Goal: Task Accomplishment & Management: Use online tool/utility

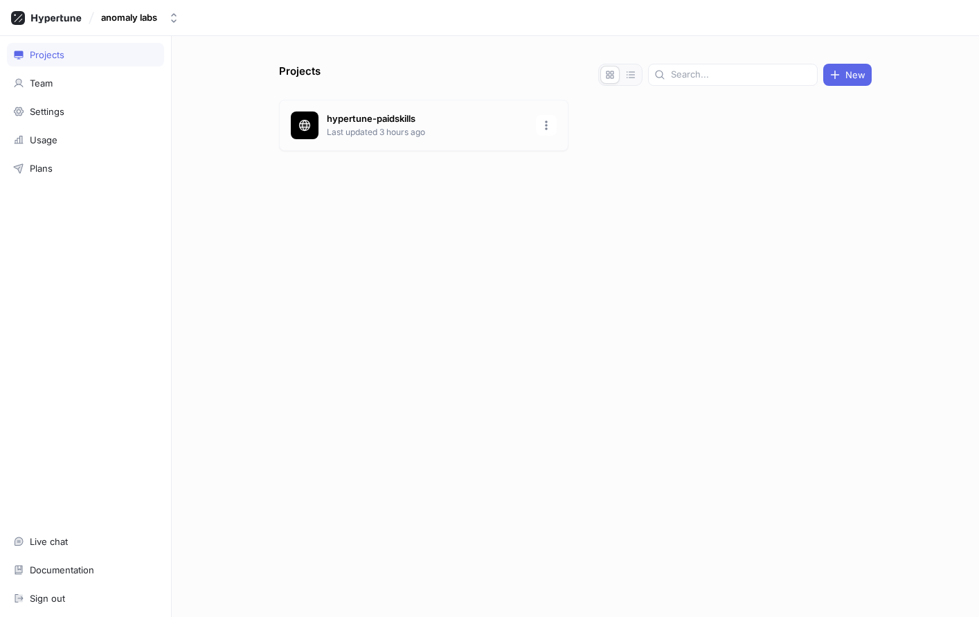
click at [335, 120] on p "hypertune-paidskills" at bounding box center [427, 119] width 201 height 14
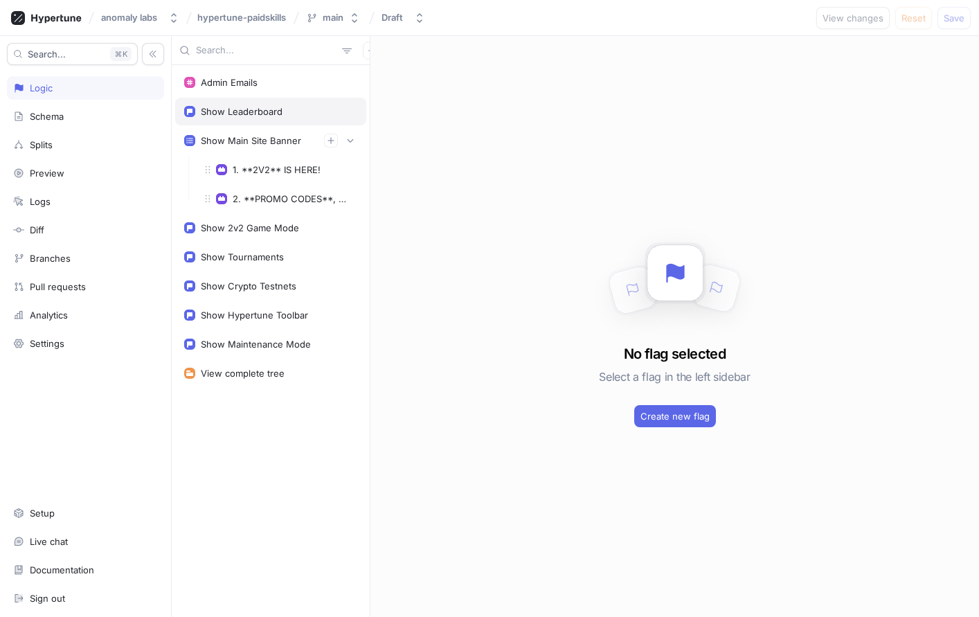
click at [254, 111] on div "Show Leaderboard" at bounding box center [242, 111] width 82 height 11
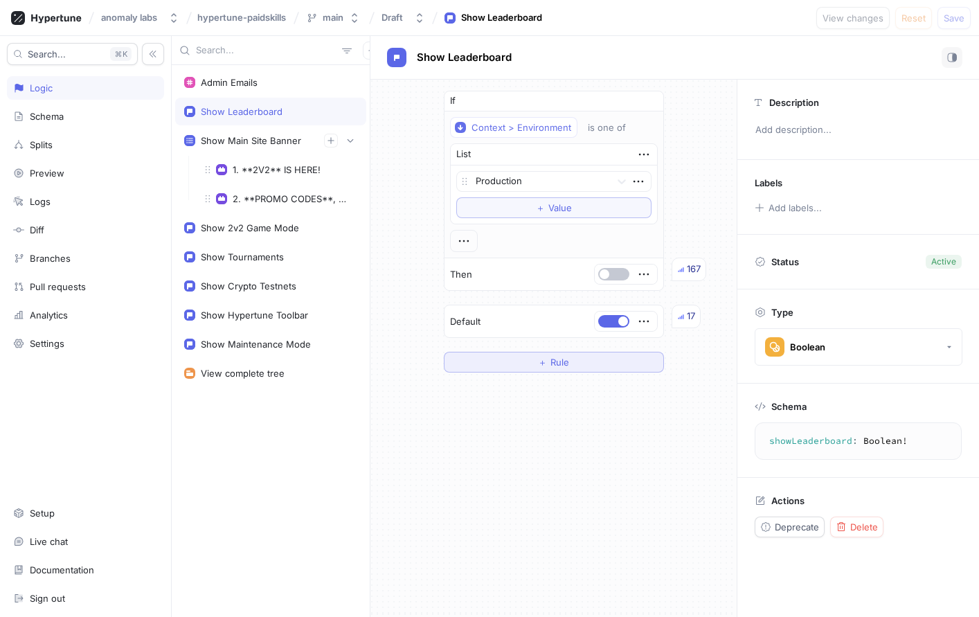
click at [543, 359] on span "＋" at bounding box center [542, 362] width 9 height 8
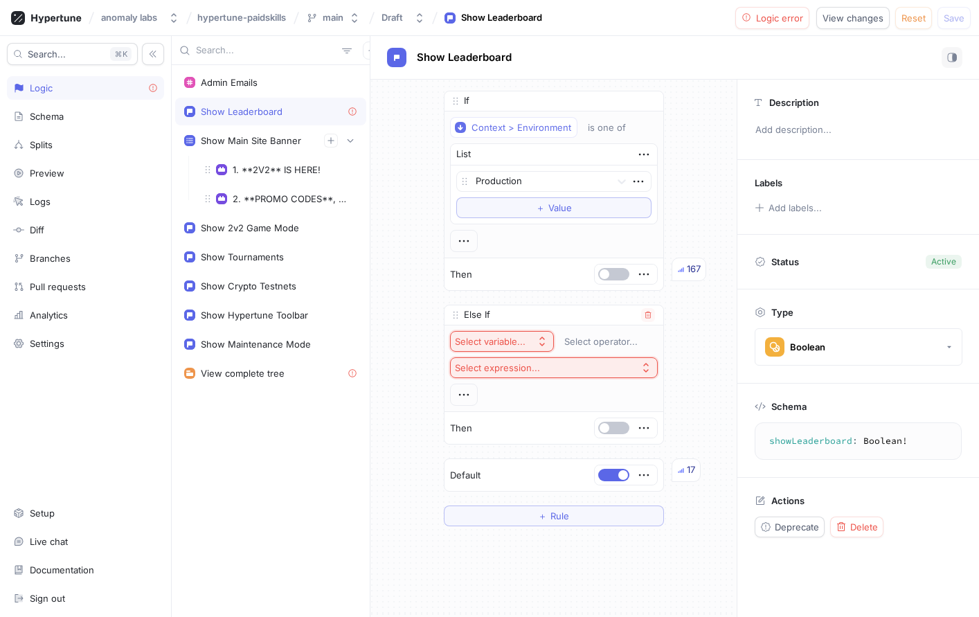
click at [498, 343] on div "Select variable..." at bounding box center [490, 342] width 71 height 12
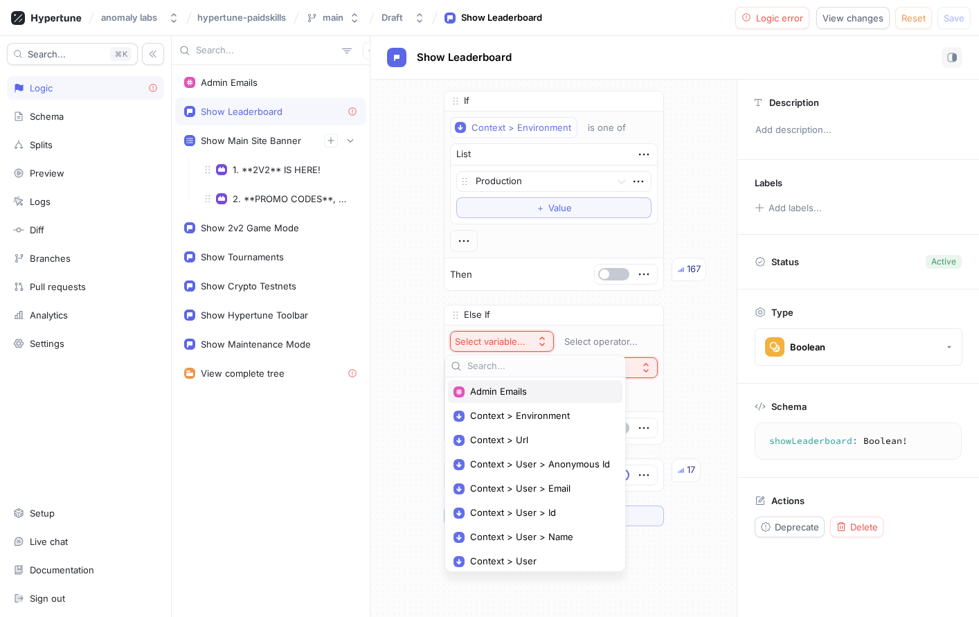
click at [516, 391] on span "Admin Emails" at bounding box center [540, 392] width 140 height 12
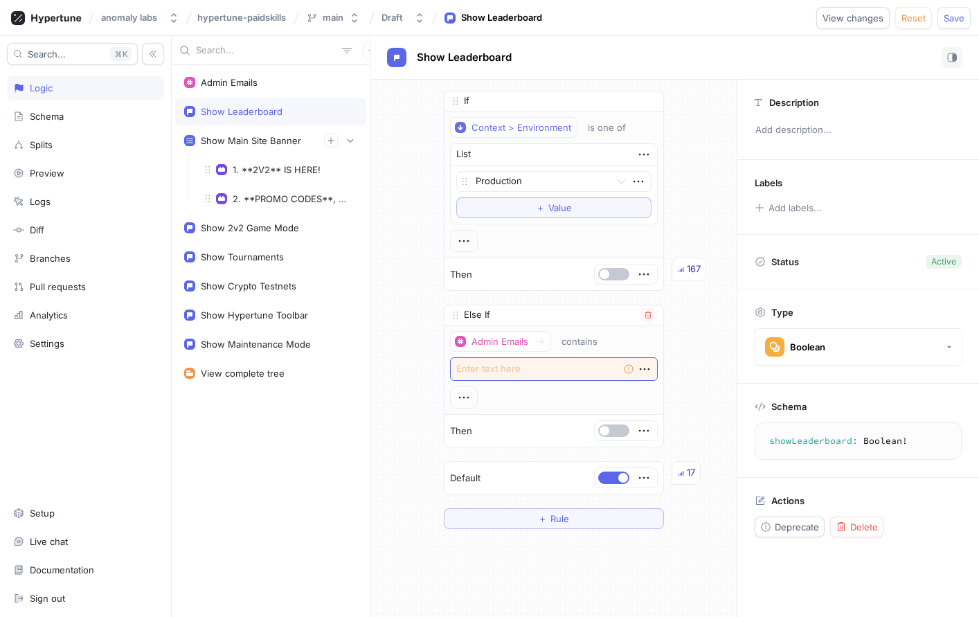
click at [528, 368] on textarea at bounding box center [554, 369] width 208 height 24
click at [533, 391] on div "Admin Emails contains Empty string" at bounding box center [554, 370] width 208 height 78
click at [489, 313] on div "Else If" at bounding box center [554, 315] width 219 height 20
click at [644, 312] on icon "button" at bounding box center [648, 315] width 8 height 8
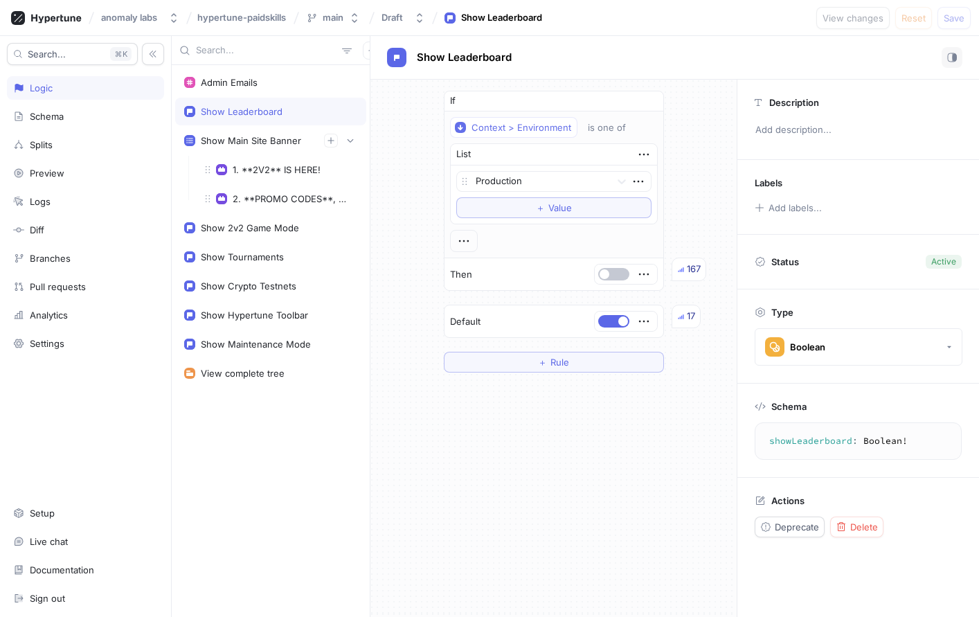
click at [549, 373] on div "If Context > Environment is one of List Production To pick up a draggable item,…" at bounding box center [554, 232] width 242 height 304
click at [550, 370] on button "＋ Rule" at bounding box center [554, 362] width 220 height 21
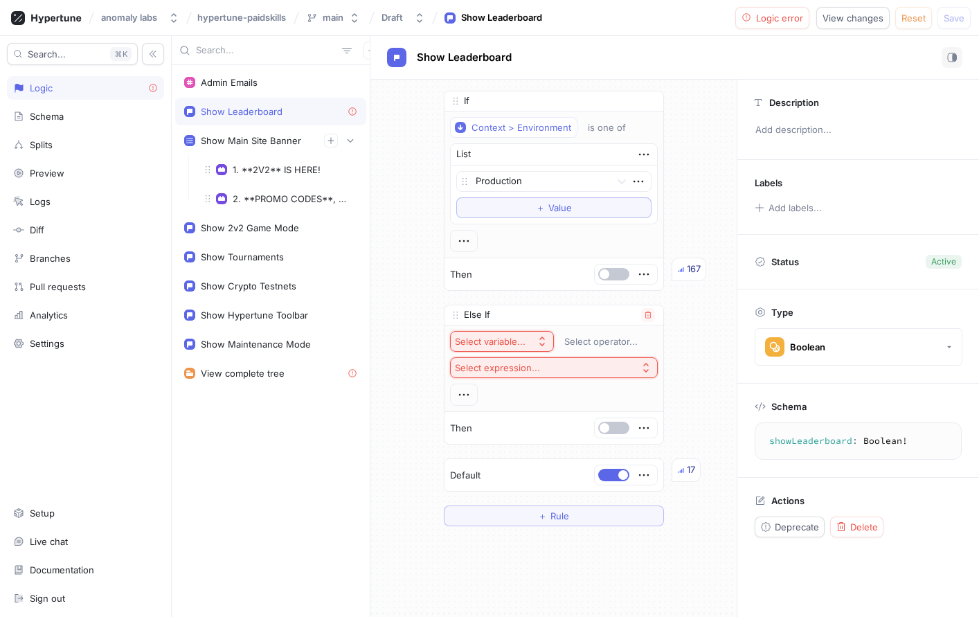
click at [474, 316] on p "Else If" at bounding box center [477, 315] width 26 height 14
click at [460, 306] on span at bounding box center [456, 315] width 22 height 22
click at [644, 314] on icon "button" at bounding box center [648, 315] width 8 height 8
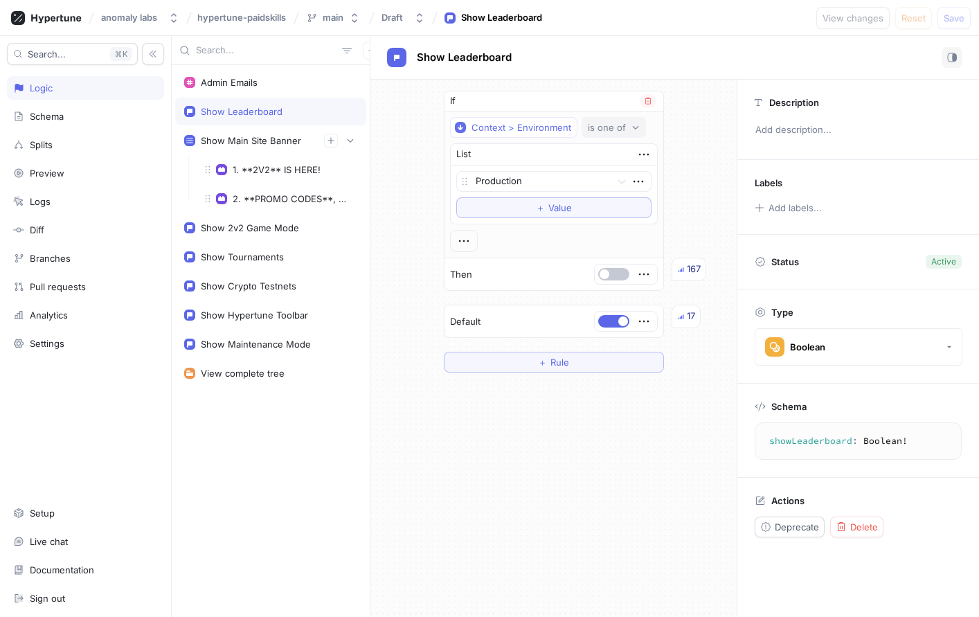
click at [615, 128] on div "is one of" at bounding box center [607, 128] width 38 height 12
click at [616, 124] on div "is one of" at bounding box center [607, 128] width 38 height 12
click at [652, 152] on div "List" at bounding box center [554, 154] width 206 height 21
click at [647, 152] on icon "button" at bounding box center [643, 154] width 15 height 15
drag, startPoint x: 671, startPoint y: 57, endPoint x: 663, endPoint y: 63, distance: 10.0
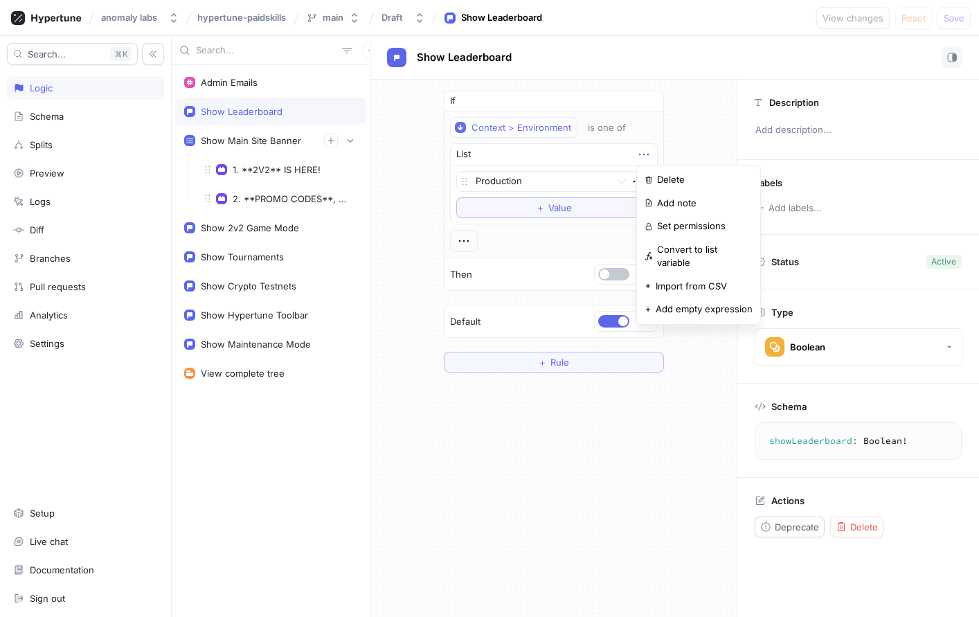
click at [671, 56] on div "Show Leaderboard If Context > Environment is one of List Production To pick up …" at bounding box center [674, 326] width 609 height 581
click at [456, 236] on icon "button" at bounding box center [463, 240] width 15 height 15
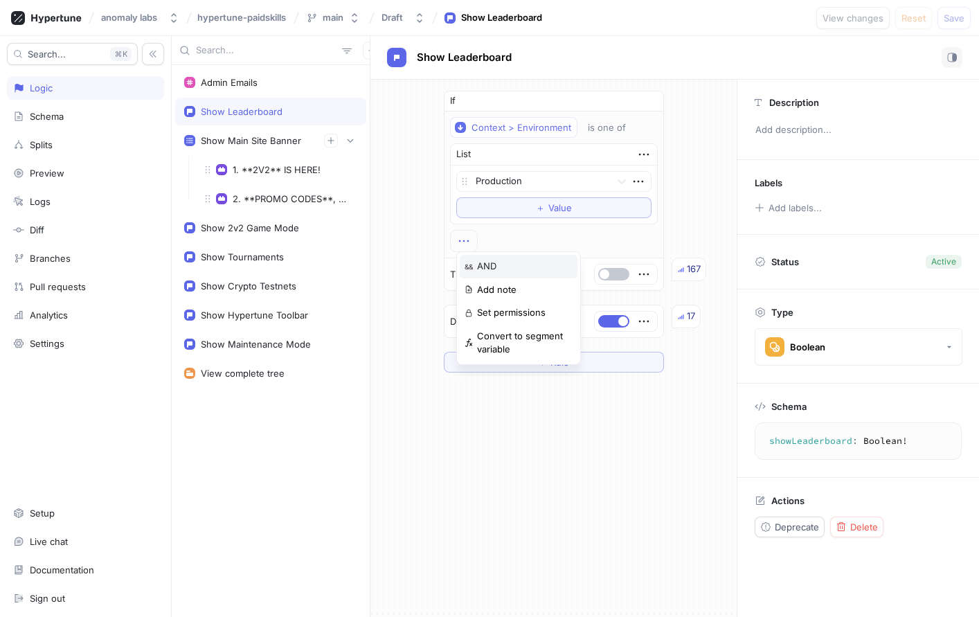
click at [490, 273] on p "AND" at bounding box center [486, 267] width 19 height 14
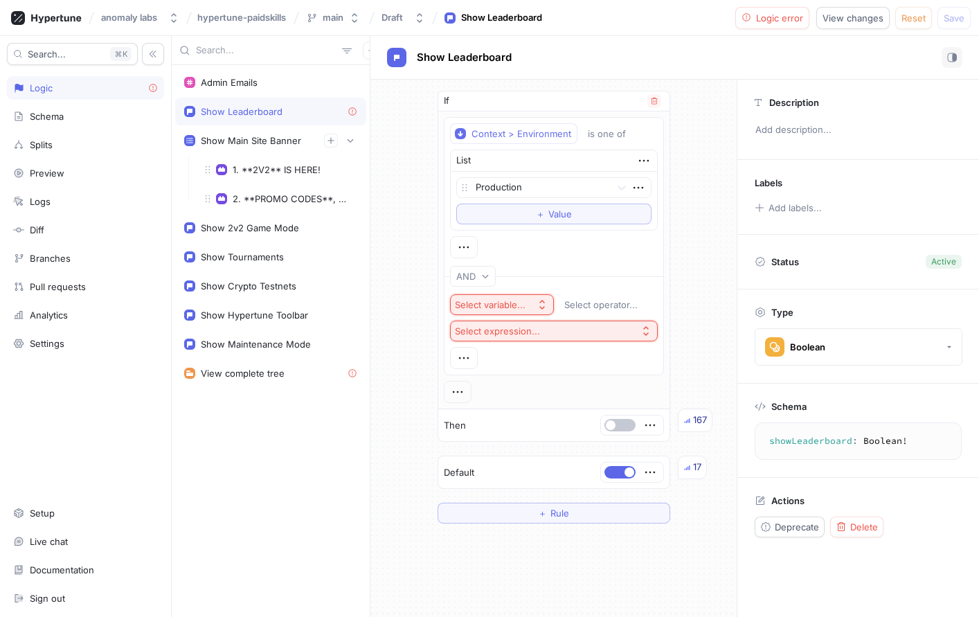
click at [507, 297] on button "Select variable..." at bounding box center [502, 304] width 104 height 21
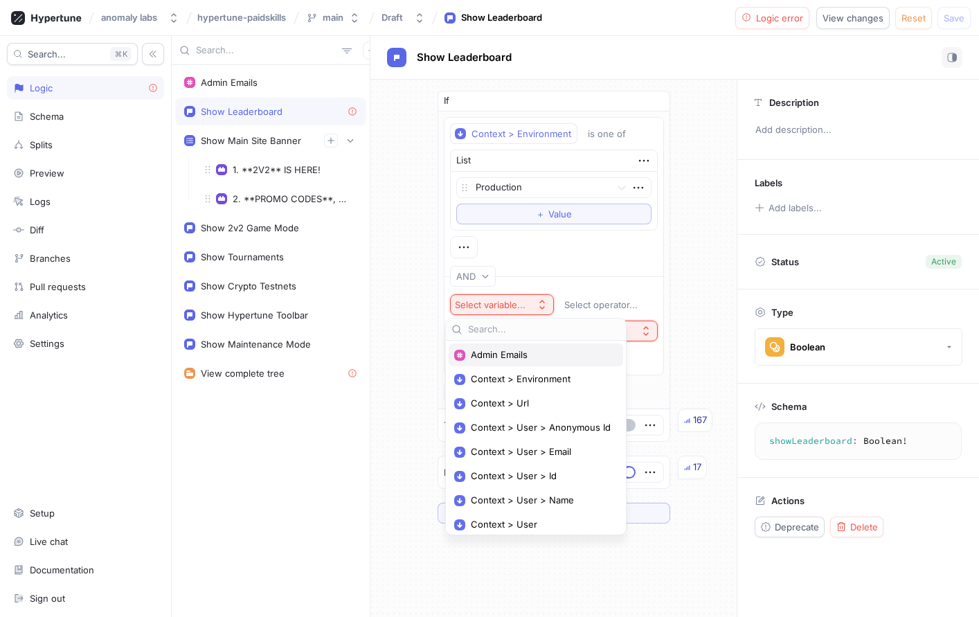
click at [500, 354] on span "Admin Emails" at bounding box center [541, 355] width 140 height 12
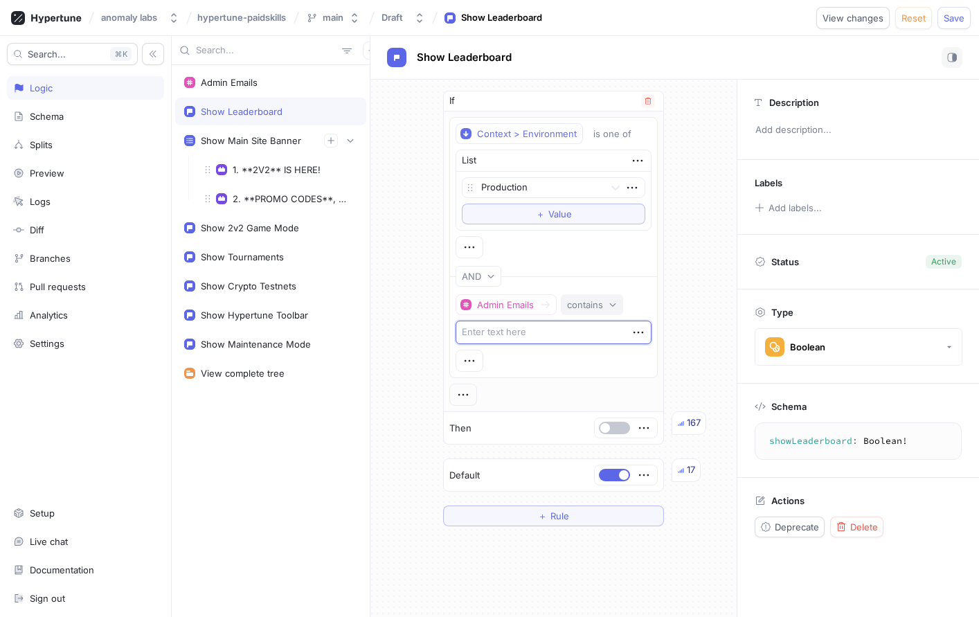
click at [582, 306] on div "contains" at bounding box center [585, 305] width 36 height 12
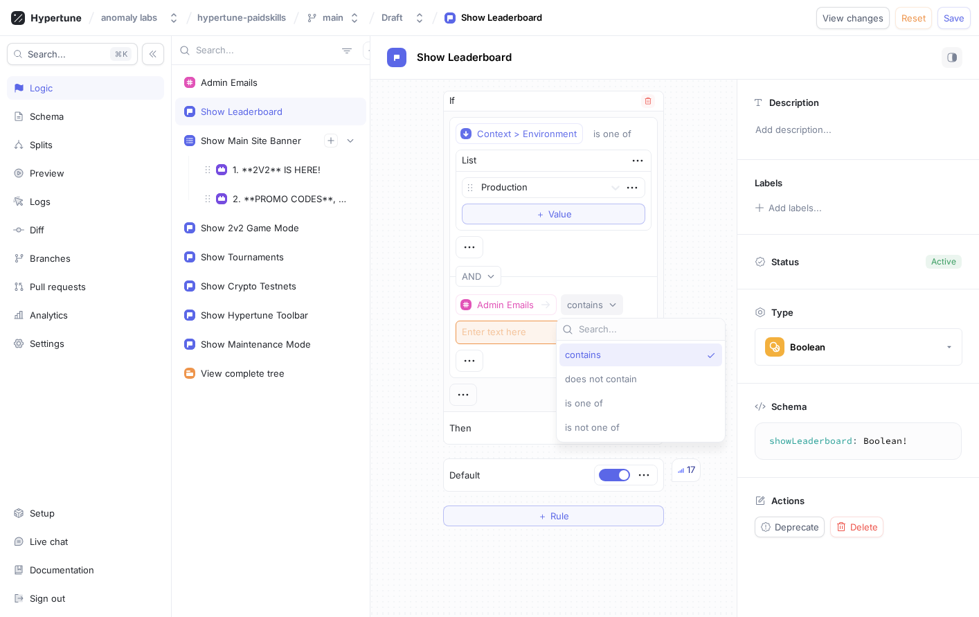
click at [512, 359] on div "Admin Emails contains Empty string" at bounding box center [554, 333] width 196 height 78
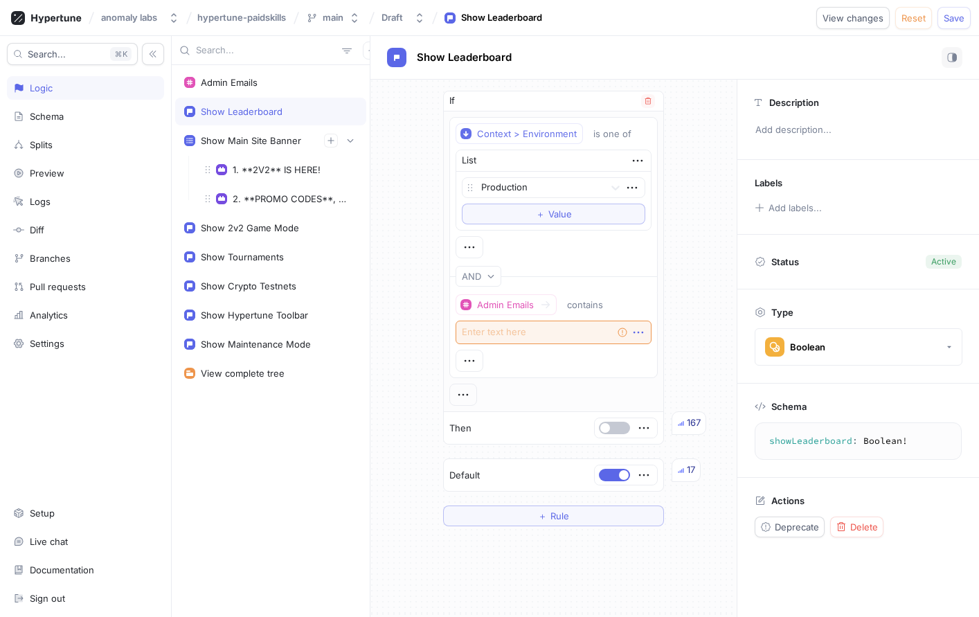
click at [638, 330] on icon "button" at bounding box center [638, 332] width 15 height 15
click at [650, 354] on p "Delete" at bounding box center [660, 358] width 28 height 14
click at [585, 328] on button "Select expression..." at bounding box center [554, 331] width 196 height 21
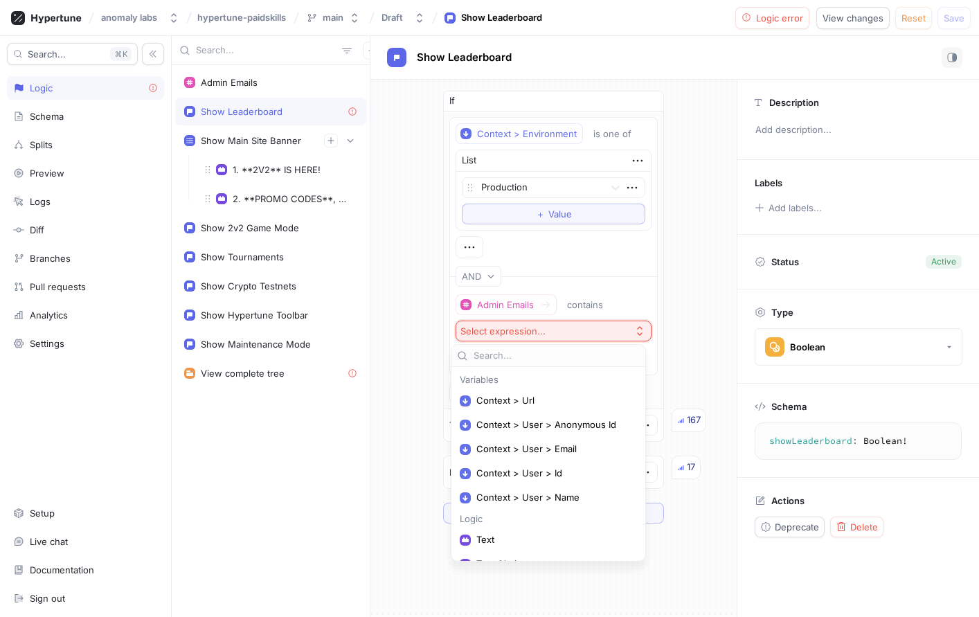
click at [614, 343] on div "Variables Context > Url Context > User > Anonymous Id Context > User > Email Co…" at bounding box center [549, 459] width 212 height 237
click at [636, 310] on div "Admin Emails contains" at bounding box center [554, 304] width 196 height 21
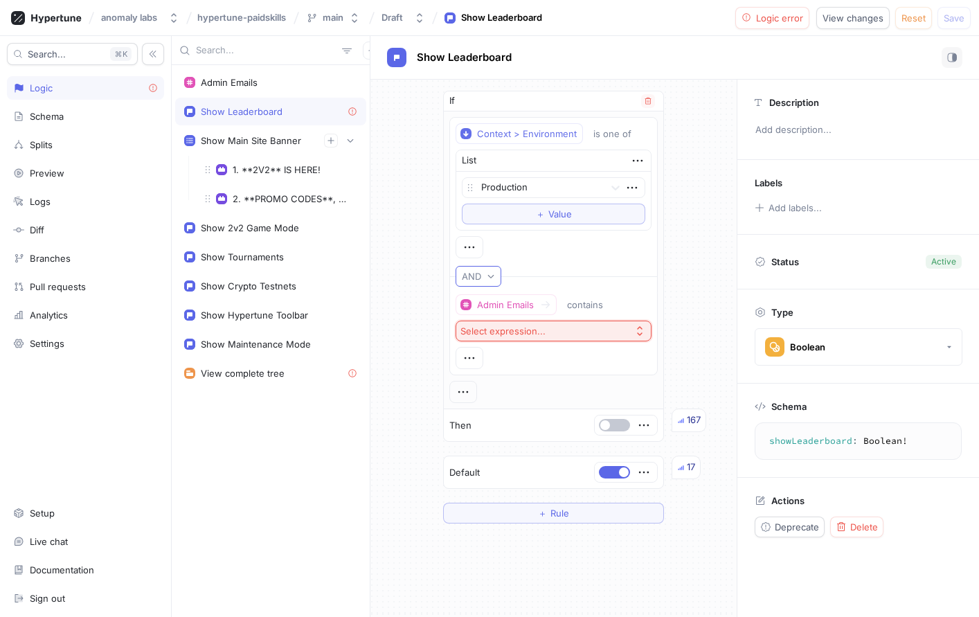
click at [487, 276] on icon "button" at bounding box center [491, 276] width 8 height 8
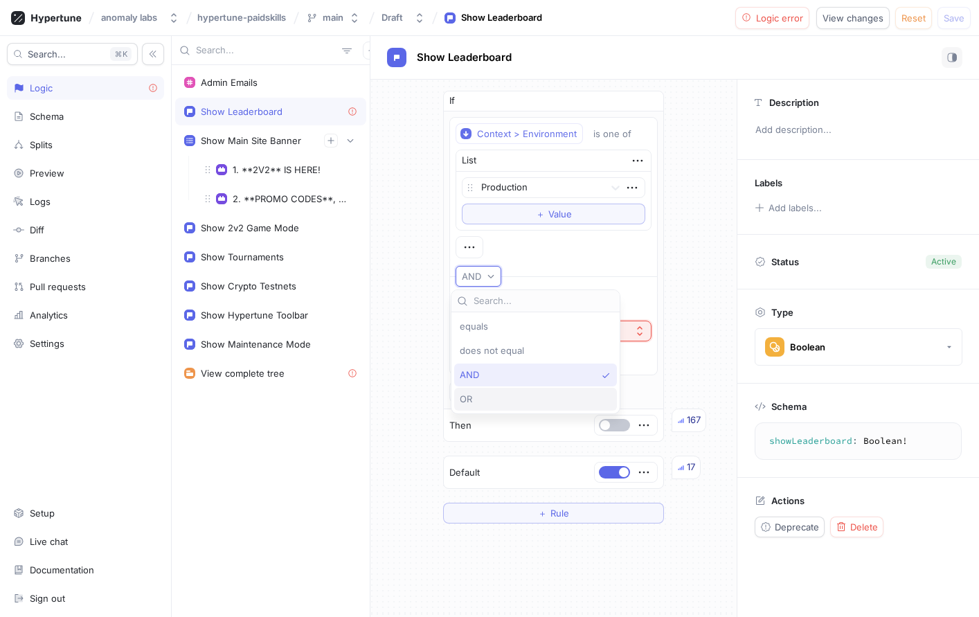
click at [508, 393] on div "OR" at bounding box center [535, 399] width 163 height 23
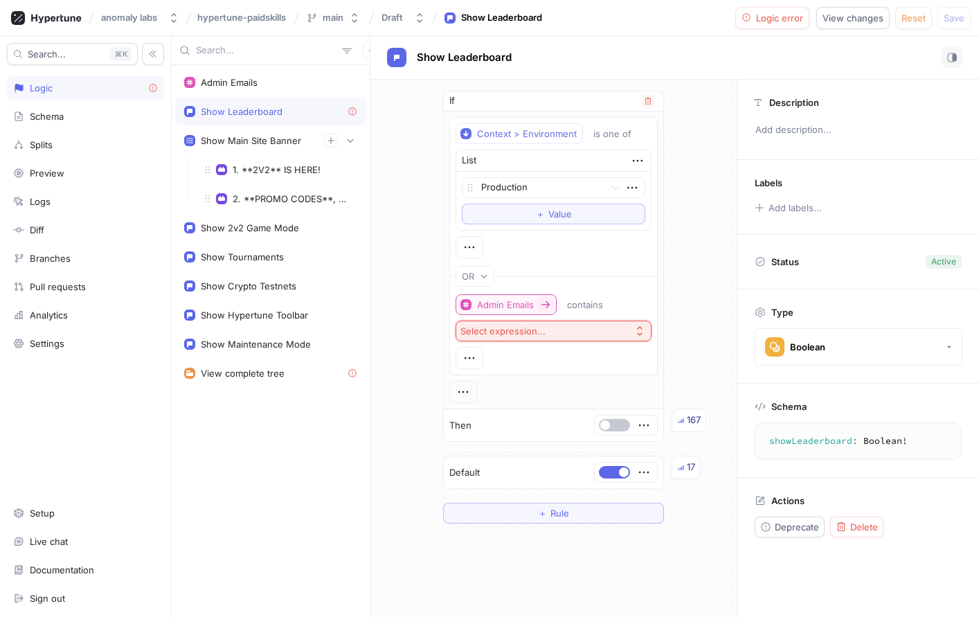
click at [502, 302] on div "Admin Emails" at bounding box center [505, 305] width 57 height 12
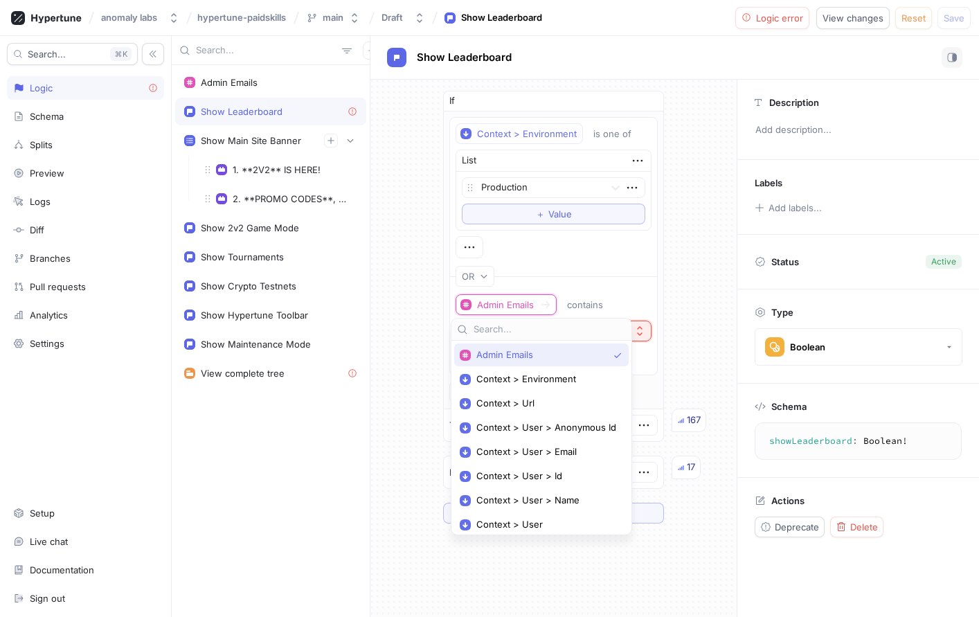
drag, startPoint x: 533, startPoint y: 304, endPoint x: 602, endPoint y: 310, distance: 68.8
click at [537, 303] on div at bounding box center [546, 304] width 18 height 17
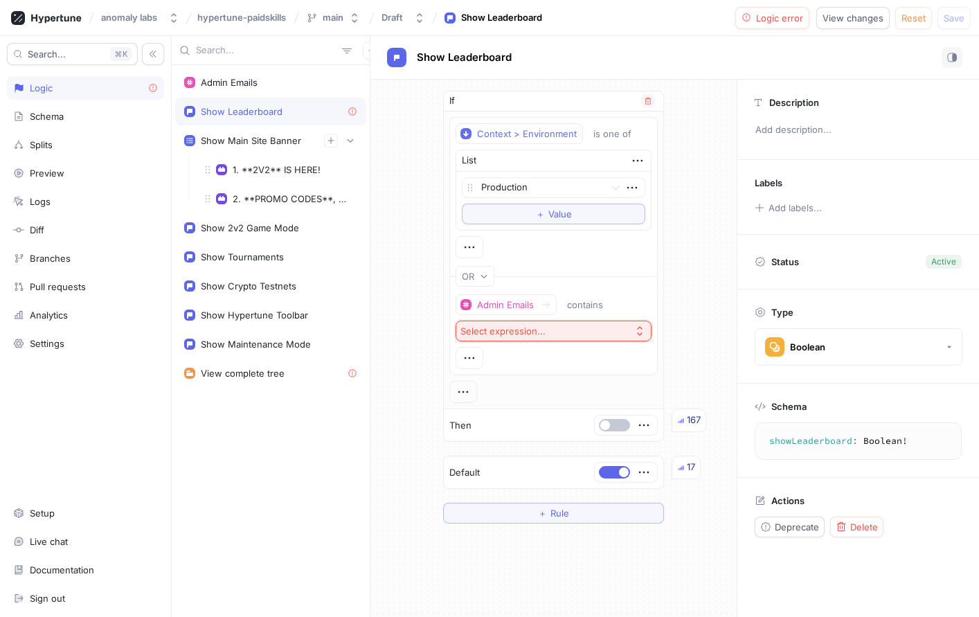
click at [571, 337] on button "Select expression..." at bounding box center [554, 331] width 196 height 21
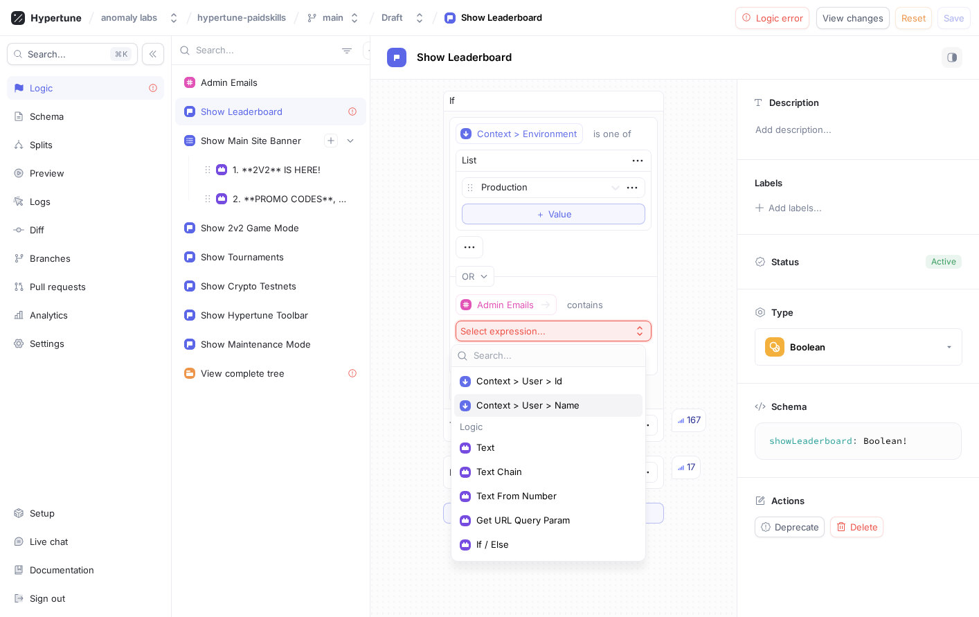
scroll to position [163, 0]
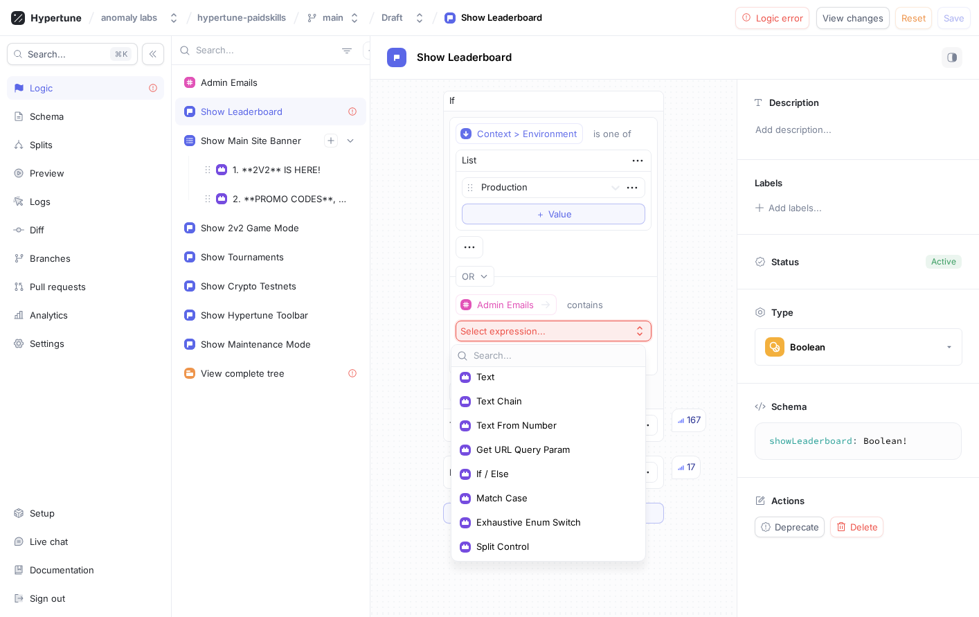
click at [415, 357] on div "If Context > Environment is one of List Production To pick up a draggable item,…" at bounding box center [553, 307] width 366 height 455
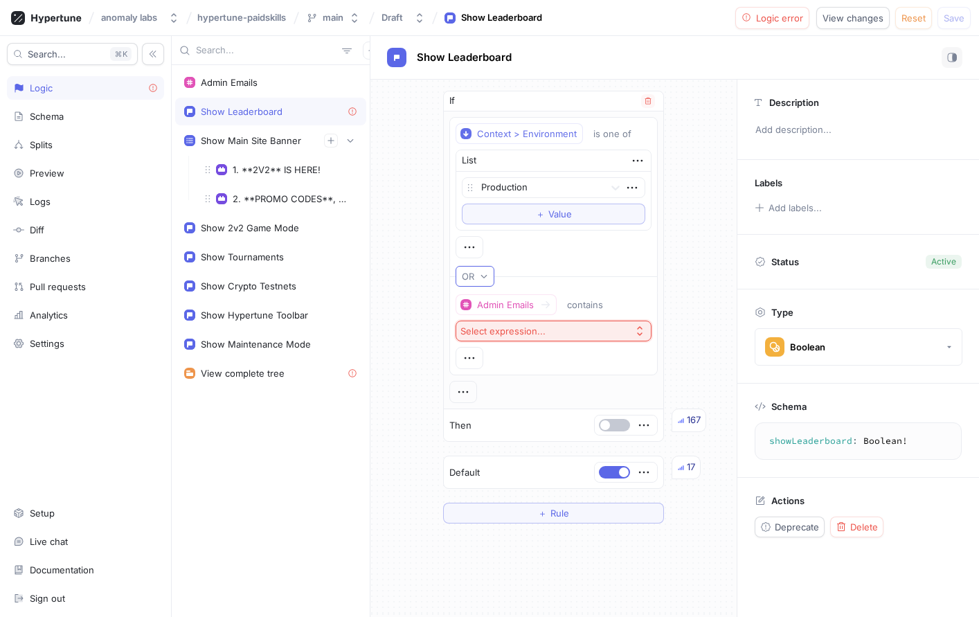
click at [471, 274] on div "OR" at bounding box center [471, 277] width 18 height 12
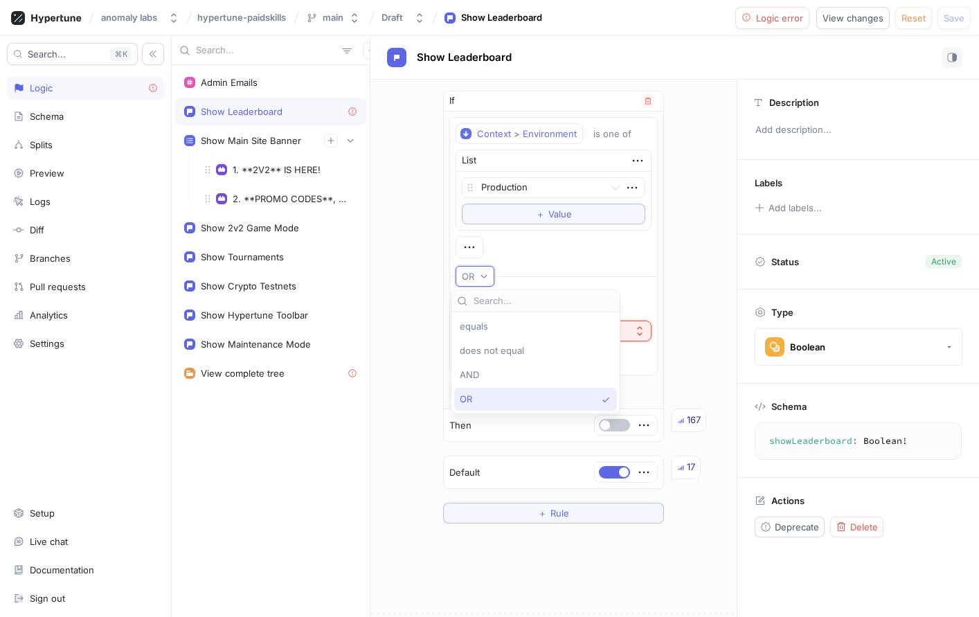
click at [482, 279] on icon "button" at bounding box center [484, 276] width 8 height 8
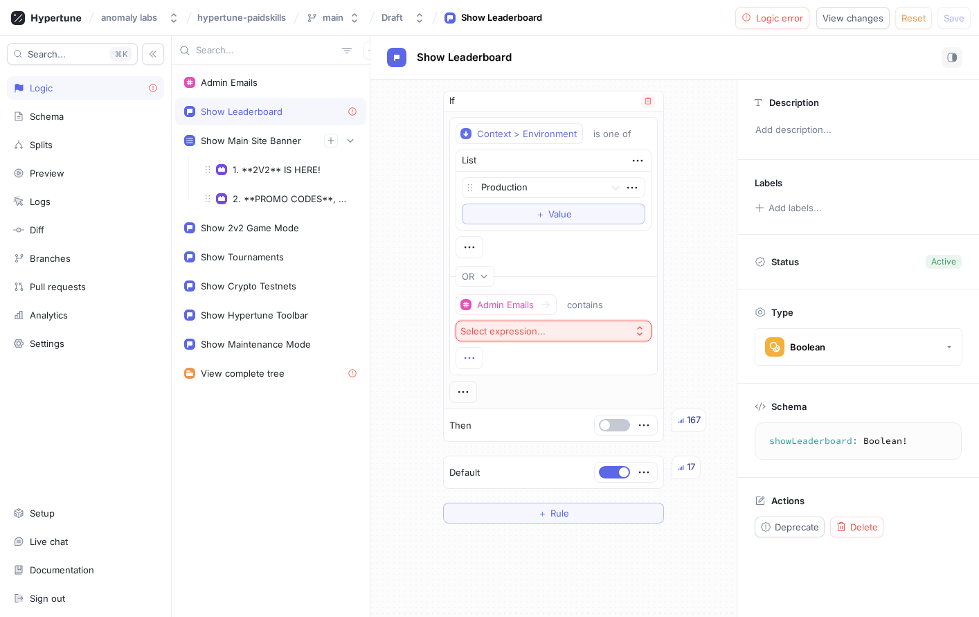
click at [465, 356] on icon "button" at bounding box center [469, 357] width 15 height 15
click at [519, 435] on div "Delete" at bounding box center [520, 430] width 118 height 24
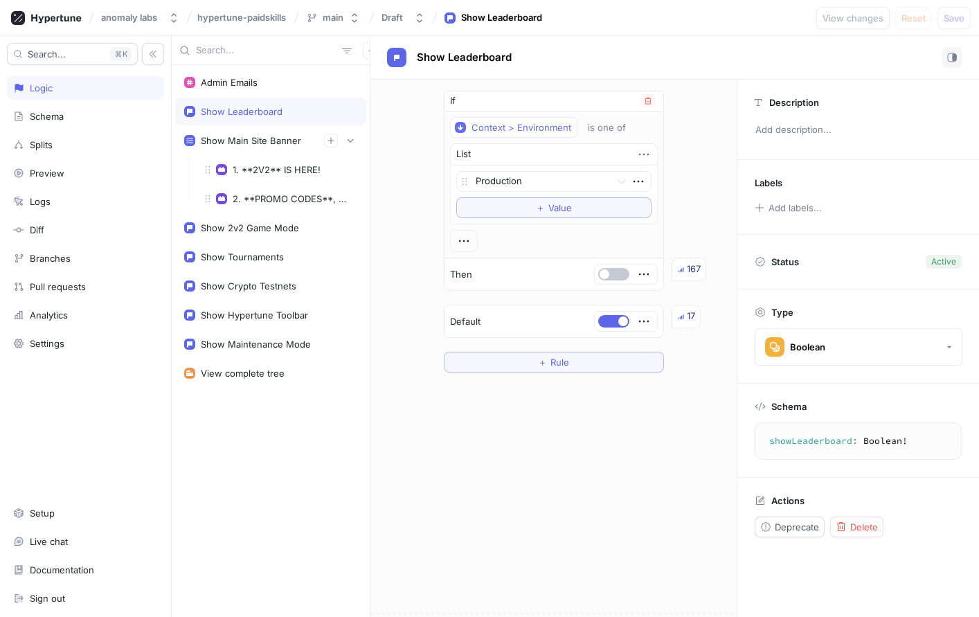
click at [645, 154] on icon "button" at bounding box center [643, 154] width 15 height 15
click at [645, 152] on icon "button" at bounding box center [643, 154] width 15 height 15
click at [472, 251] on div at bounding box center [464, 241] width 28 height 22
click at [472, 245] on div at bounding box center [464, 241] width 28 height 22
click at [470, 239] on icon "button" at bounding box center [463, 240] width 15 height 15
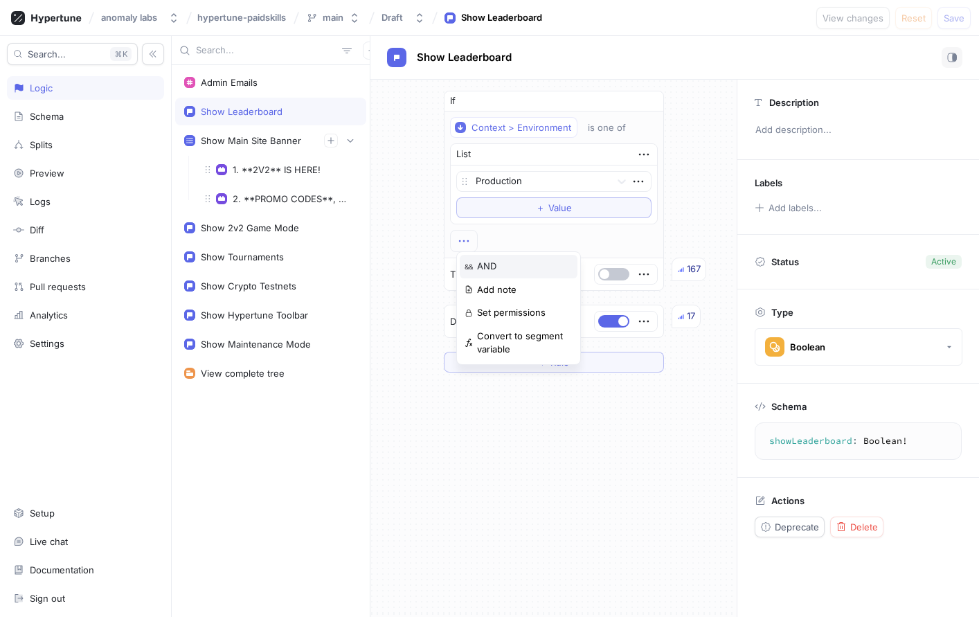
click at [482, 271] on p "AND" at bounding box center [486, 267] width 19 height 14
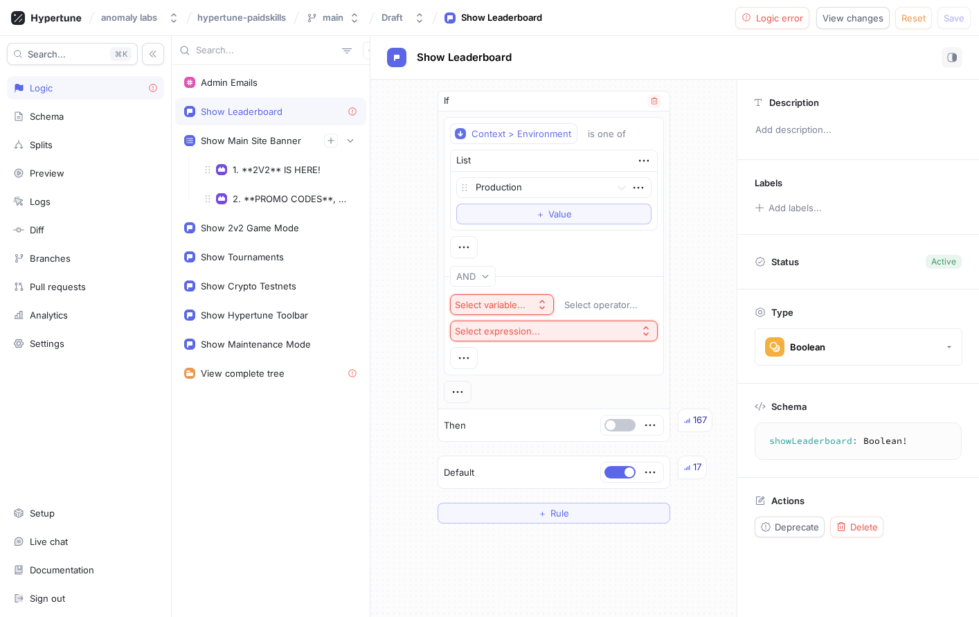
click at [510, 295] on button "Select variable..." at bounding box center [502, 304] width 104 height 21
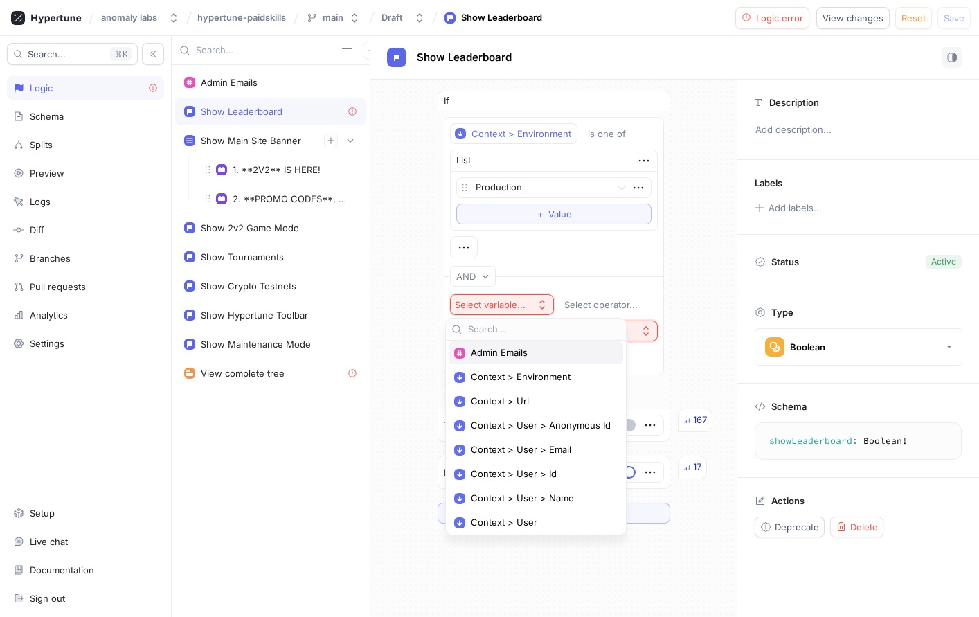
scroll to position [0, 0]
click at [503, 355] on span "Admin Emails" at bounding box center [541, 355] width 140 height 12
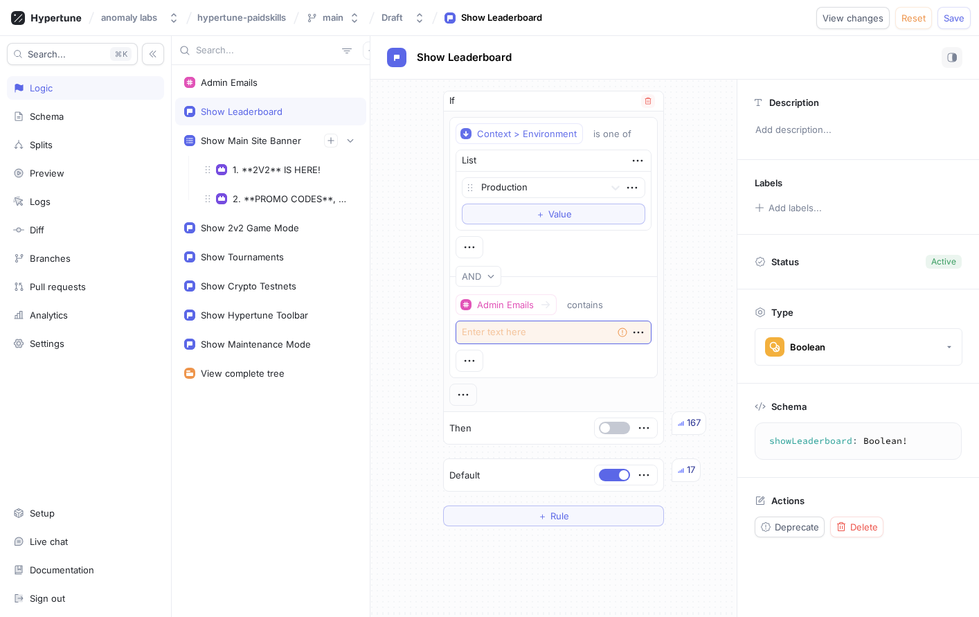
click at [543, 331] on textarea at bounding box center [554, 333] width 196 height 24
click at [598, 303] on div "contains" at bounding box center [585, 305] width 36 height 12
click at [499, 383] on div "Context > Environment is one of List Production To pick up a draggable item, pr…" at bounding box center [553, 261] width 208 height 289
click at [466, 361] on icon "button" at bounding box center [469, 360] width 15 height 15
drag, startPoint x: 502, startPoint y: 346, endPoint x: 535, endPoint y: 343, distance: 33.3
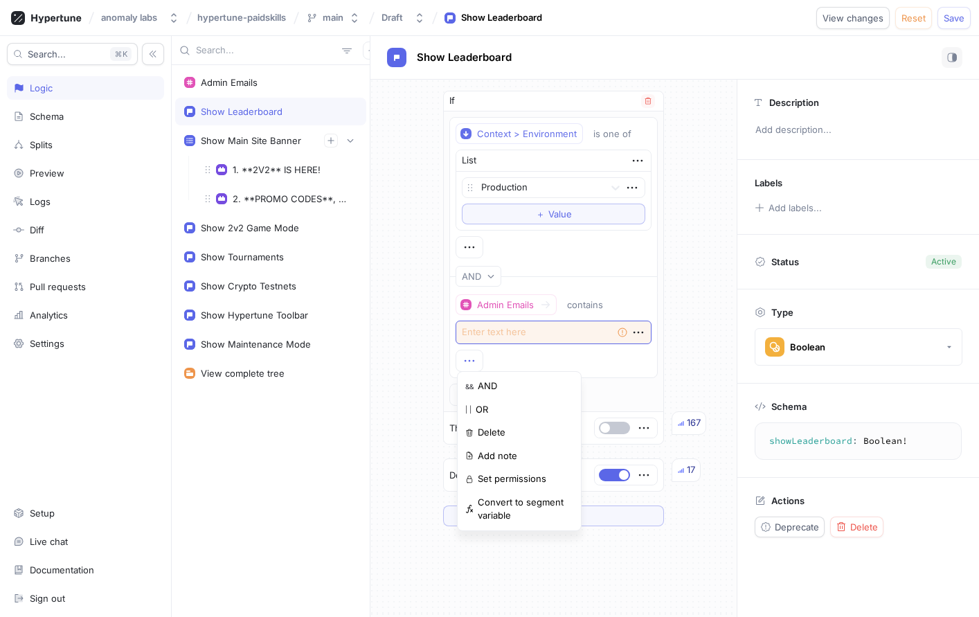
click at [507, 346] on div "Admin Emails contains Empty string" at bounding box center [554, 333] width 196 height 78
click at [636, 331] on icon "button" at bounding box center [638, 332] width 15 height 15
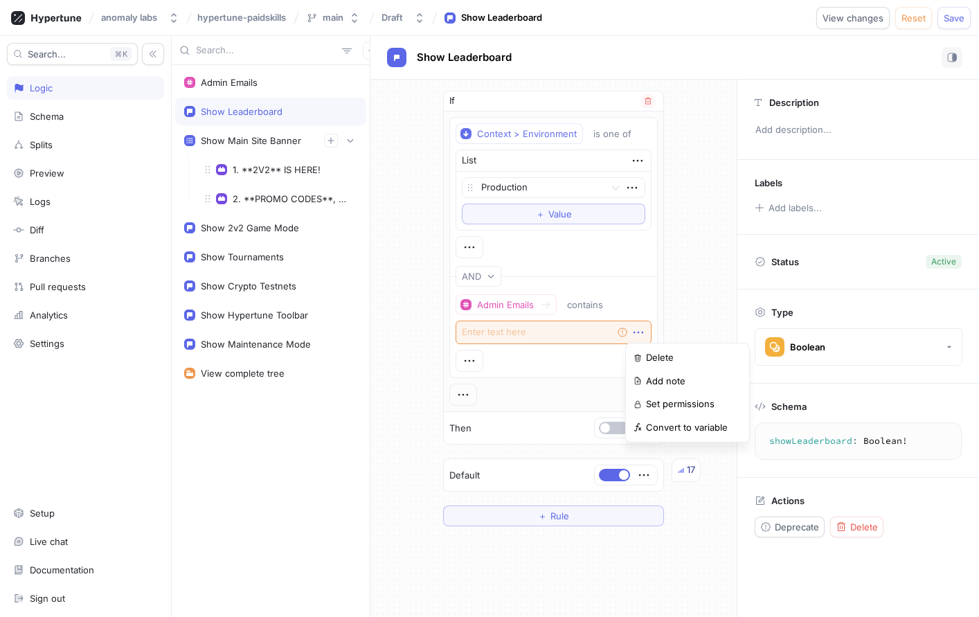
click at [636, 331] on icon "button" at bounding box center [638, 332] width 15 height 15
click at [581, 308] on p "Empty string" at bounding box center [599, 310] width 53 height 11
click at [579, 283] on div "AND" at bounding box center [553, 276] width 208 height 32
click at [581, 300] on div "contains" at bounding box center [585, 305] width 36 height 12
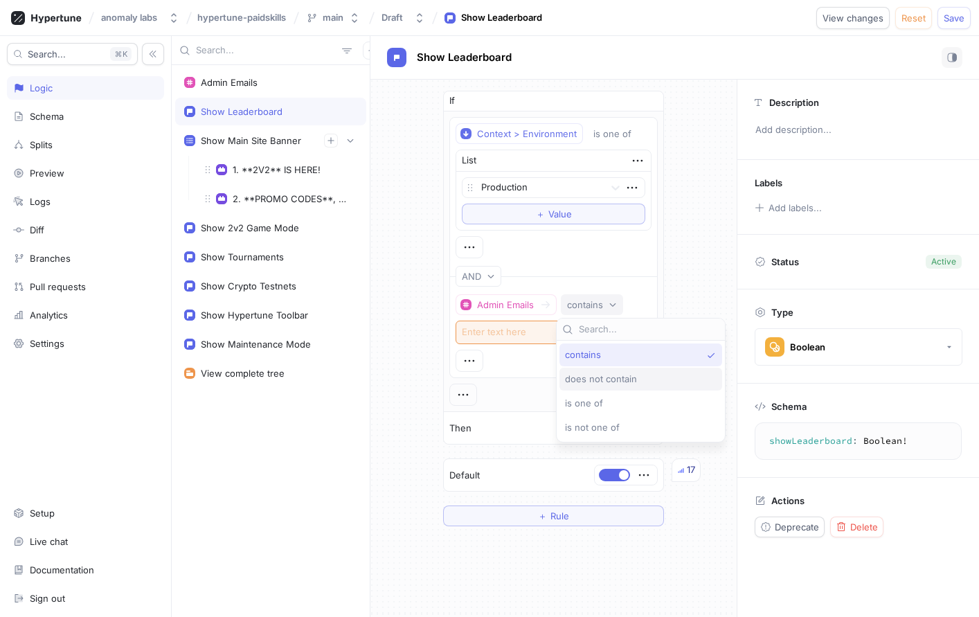
click at [623, 381] on span "does not contain" at bounding box center [601, 379] width 72 height 12
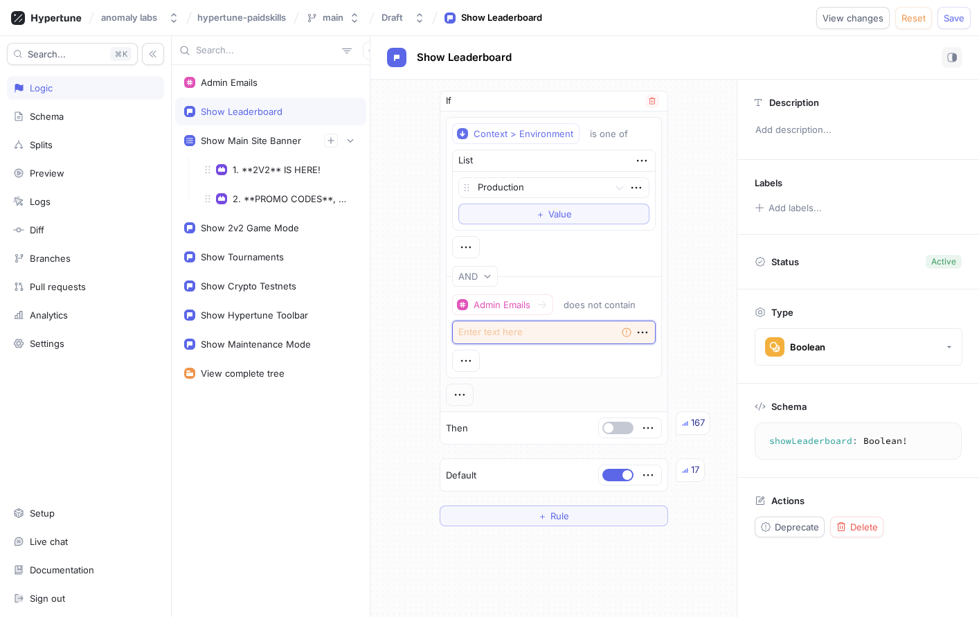
click at [525, 335] on textarea at bounding box center [554, 333] width 204 height 24
click at [639, 337] on icon "button" at bounding box center [642, 332] width 15 height 15
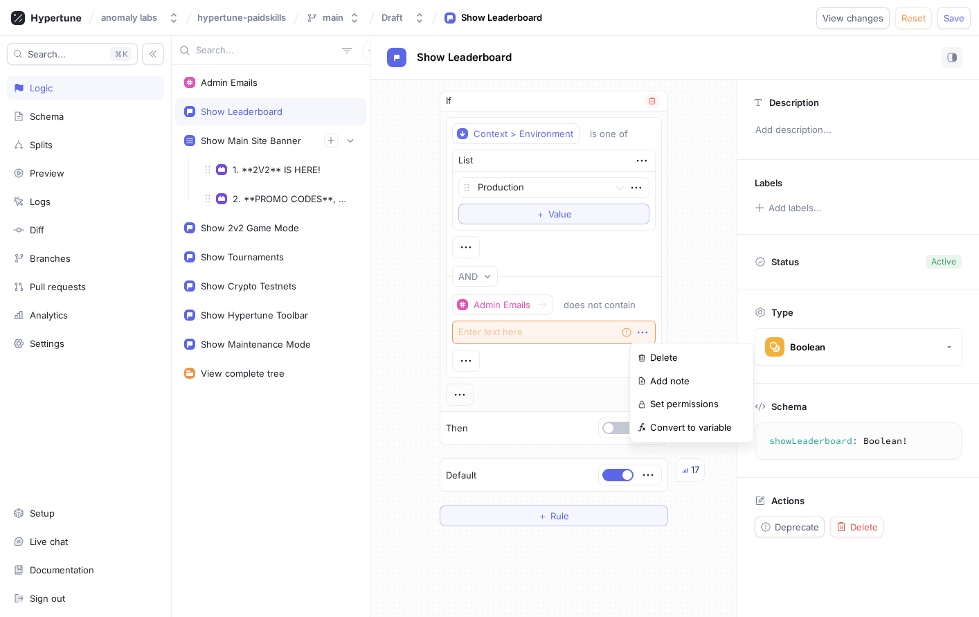
click at [599, 337] on div "Empty string" at bounding box center [554, 333] width 204 height 24
click at [510, 317] on div "Admin Emails does not contain Empty string" at bounding box center [554, 333] width 204 height 78
click at [511, 312] on button "Admin Emails" at bounding box center [502, 304] width 101 height 21
click at [537, 307] on icon at bounding box center [542, 304] width 11 height 11
click at [509, 314] on button "Admin Emails" at bounding box center [502, 304] width 101 height 21
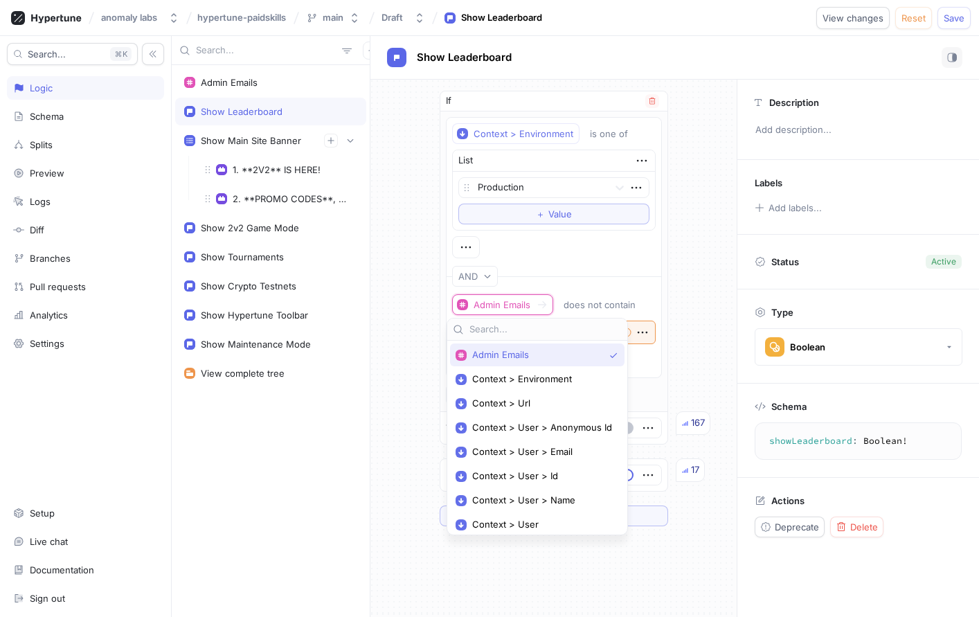
click at [591, 280] on div "AND" at bounding box center [554, 276] width 216 height 32
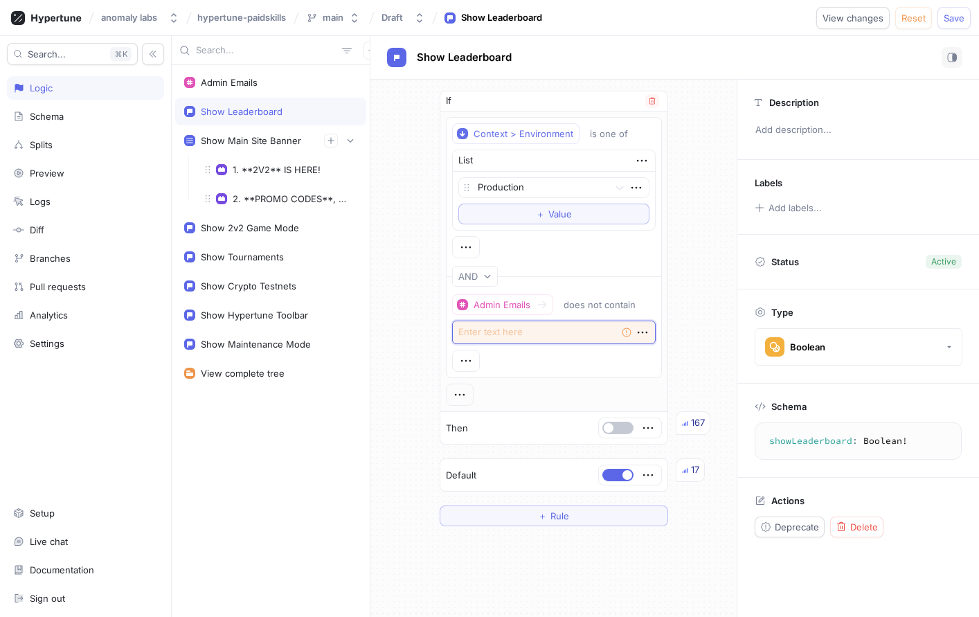
click at [571, 326] on textarea at bounding box center [554, 333] width 204 height 24
click at [628, 332] on div "Empty string" at bounding box center [554, 333] width 204 height 24
click at [635, 331] on icon "button" at bounding box center [642, 332] width 15 height 15
drag, startPoint x: 635, startPoint y: 328, endPoint x: 609, endPoint y: 328, distance: 26.3
click at [635, 328] on icon "button" at bounding box center [642, 332] width 15 height 15
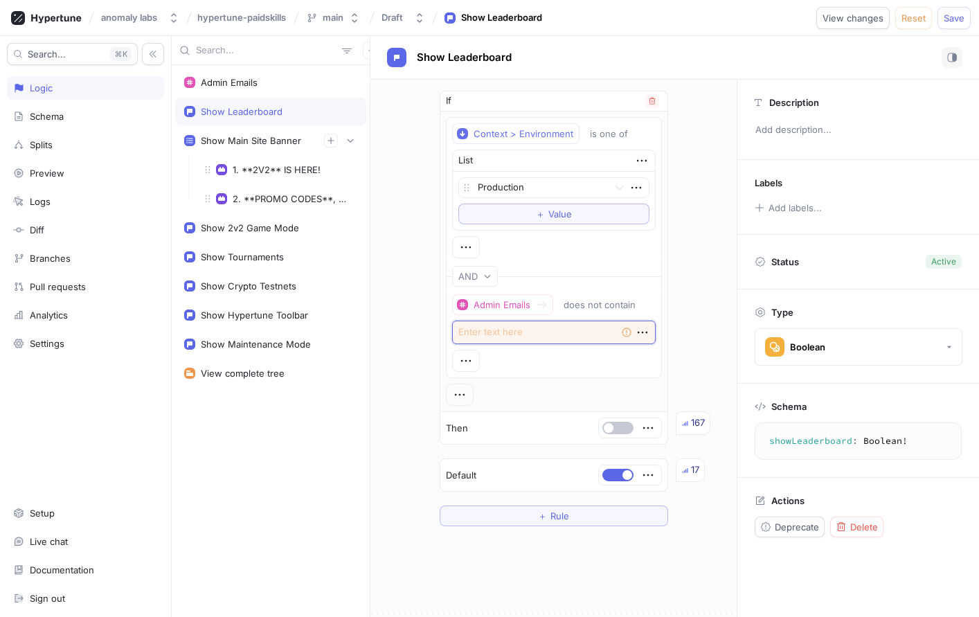
click at [559, 325] on textarea at bounding box center [554, 333] width 204 height 24
type textarea "x"
type textarea "A"
type textarea "x"
type textarea "Ad"
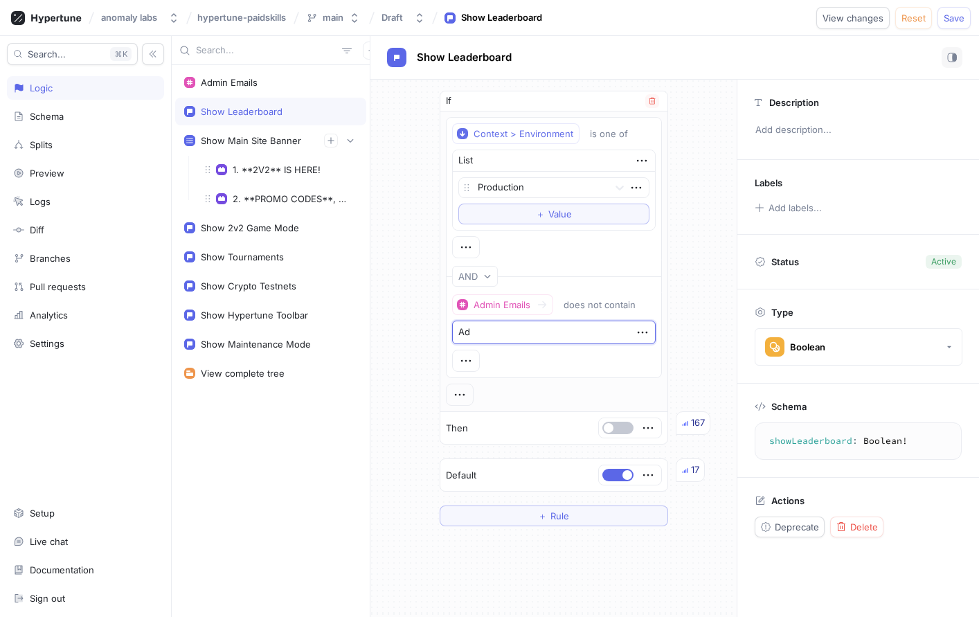
type textarea "x"
type textarea "Adm"
type textarea "x"
type textarea "Admi"
type textarea "x"
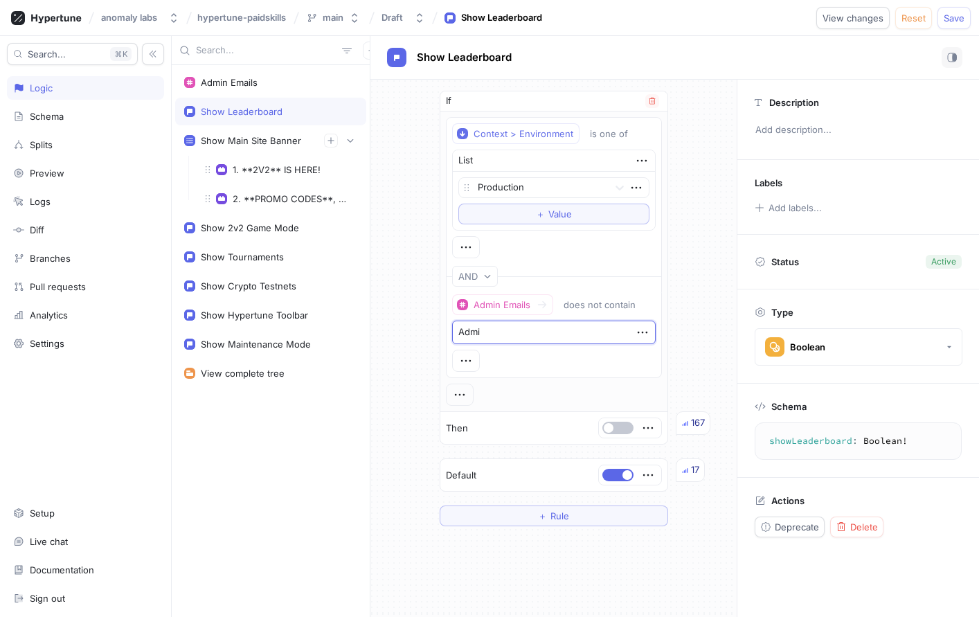
type textarea "Admin"
type textarea "x"
drag, startPoint x: 440, startPoint y: 378, endPoint x: 449, endPoint y: 371, distance: 11.9
click at [440, 377] on div "Context > Environment is one of List Production To pick up a draggable item, pr…" at bounding box center [553, 261] width 227 height 300
click at [461, 364] on icon "button" at bounding box center [465, 360] width 15 height 15
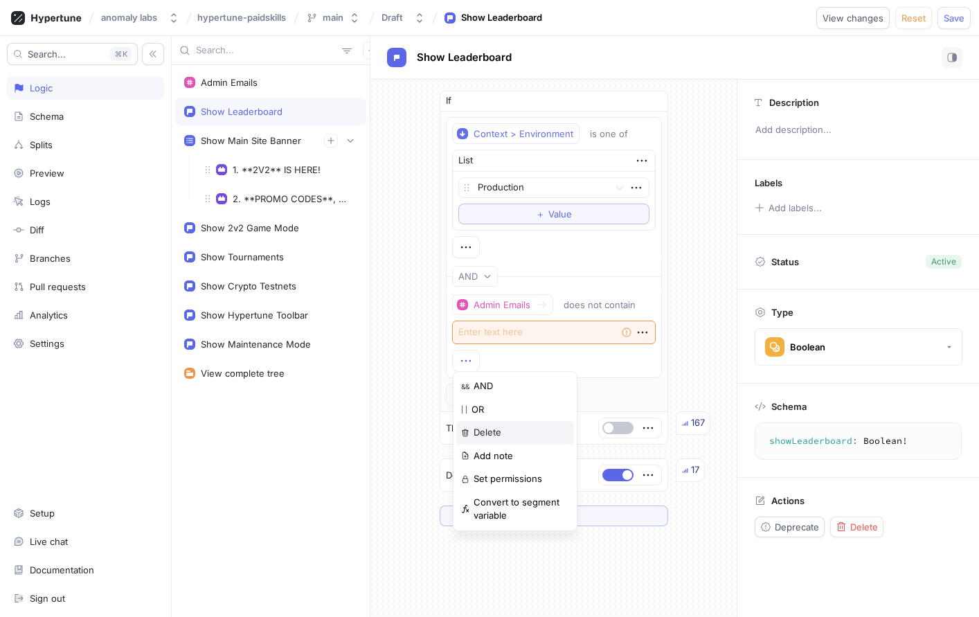
click at [508, 431] on div "Delete" at bounding box center [515, 433] width 118 height 24
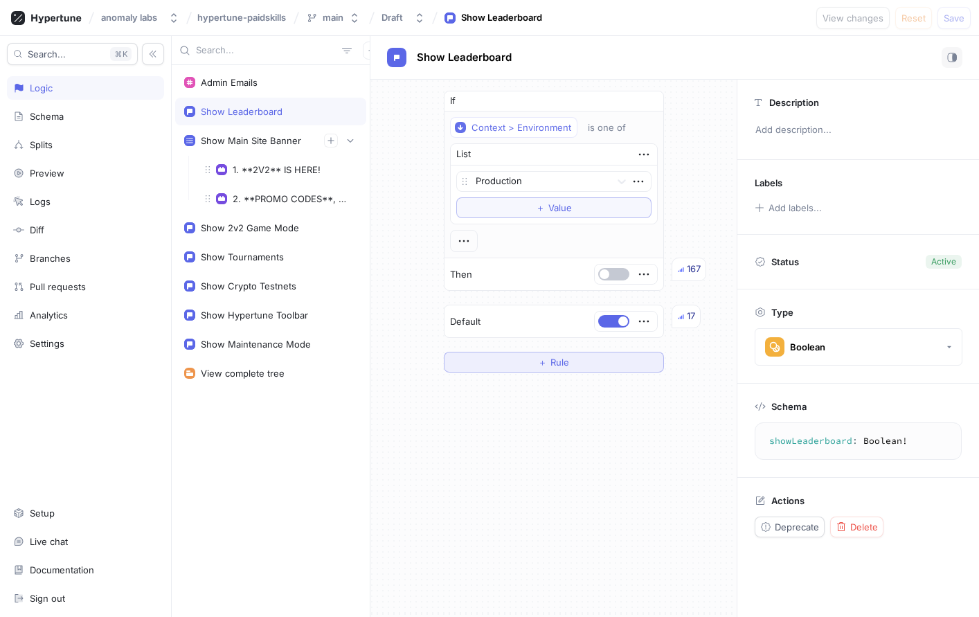
click at [543, 356] on button "＋ Rule" at bounding box center [554, 362] width 220 height 21
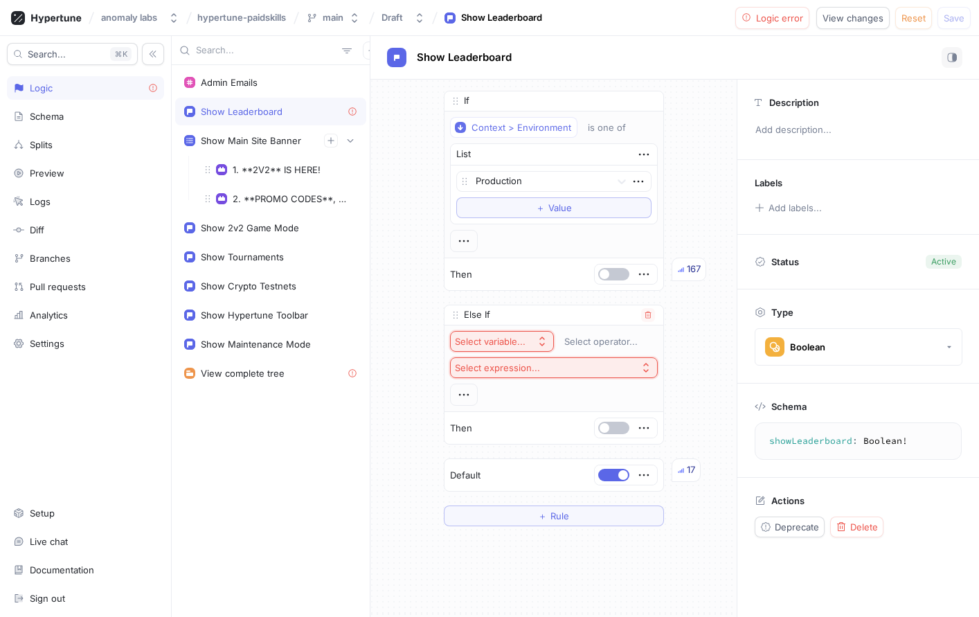
click at [444, 310] on div "Else If Select variable... Select operator... Select expression... Then" at bounding box center [554, 375] width 220 height 140
click at [464, 315] on p "Else If" at bounding box center [477, 315] width 26 height 14
click at [472, 315] on p "Else If" at bounding box center [477, 315] width 26 height 14
click at [456, 338] on div "Select variable..." at bounding box center [490, 342] width 71 height 12
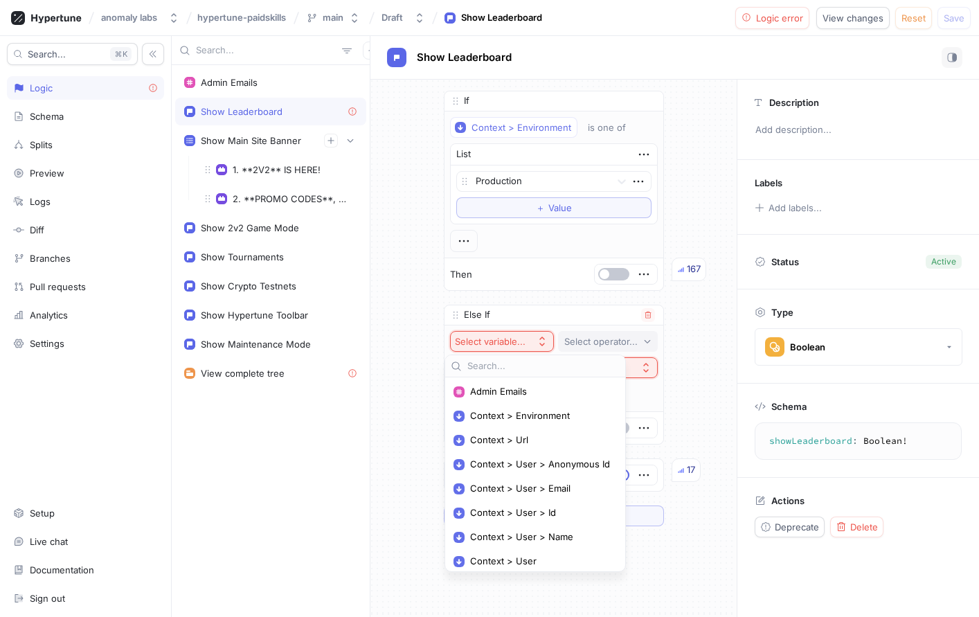
drag, startPoint x: 474, startPoint y: 337, endPoint x: 562, endPoint y: 339, distance: 88.7
click at [474, 336] on div "Select variable..." at bounding box center [490, 342] width 71 height 12
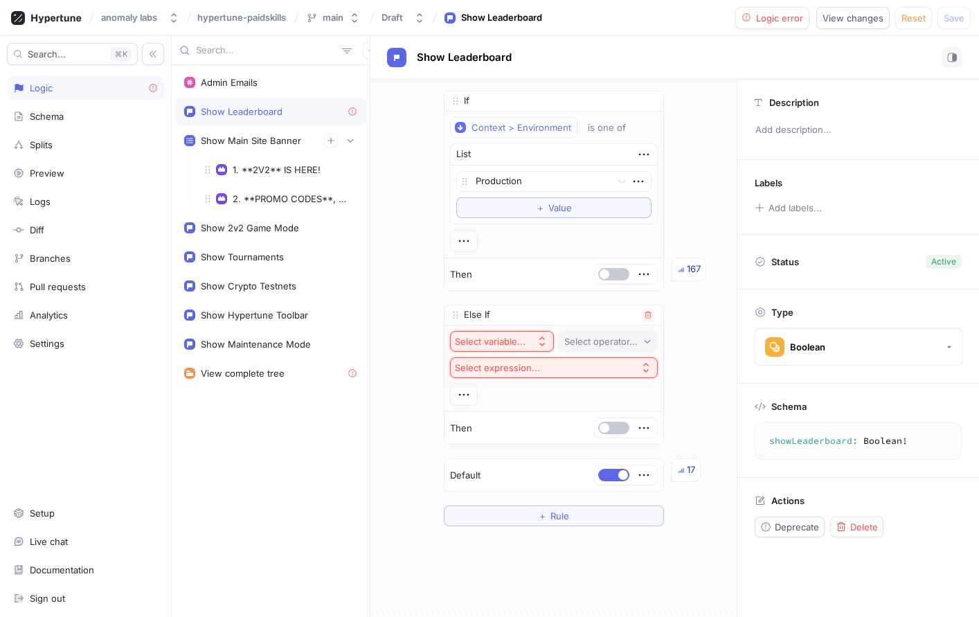
click at [578, 339] on div "Select operator..." at bounding box center [600, 342] width 73 height 12
click at [505, 337] on div "Select variable..." at bounding box center [490, 342] width 71 height 12
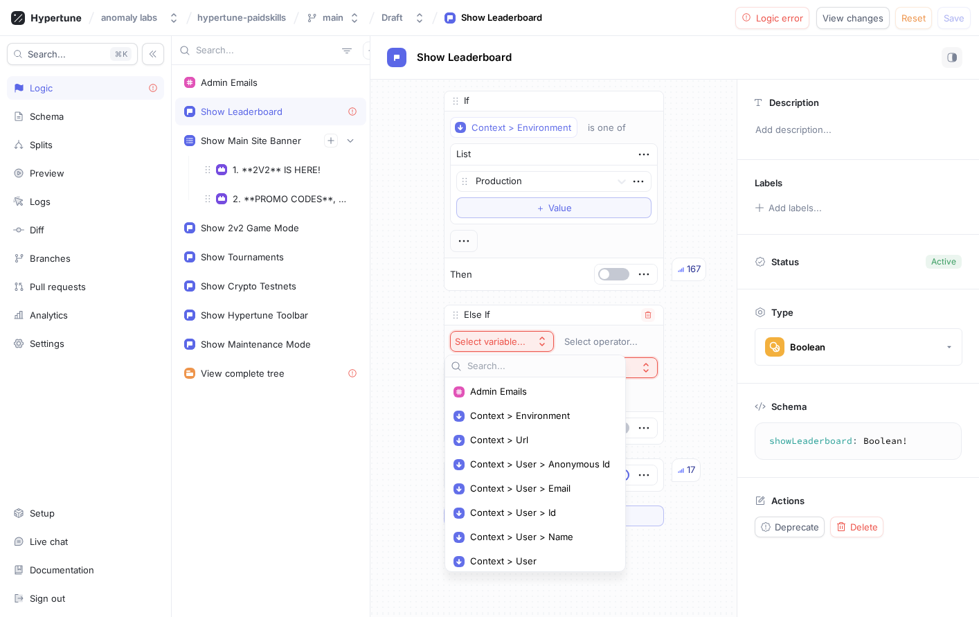
drag, startPoint x: 519, startPoint y: 393, endPoint x: 527, endPoint y: 391, distance: 8.8
click at [519, 393] on span "Admin Emails" at bounding box center [540, 392] width 140 height 12
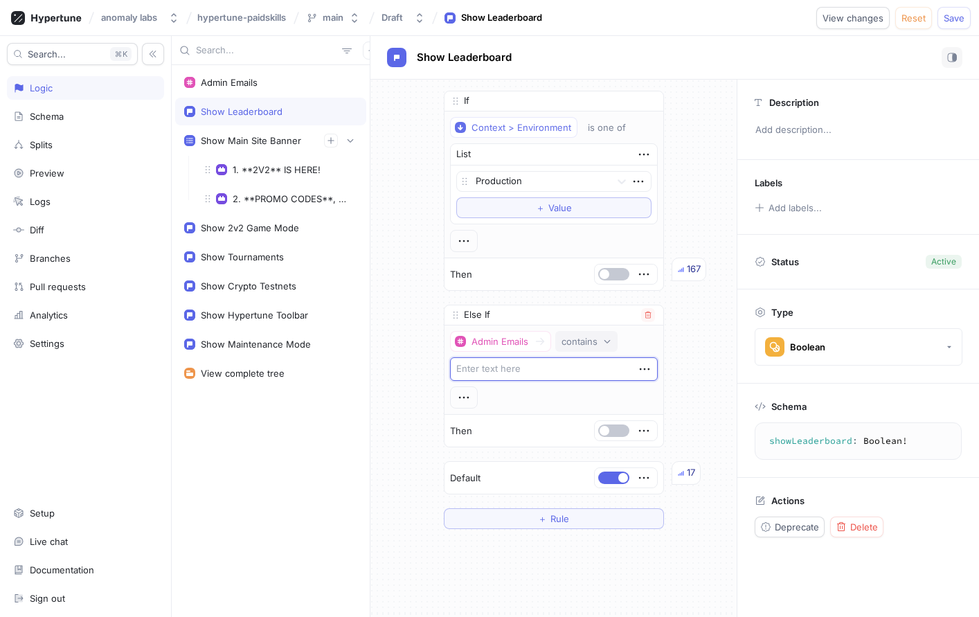
click at [590, 346] on div "contains" at bounding box center [580, 342] width 36 height 12
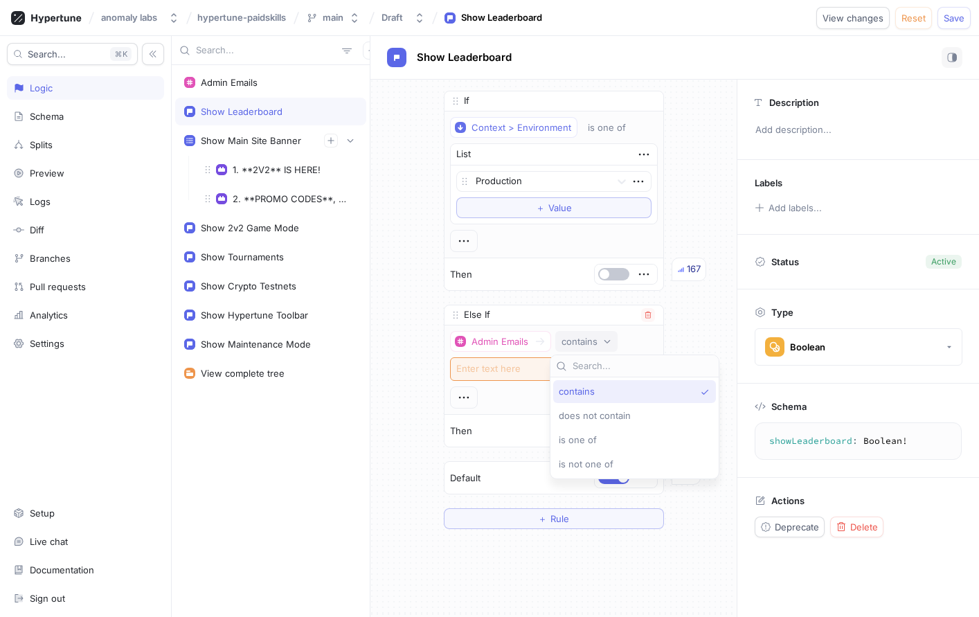
click at [591, 343] on div "contains" at bounding box center [580, 342] width 36 height 12
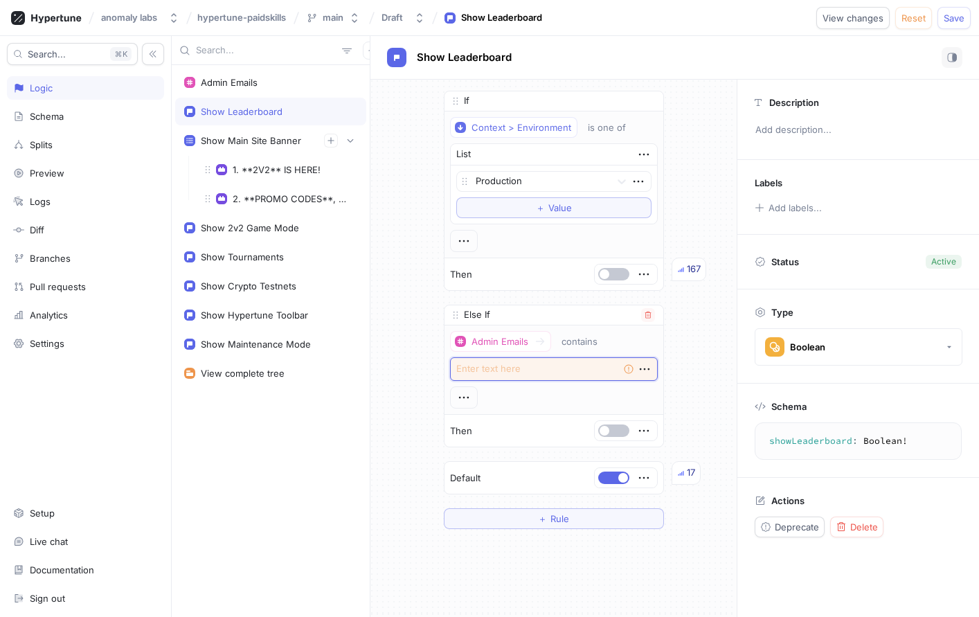
click at [517, 366] on textarea at bounding box center [554, 369] width 208 height 24
type textarea "x"
click at [645, 314] on icon "button" at bounding box center [648, 315] width 6 height 7
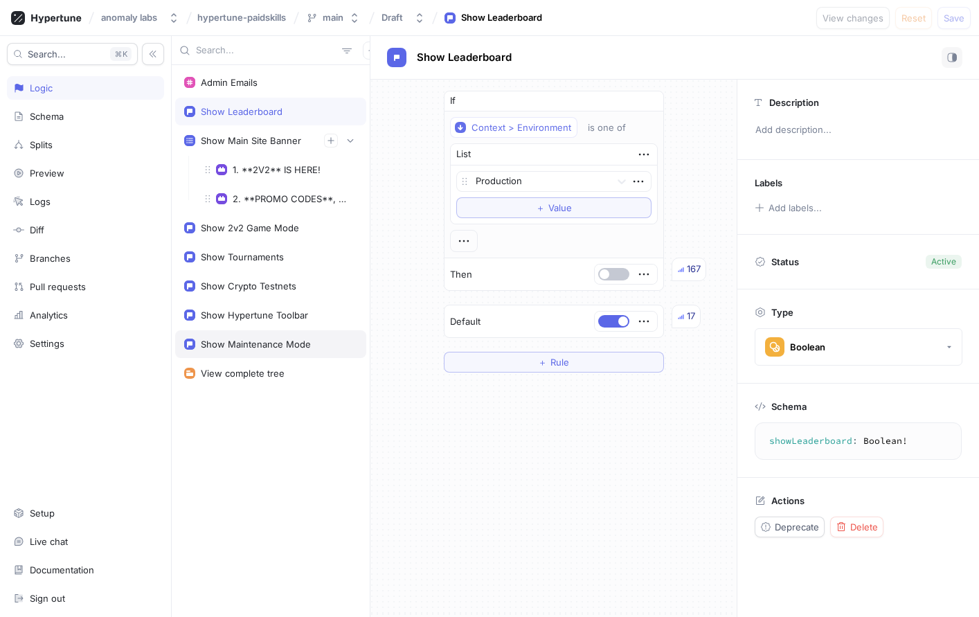
click at [268, 341] on div "Show Maintenance Mode" at bounding box center [256, 344] width 110 height 11
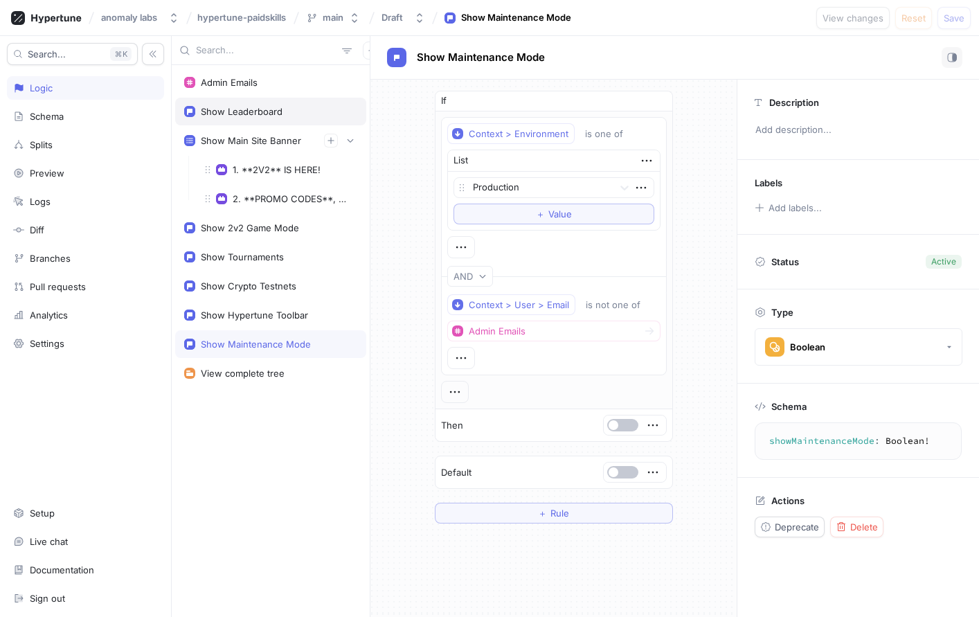
click at [242, 110] on div "Show Leaderboard" at bounding box center [242, 111] width 82 height 11
type textarea "showLeaderboard: Boolean!"
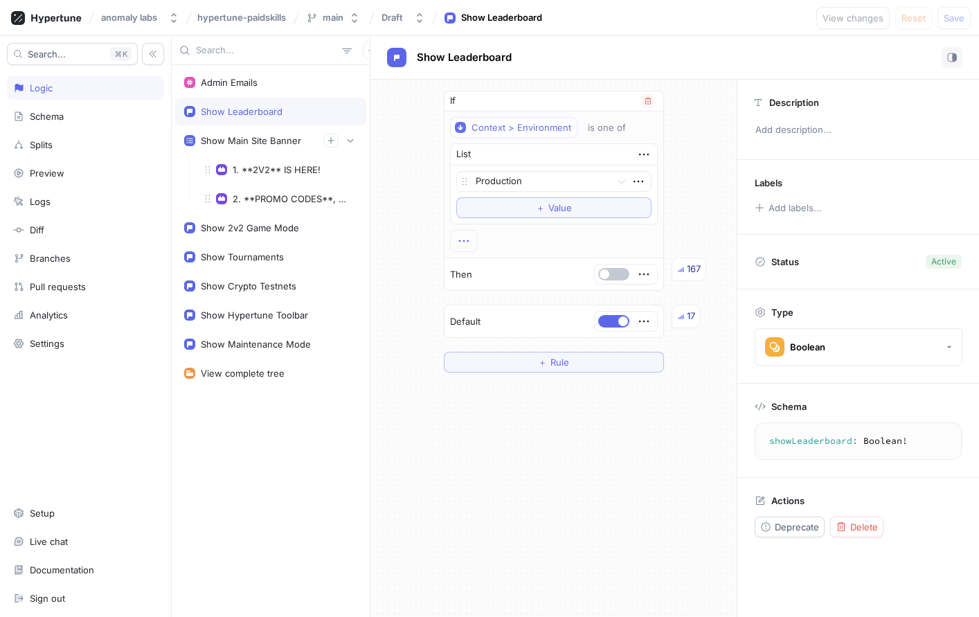
click at [465, 238] on icon "button" at bounding box center [463, 240] width 15 height 15
click at [506, 262] on div "&& AND" at bounding box center [519, 267] width 118 height 24
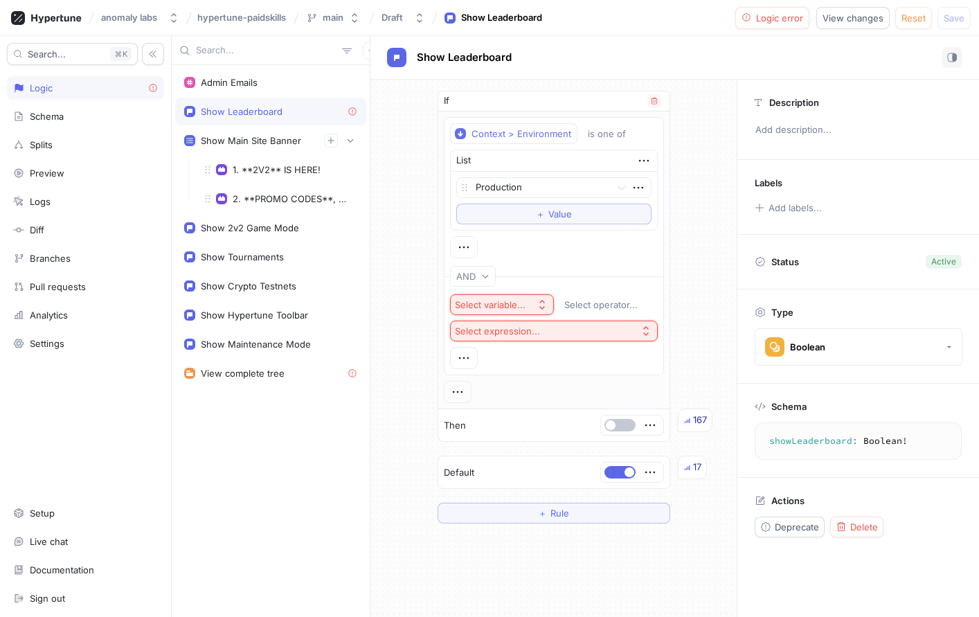
click at [537, 305] on icon "button" at bounding box center [542, 304] width 11 height 11
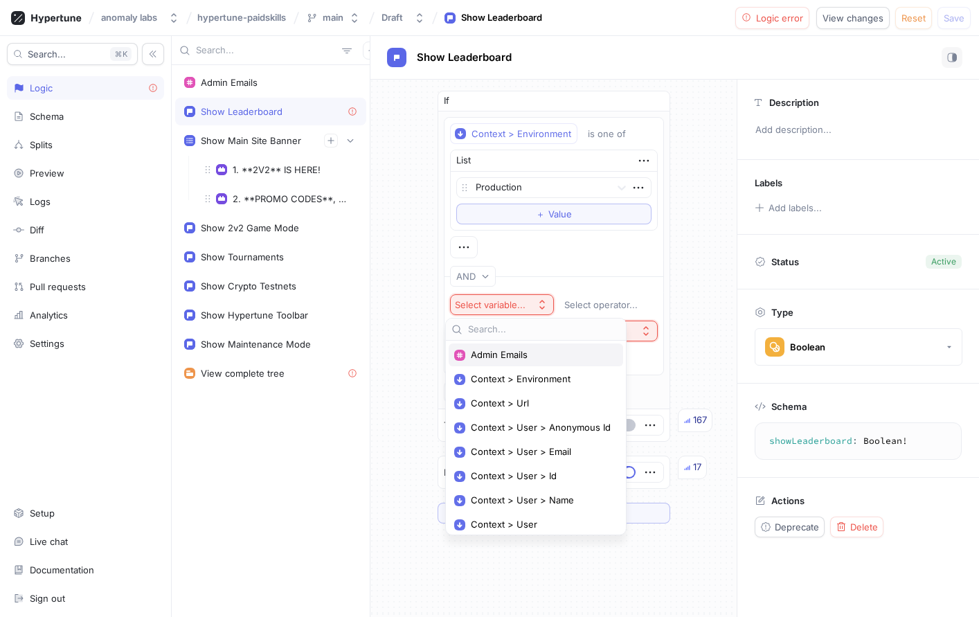
click at [531, 361] on div "Admin Emails" at bounding box center [536, 354] width 175 height 23
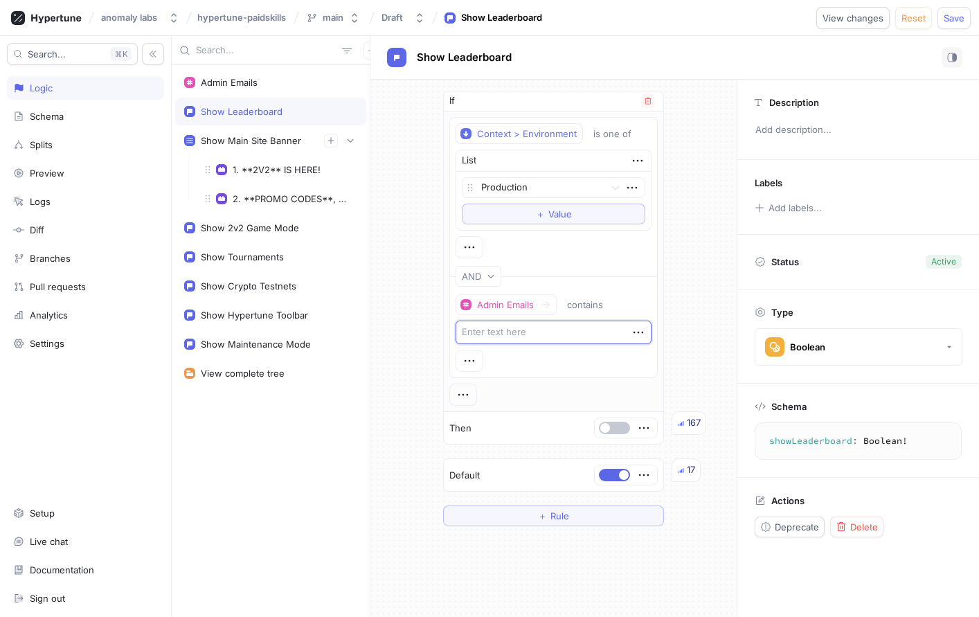
click at [556, 330] on textarea at bounding box center [554, 333] width 196 height 24
click at [515, 304] on div "Admin Emails" at bounding box center [505, 305] width 57 height 12
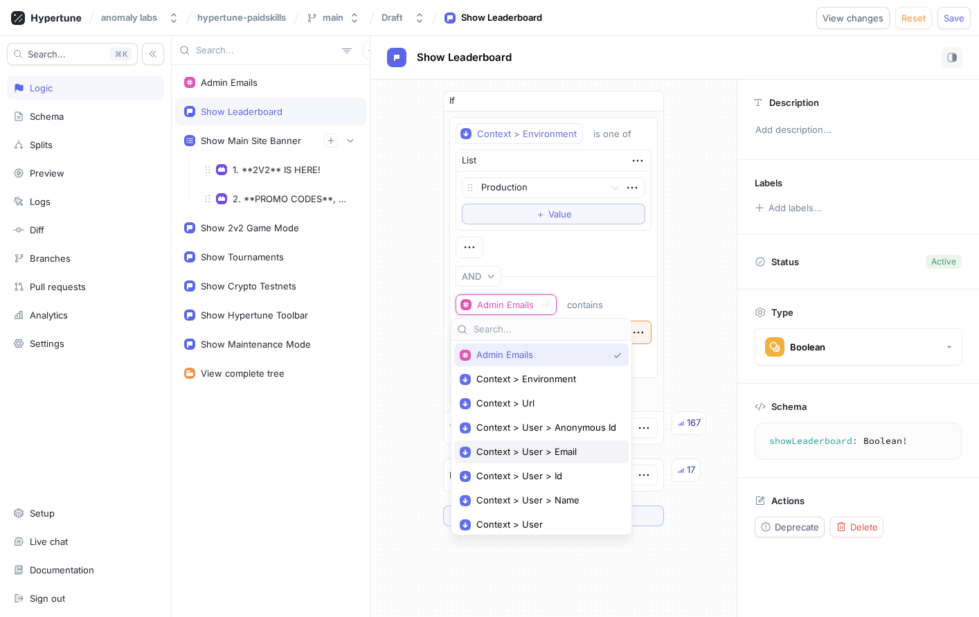
click at [548, 455] on span "Context > User > Email" at bounding box center [546, 452] width 140 height 12
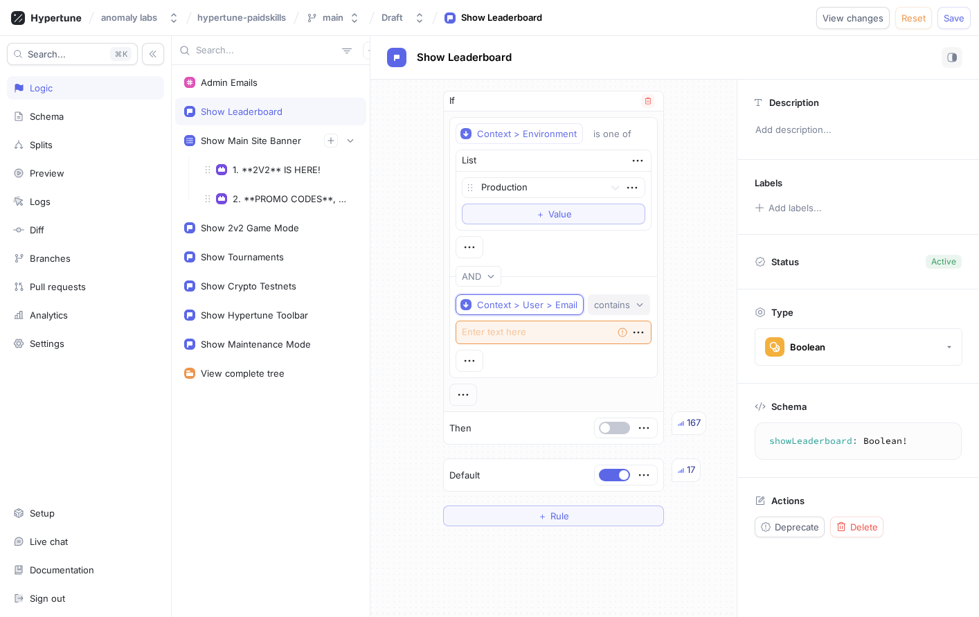
click at [595, 312] on button "contains" at bounding box center [619, 304] width 62 height 21
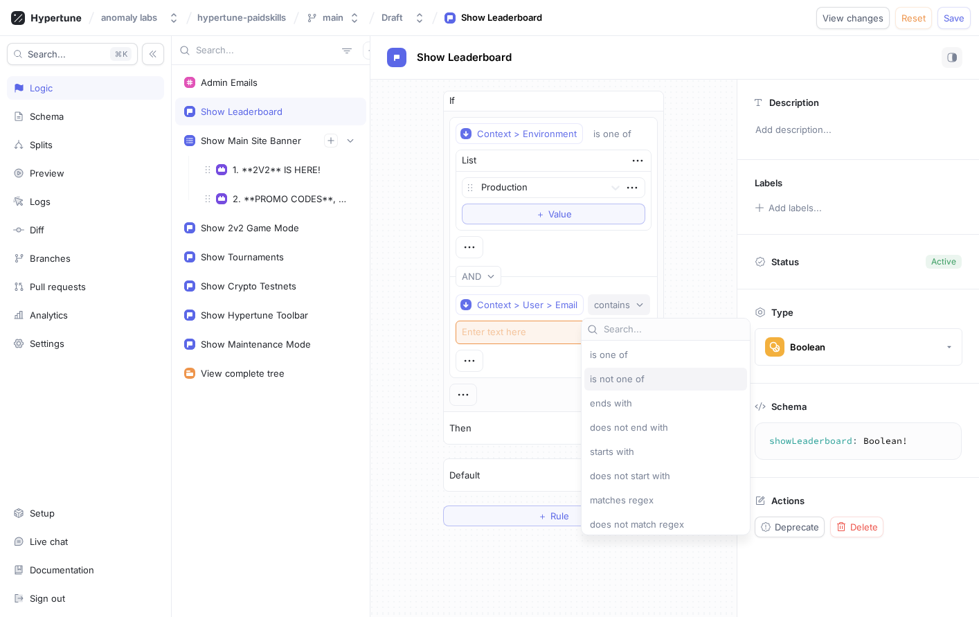
click at [617, 374] on span "is not one of" at bounding box center [617, 379] width 55 height 12
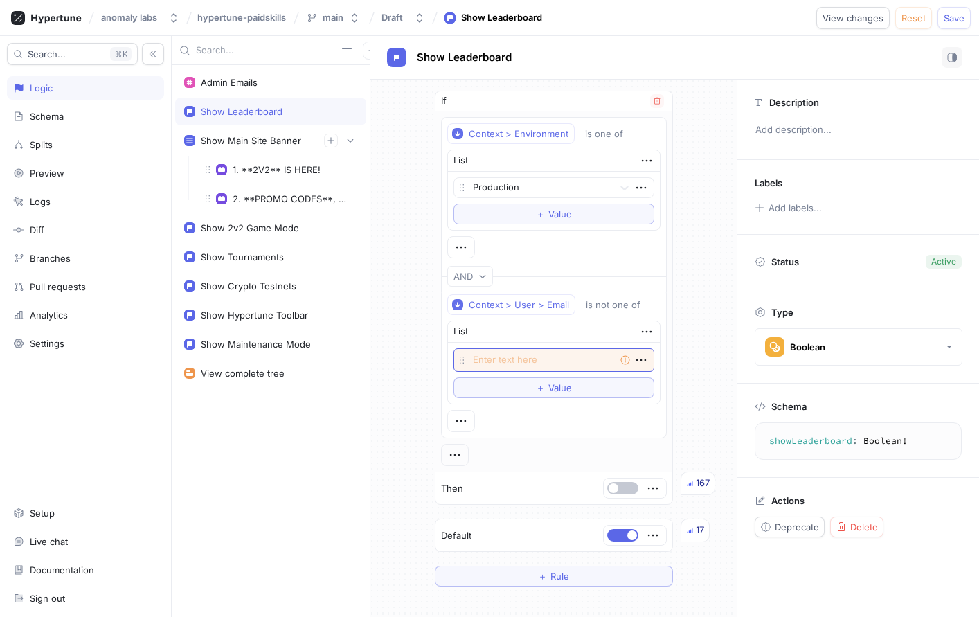
click at [623, 361] on div "Empty string" at bounding box center [554, 360] width 201 height 24
type textarea "x"
click at [634, 361] on icon "button" at bounding box center [641, 359] width 15 height 15
click at [555, 364] on div "Empty string" at bounding box center [554, 360] width 201 height 24
click at [468, 352] on textarea at bounding box center [554, 360] width 201 height 24
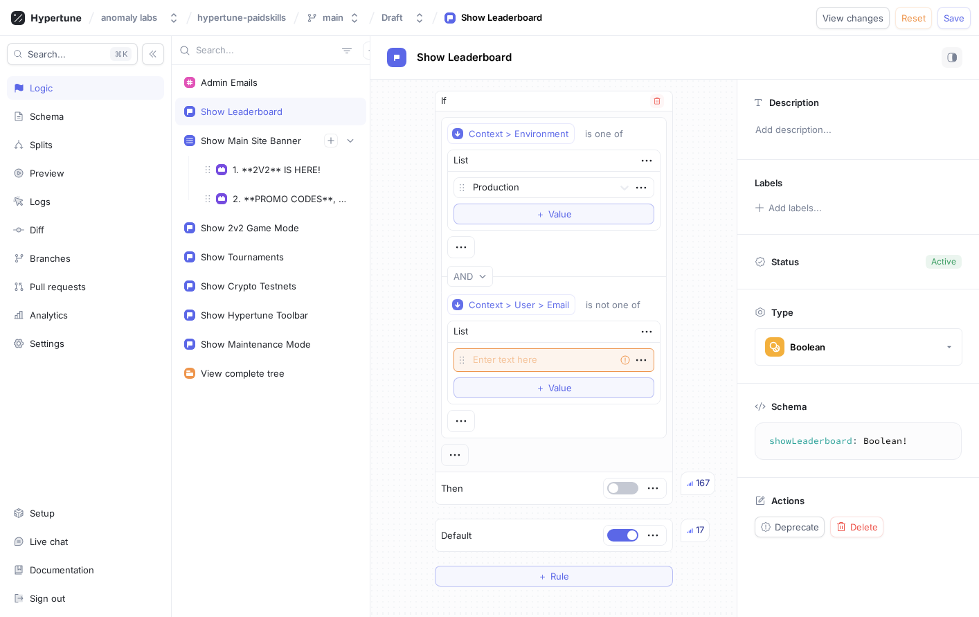
click at [461, 358] on icon at bounding box center [461, 360] width 11 height 11
click at [505, 361] on textarea at bounding box center [554, 360] width 201 height 24
type textarea "x"
type textarea "A"
type textarea "x"
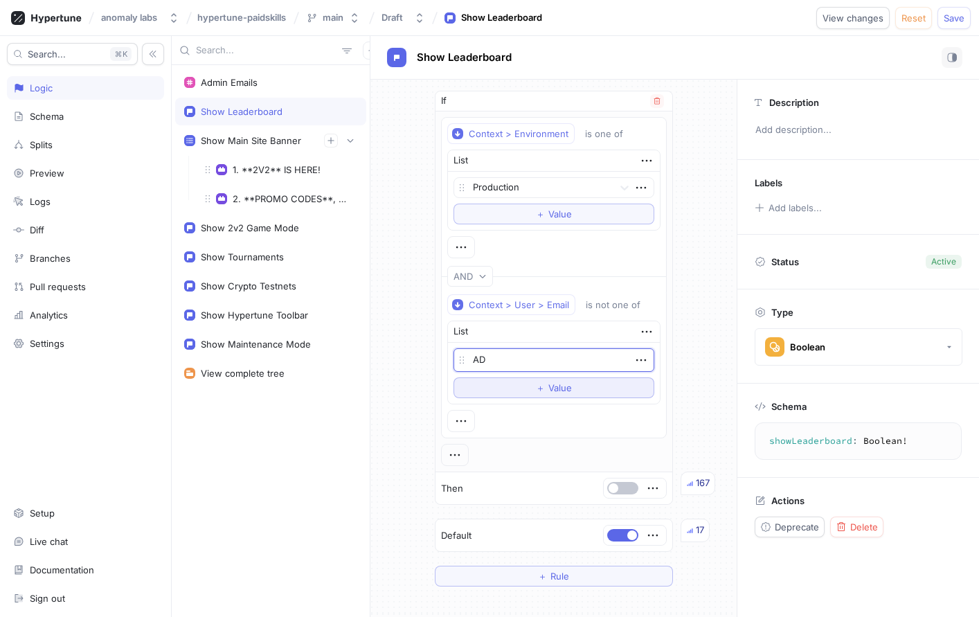
type textarea "AD"
click at [522, 381] on button "＋ Value" at bounding box center [554, 387] width 201 height 21
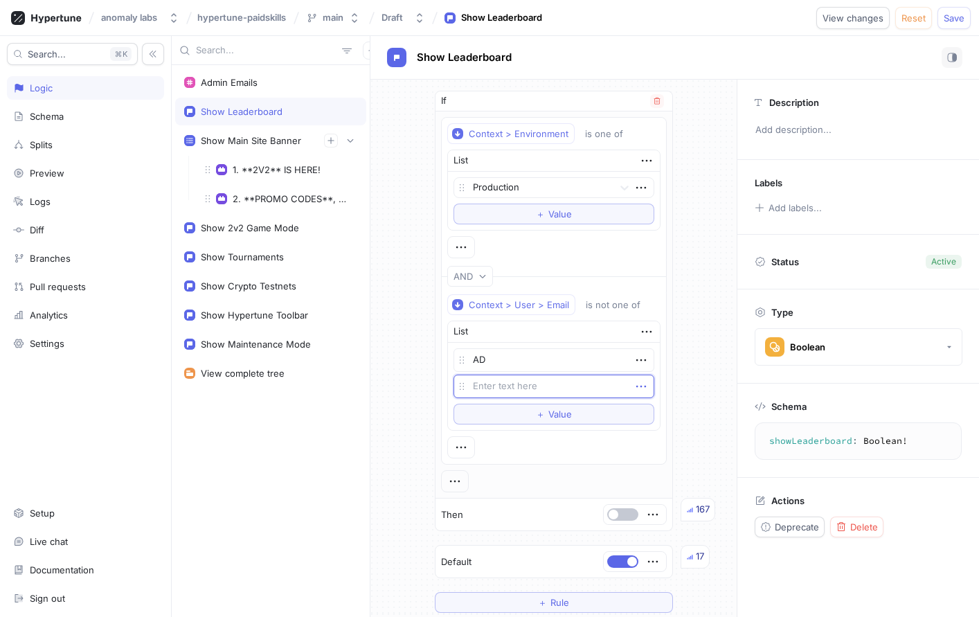
click at [634, 384] on icon "button" at bounding box center [641, 386] width 15 height 15
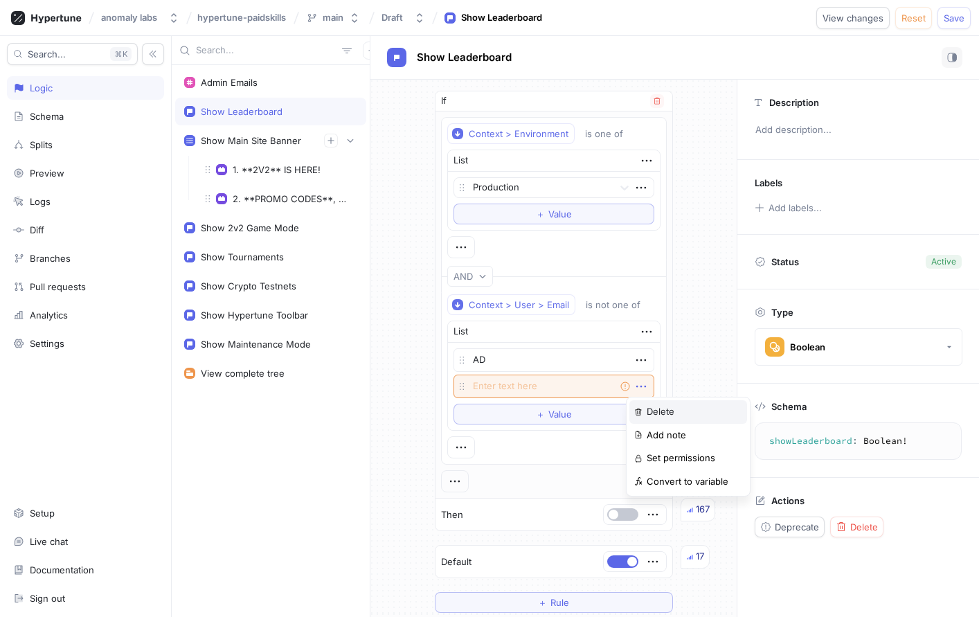
click at [656, 408] on p "Delete" at bounding box center [661, 412] width 28 height 14
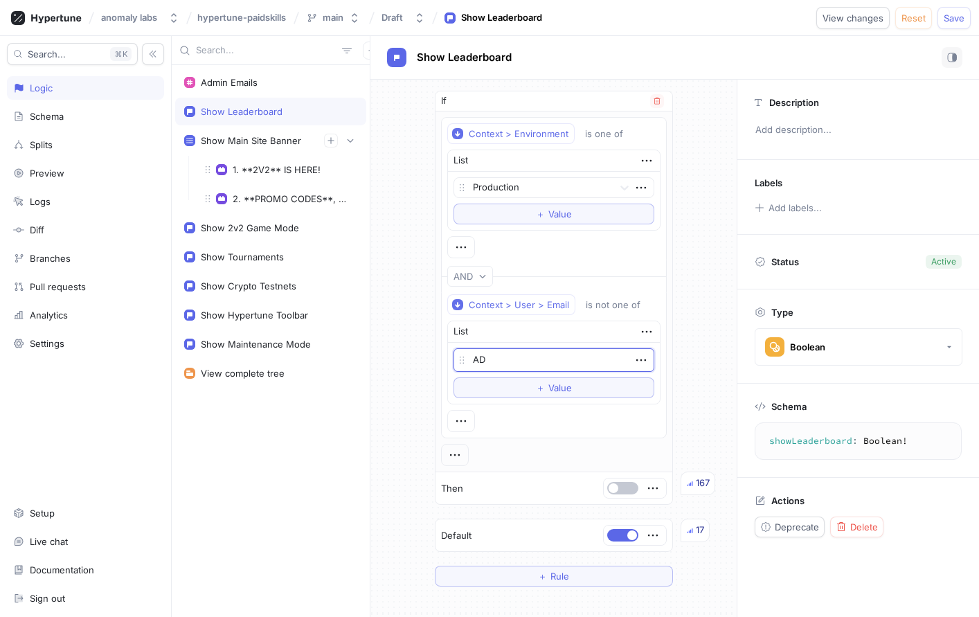
click at [550, 364] on textarea "AD" at bounding box center [554, 360] width 201 height 24
click at [551, 364] on textarea "AD" at bounding box center [554, 360] width 201 height 24
type textarea "x"
type textarea "A"
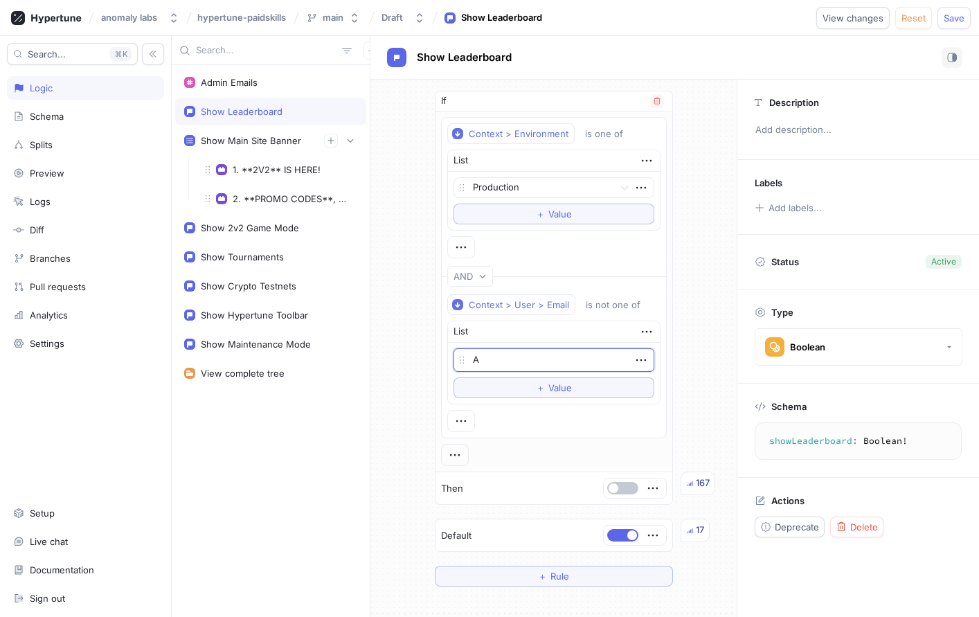
type textarea "x"
type textarea "AD"
type textarea "x"
type textarea "ADm"
type textarea "x"
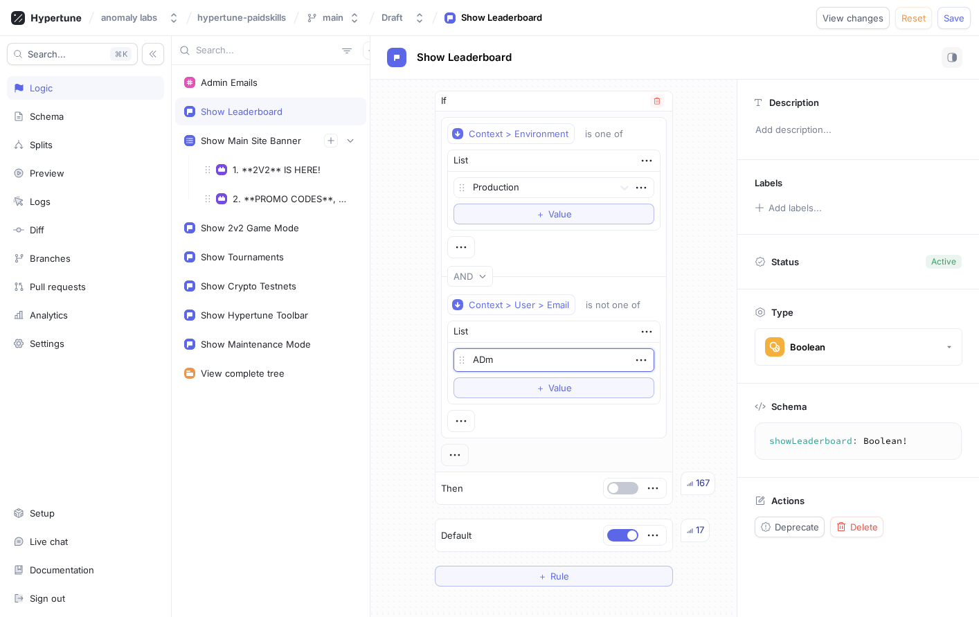
type textarea "AD"
type textarea "x"
type textarea "A"
type textarea "x"
type textarea "Ad"
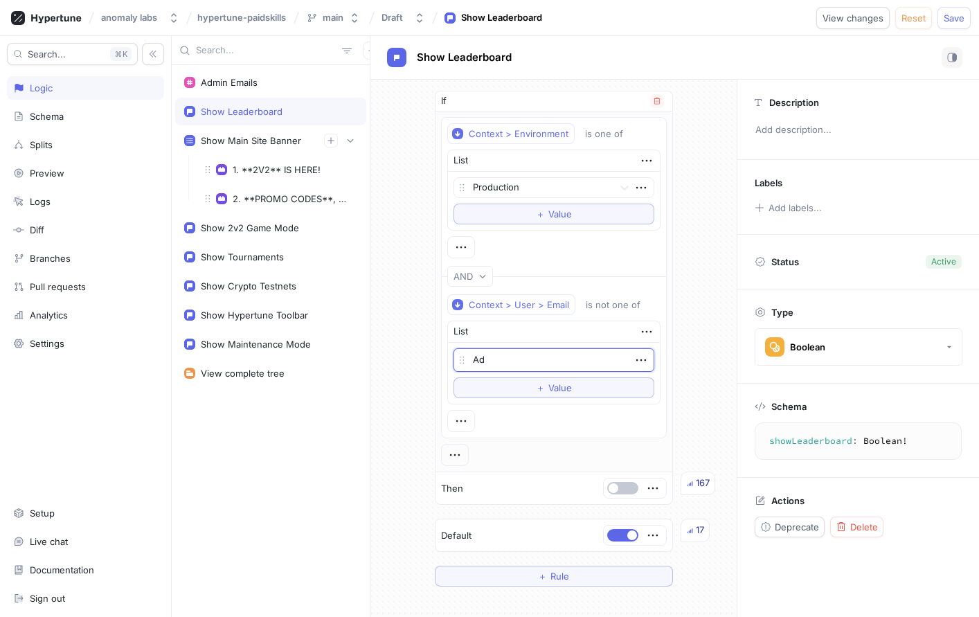
type textarea "x"
type textarea "Adm"
type textarea "x"
type textarea "Admi"
type textarea "x"
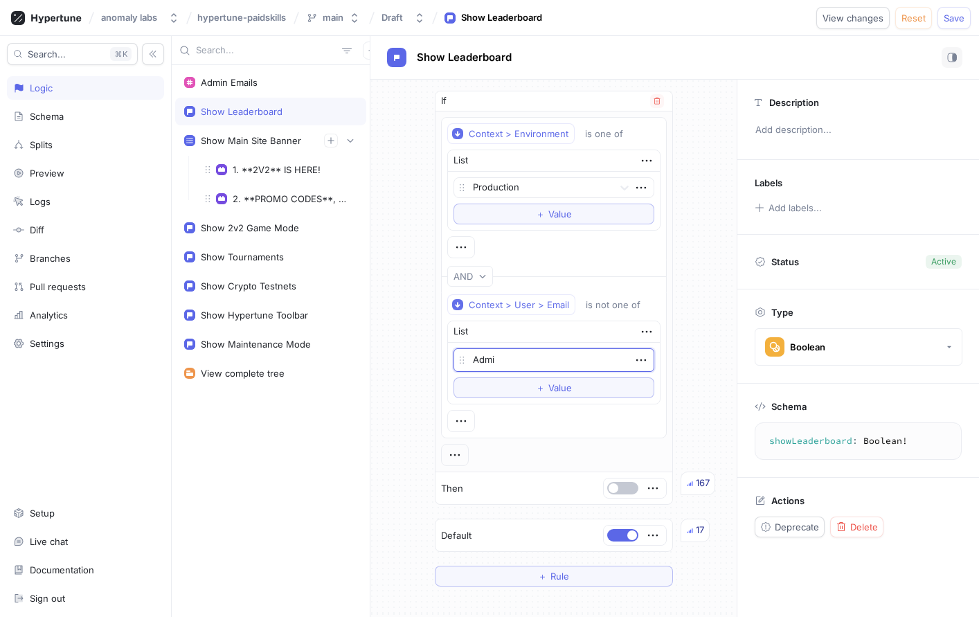
type textarea "Admin"
type textarea "x"
type textarea "Admin"
type textarea "x"
type textarea "Admin E"
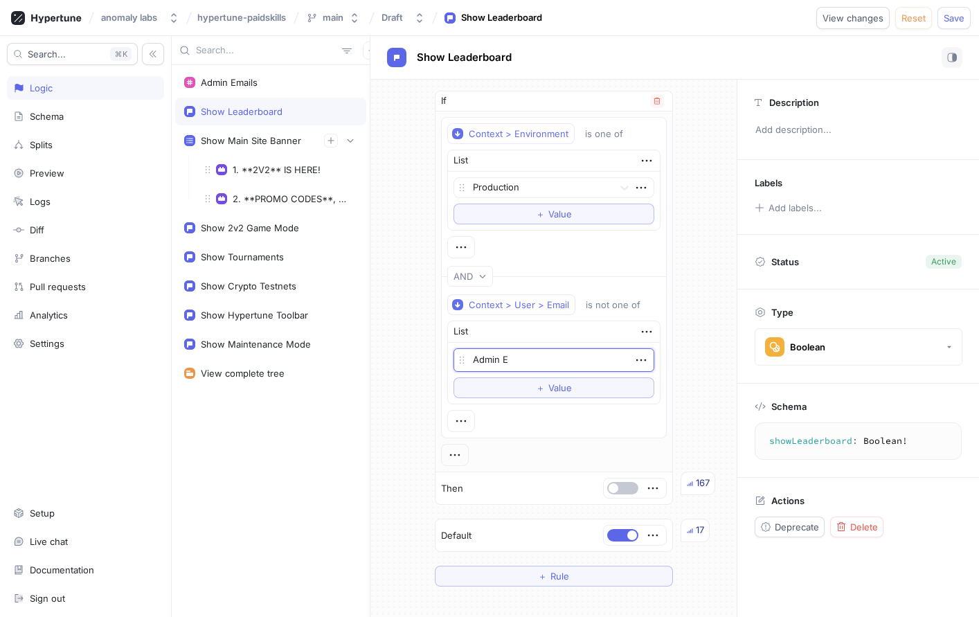
type textarea "x"
type textarea "Admin Em"
type textarea "x"
type textarea "Admin Ema"
type textarea "x"
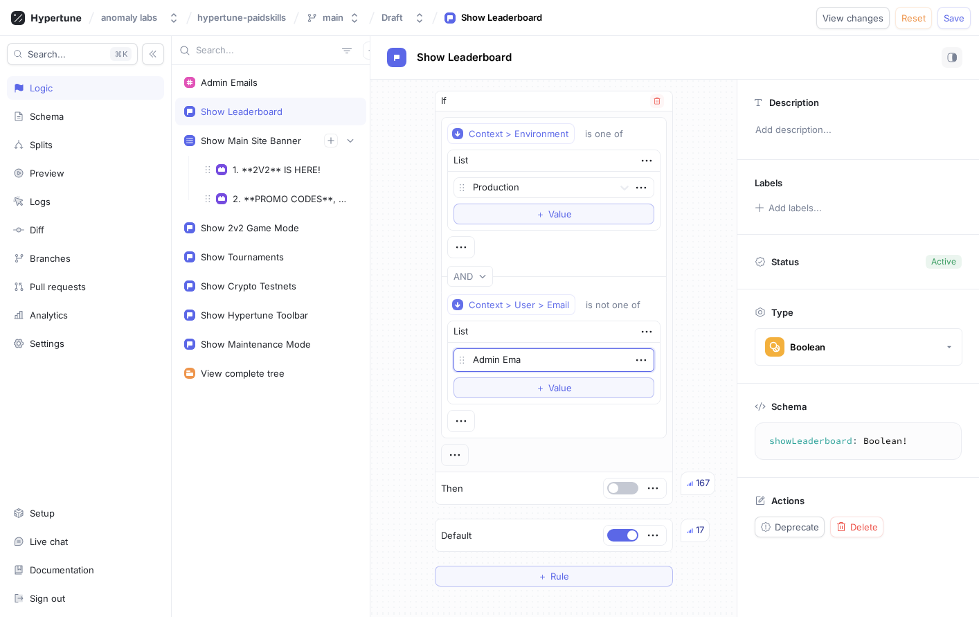
type textarea "Admin Emai"
type textarea "x"
type textarea "Admin Email"
type textarea "x"
type textarea "Admin Emails"
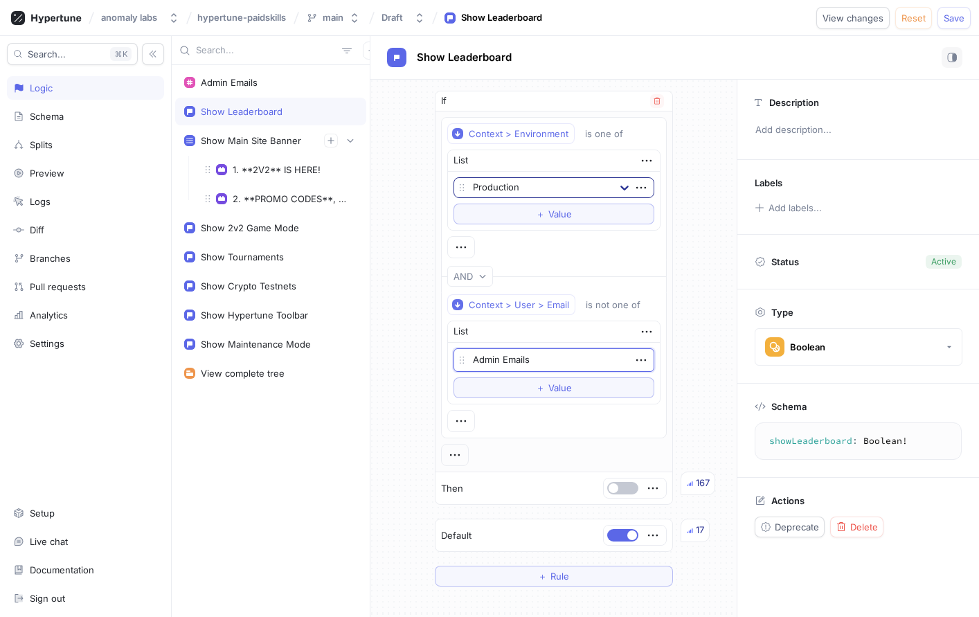
click at [618, 184] on icon at bounding box center [625, 188] width 14 height 14
click at [618, 183] on icon at bounding box center [625, 188] width 14 height 14
click at [553, 299] on div "Context > User > Email" at bounding box center [519, 305] width 100 height 12
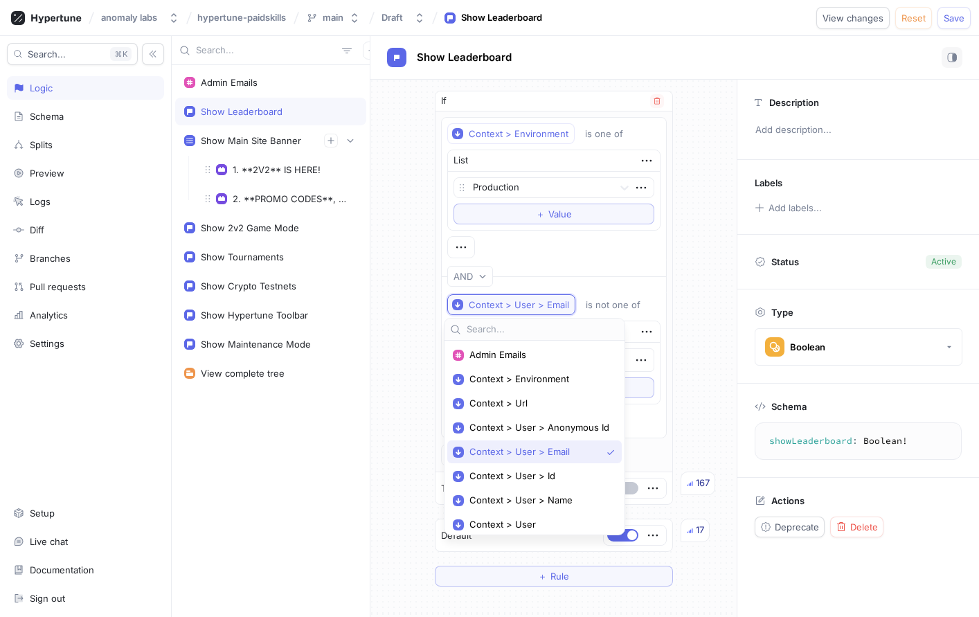
scroll to position [15, 0]
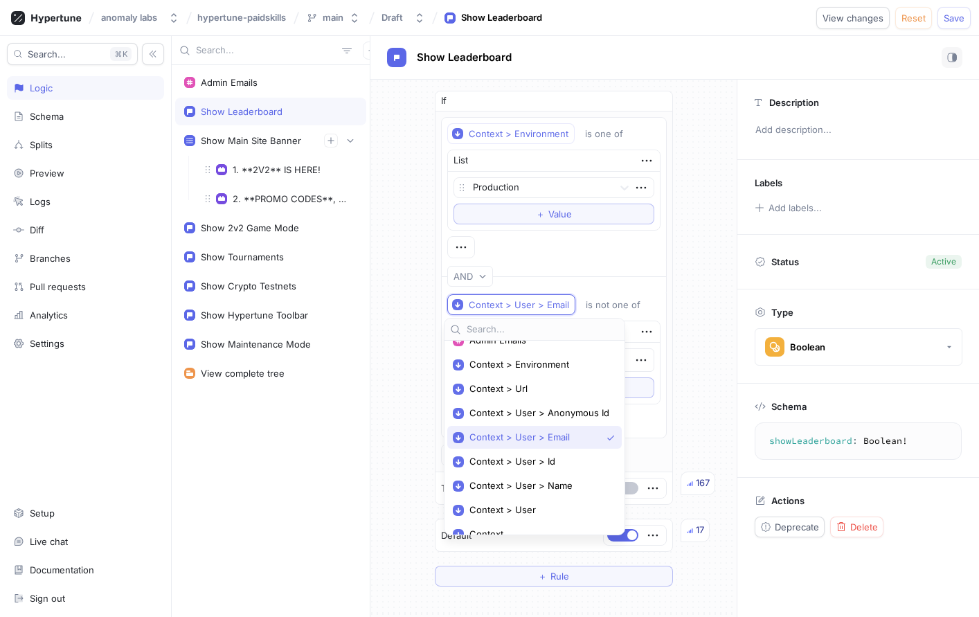
click at [679, 319] on div "If Context > Environment is one of List Production To pick up a draggable item,…" at bounding box center [553, 339] width 366 height 518
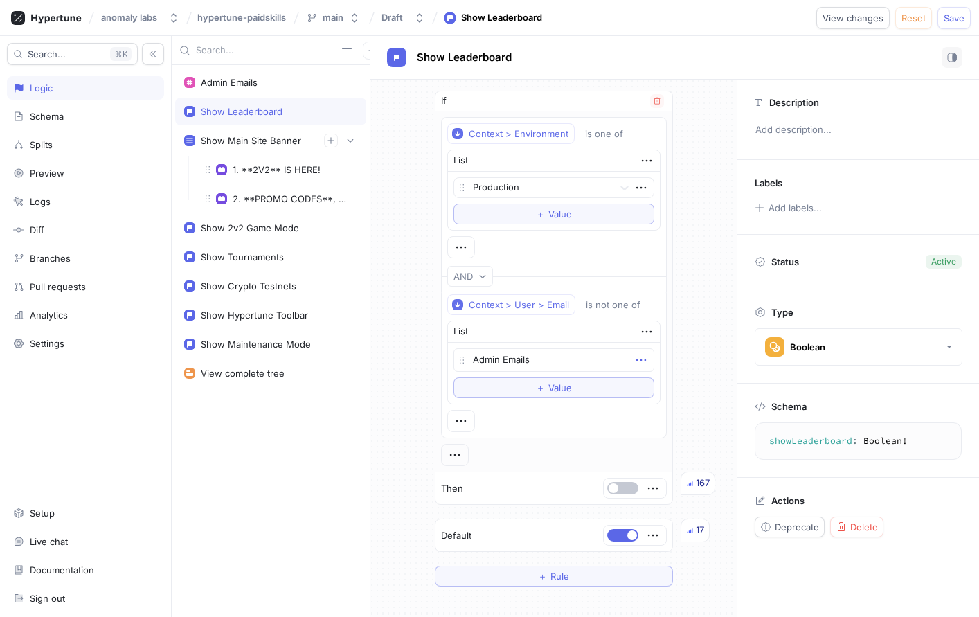
click at [634, 355] on icon "button" at bounding box center [641, 359] width 15 height 15
click at [616, 360] on div "Admin Emails" at bounding box center [554, 360] width 201 height 24
click at [580, 353] on textarea "Admin Emails" at bounding box center [554, 360] width 201 height 24
click at [640, 337] on icon "button" at bounding box center [646, 331] width 15 height 15
drag, startPoint x: 647, startPoint y: 353, endPoint x: 629, endPoint y: 347, distance: 19.1
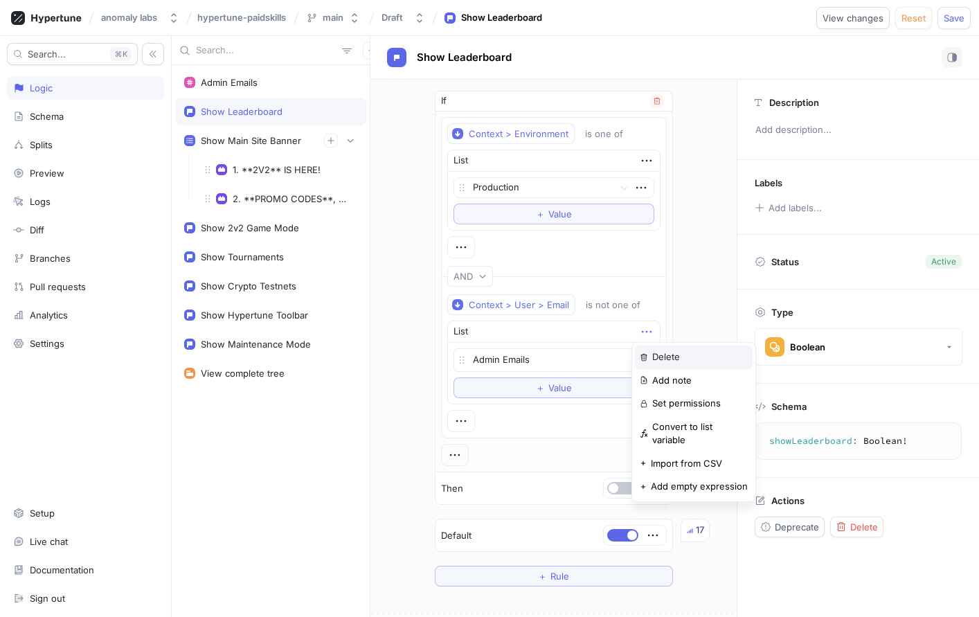
click at [648, 353] on div "Delete" at bounding box center [694, 358] width 118 height 24
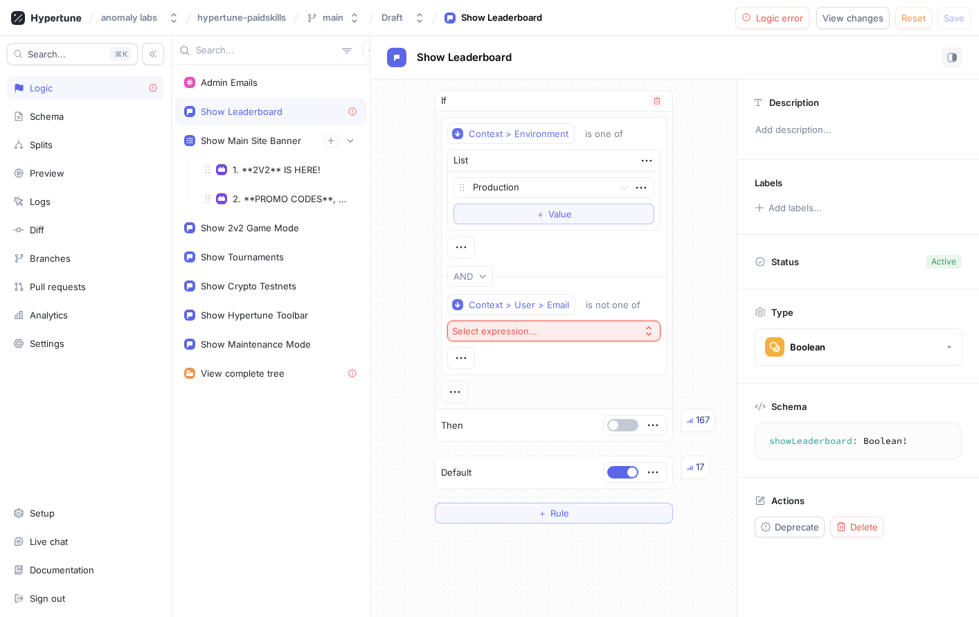
click at [527, 324] on button "Select expression..." at bounding box center [553, 331] width 213 height 21
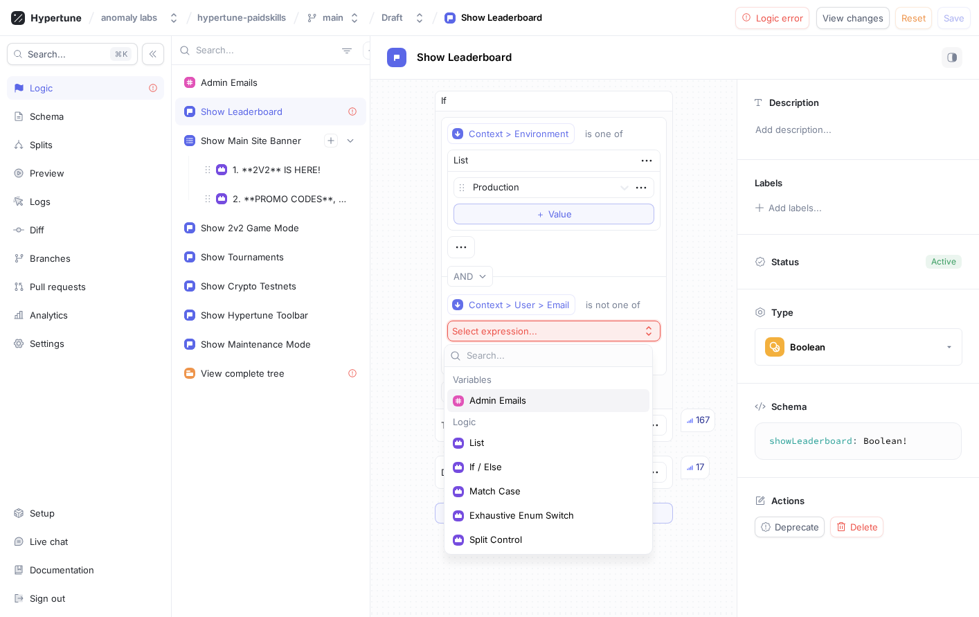
click at [521, 404] on span "Admin Emails" at bounding box center [554, 401] width 168 height 12
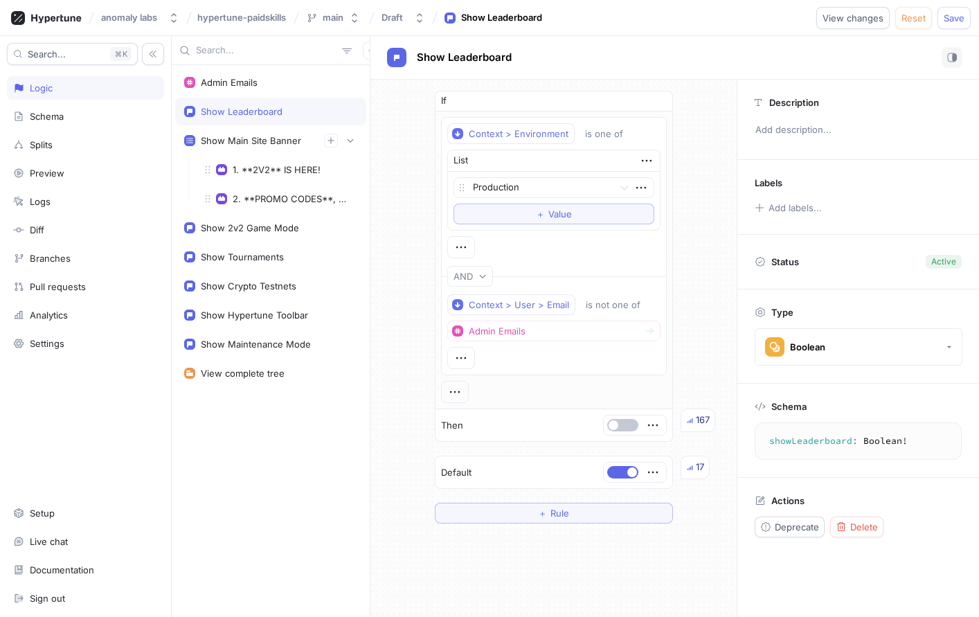
click at [386, 340] on div "If Context > Environment is one of List Production To pick up a draggable item,…" at bounding box center [553, 307] width 366 height 455
click at [956, 20] on span "Save" at bounding box center [954, 18] width 21 height 8
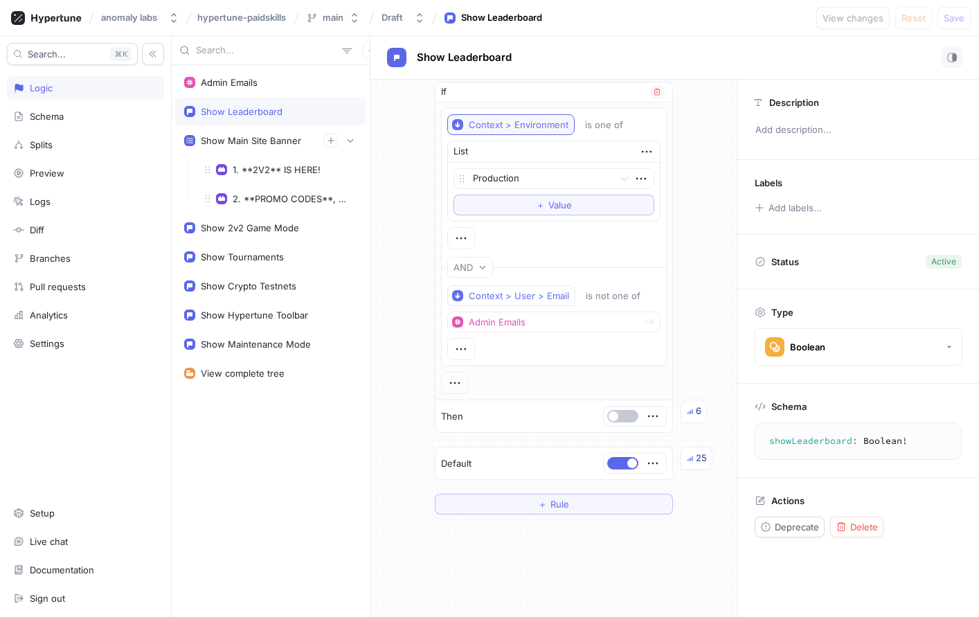
scroll to position [0, 0]
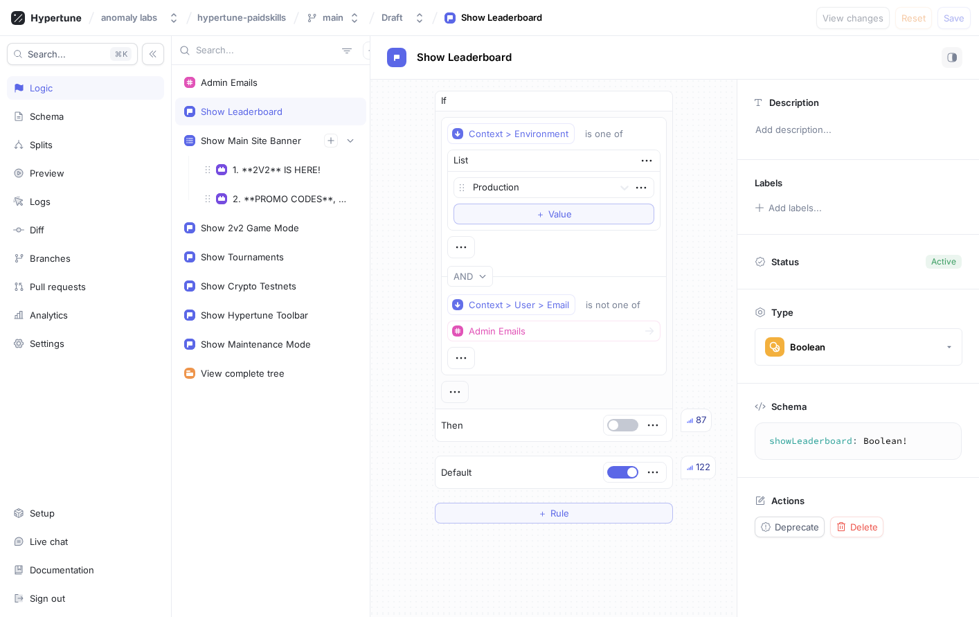
click at [70, 409] on div "Search... K Logic Schema Splits Preview Logs Diff Branches Pull requests Analyt…" at bounding box center [86, 326] width 172 height 581
click at [472, 278] on div "AND" at bounding box center [466, 277] width 25 height 12
click at [562, 276] on div "AND" at bounding box center [554, 276] width 226 height 32
click at [456, 359] on icon "button" at bounding box center [461, 357] width 15 height 15
click at [508, 429] on div "Delete" at bounding box center [513, 430] width 118 height 24
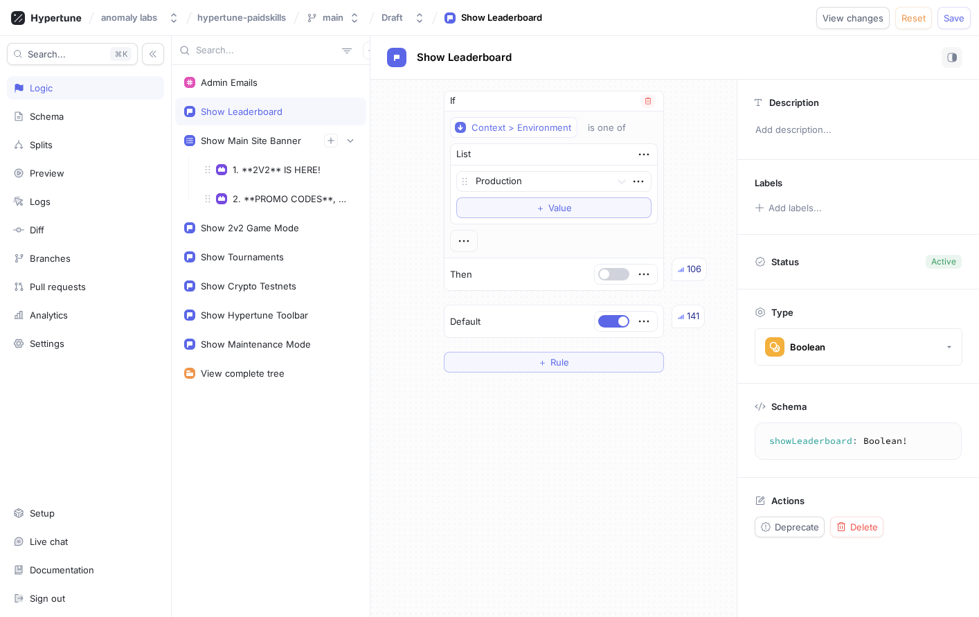
click at [611, 279] on button "button" at bounding box center [613, 274] width 31 height 12
click at [952, 24] on button "Save" at bounding box center [954, 18] width 33 height 22
click at [62, 402] on div "Search... K Logic Schema Splits Preview Logs Diff Branches Pull requests Analyt…" at bounding box center [86, 326] width 172 height 581
click at [271, 175] on div "1. **2V2** IS HERE!" at bounding box center [281, 170] width 170 height 28
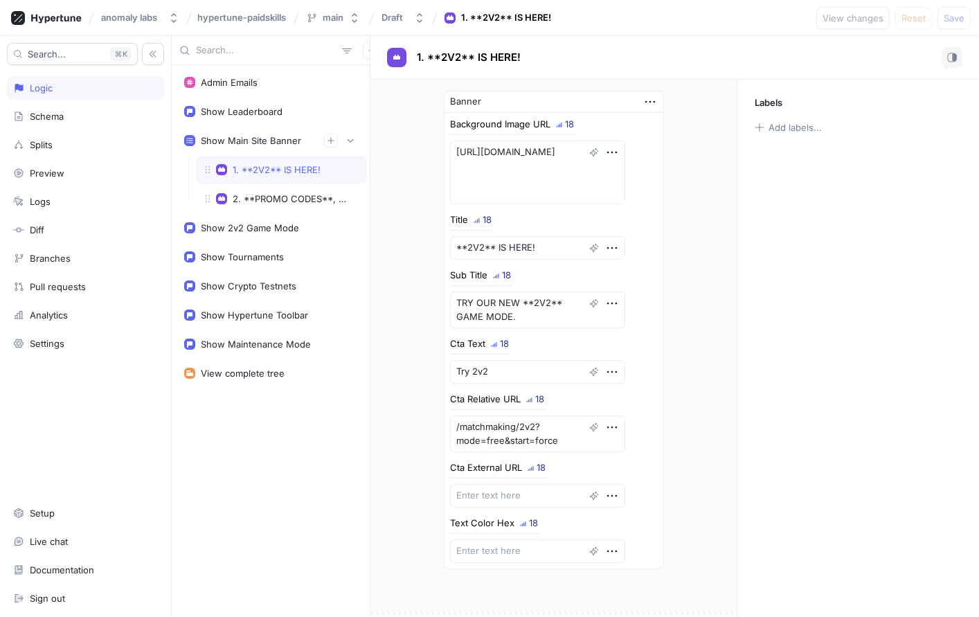
click at [264, 184] on div "1. **2V2** IS HERE! 2. **PROMO CODES**, UPDATES, To pick up a draggable item, p…" at bounding box center [281, 184] width 170 height 57
click at [262, 200] on div "2. **PROMO CODES**, UPDATES," at bounding box center [292, 198] width 119 height 11
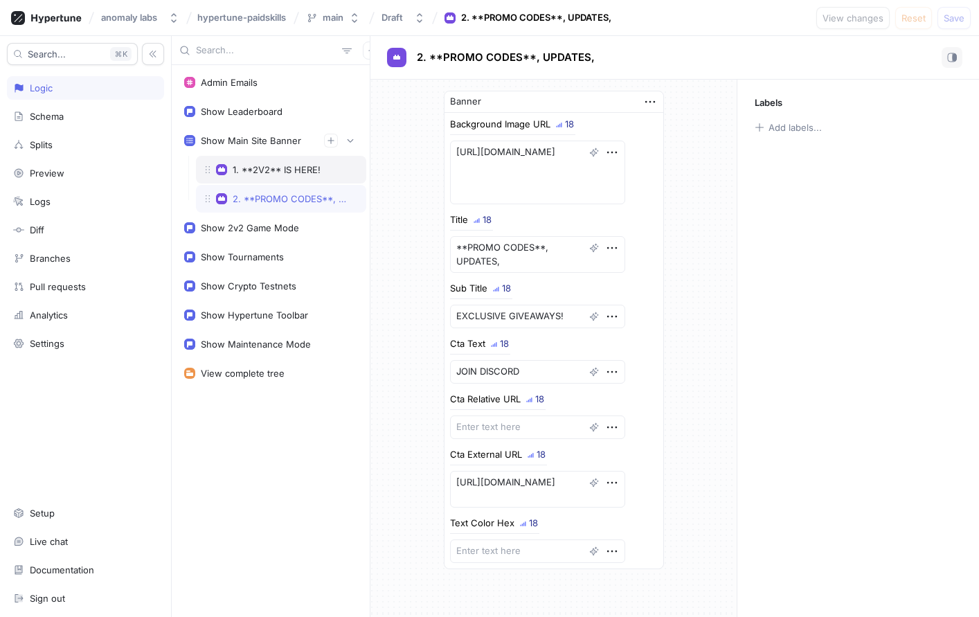
click at [267, 164] on div "1. **2V2** IS HERE!" at bounding box center [277, 169] width 88 height 11
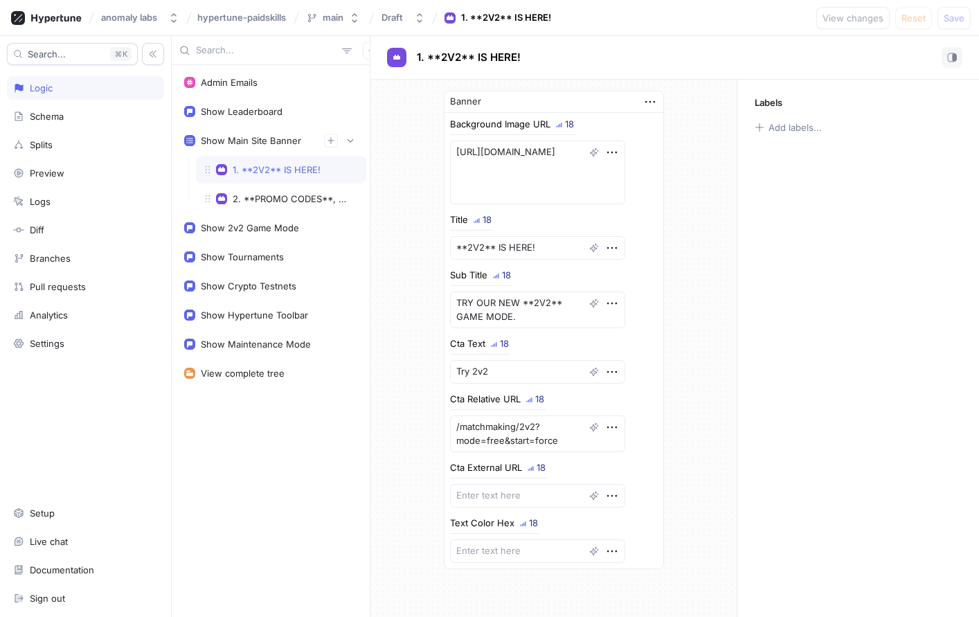
click at [808, 389] on div "Labels Add labels..." at bounding box center [858, 348] width 242 height 537
click at [285, 91] on div "Admin Emails" at bounding box center [270, 83] width 191 height 28
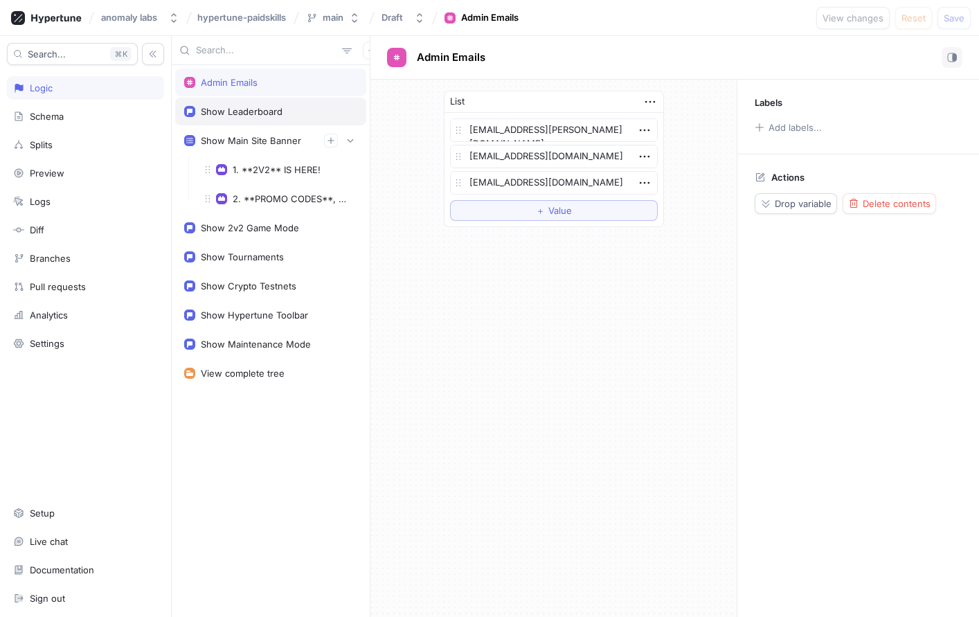
click at [278, 98] on div "Show Leaderboard" at bounding box center [270, 112] width 191 height 28
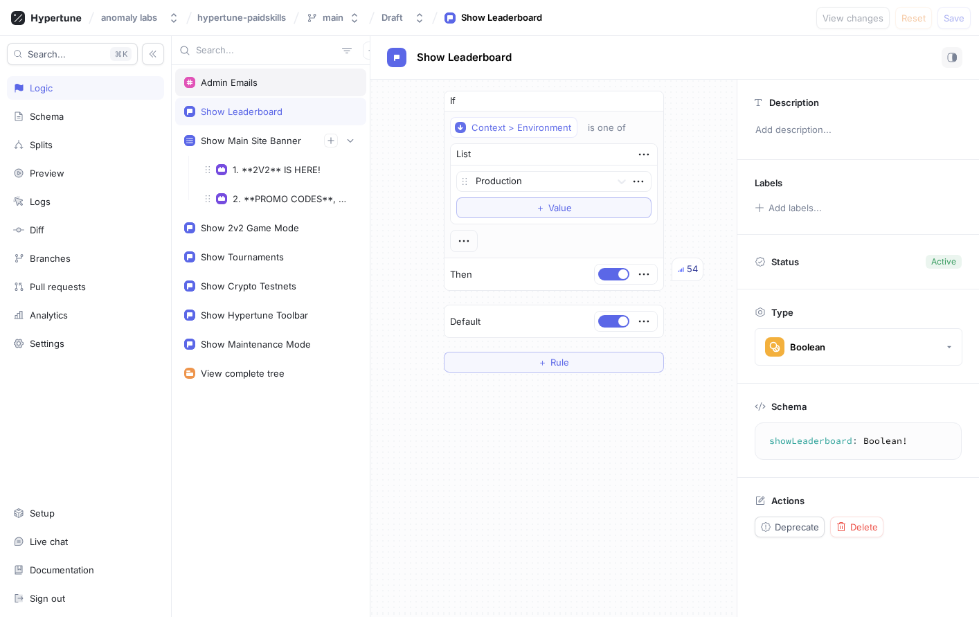
click at [278, 87] on div "Admin Emails" at bounding box center [270, 82] width 173 height 11
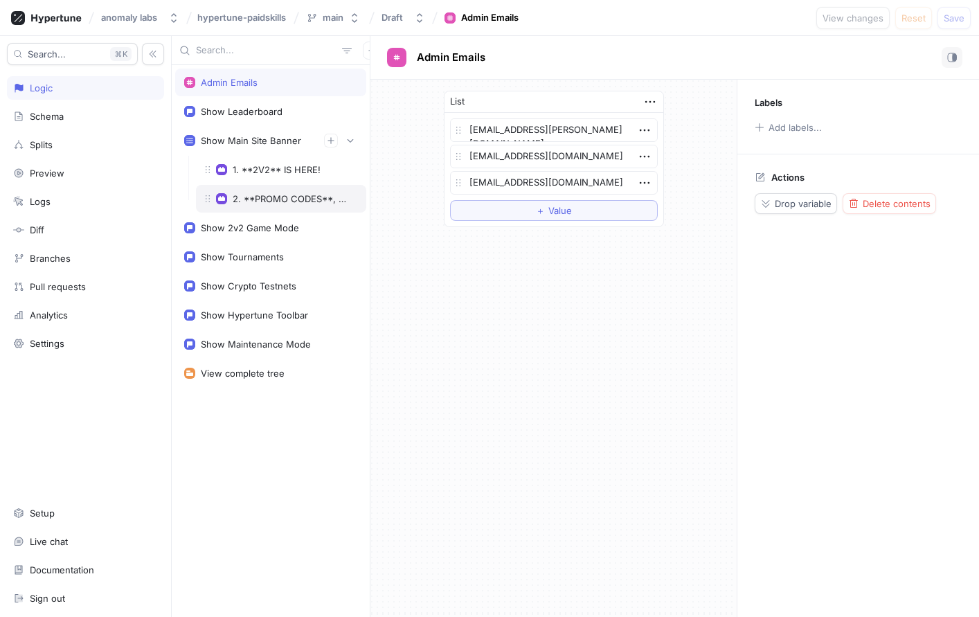
click at [263, 197] on div "2. **PROMO CODES**, UPDATES," at bounding box center [292, 198] width 119 height 11
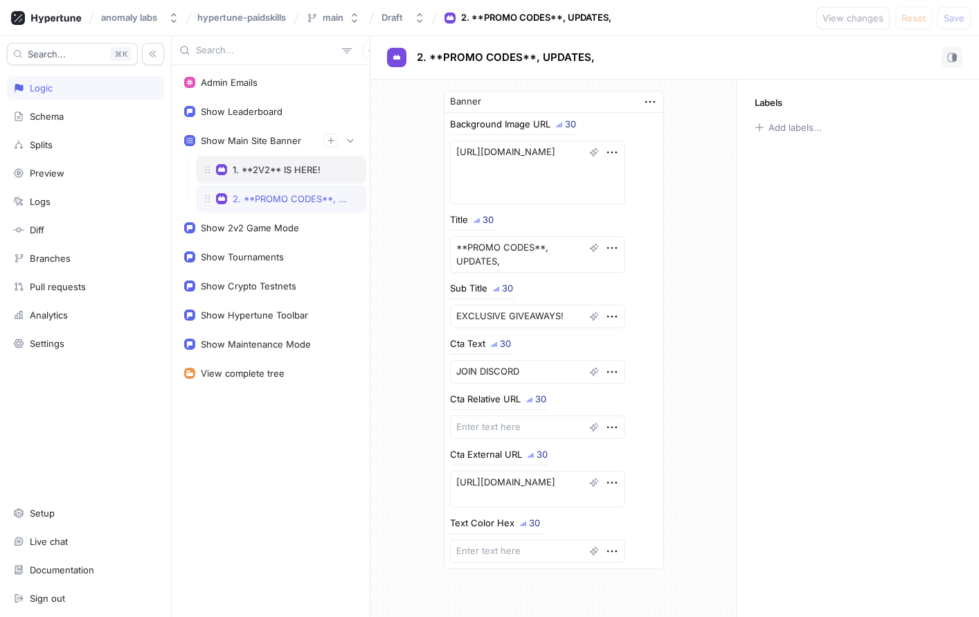
click at [273, 168] on div "1. **2V2** IS HERE!" at bounding box center [277, 169] width 88 height 11
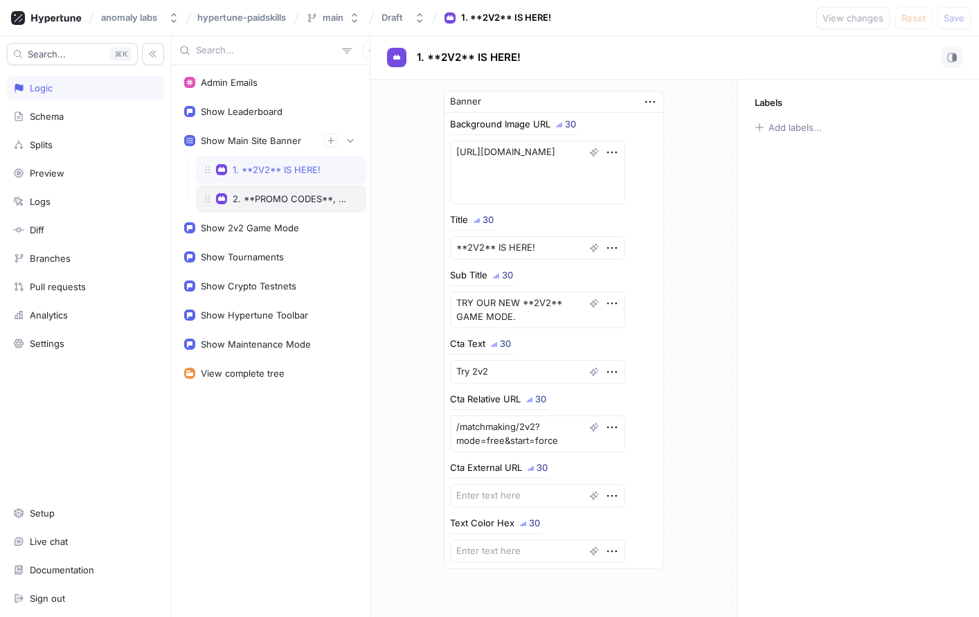
click at [270, 190] on div "2. **PROMO CODES**, UPDATES," at bounding box center [281, 199] width 170 height 28
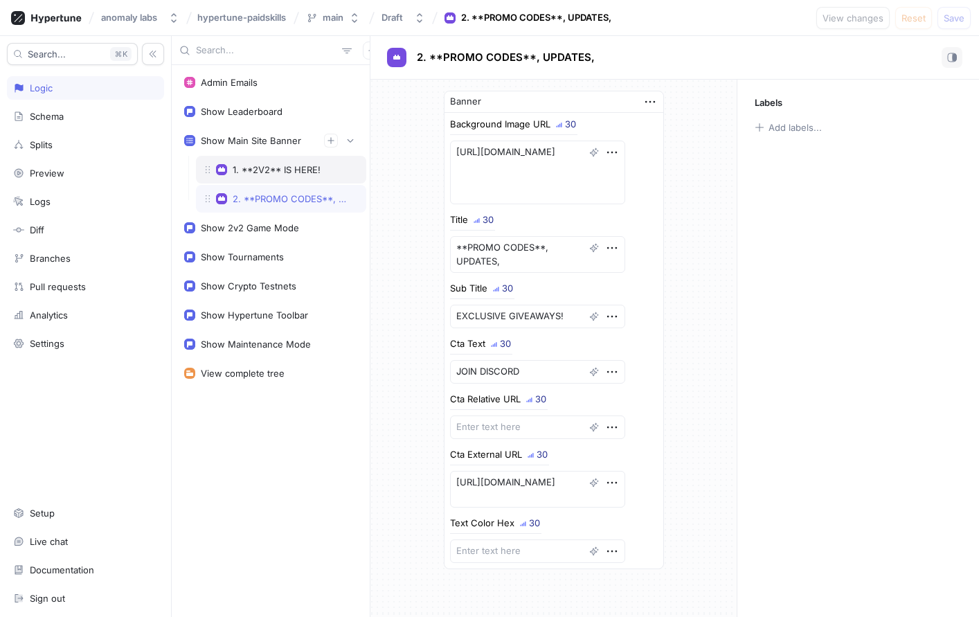
click at [282, 166] on div "1. **2V2** IS HERE!" at bounding box center [277, 169] width 88 height 11
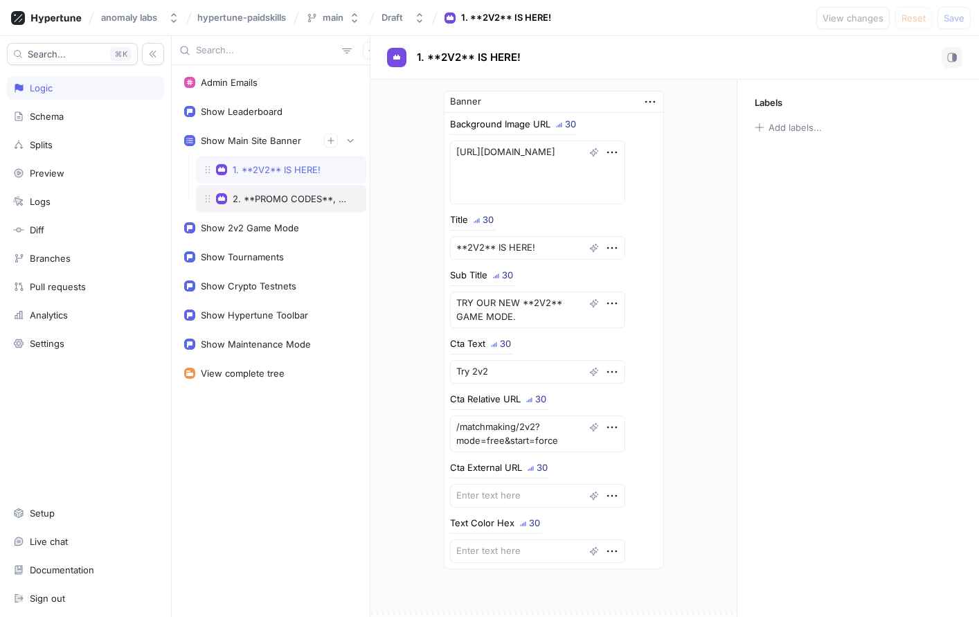
click at [275, 186] on div "2. **PROMO CODES**, UPDATES," at bounding box center [281, 199] width 170 height 28
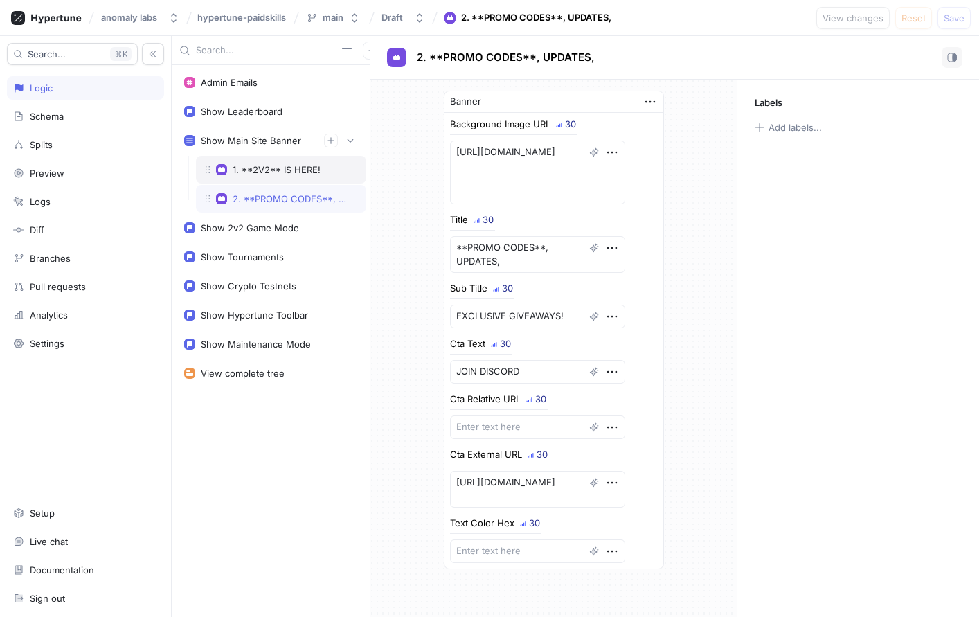
click at [246, 177] on div "1. **2V2** IS HERE!" at bounding box center [281, 170] width 170 height 28
type textarea "x"
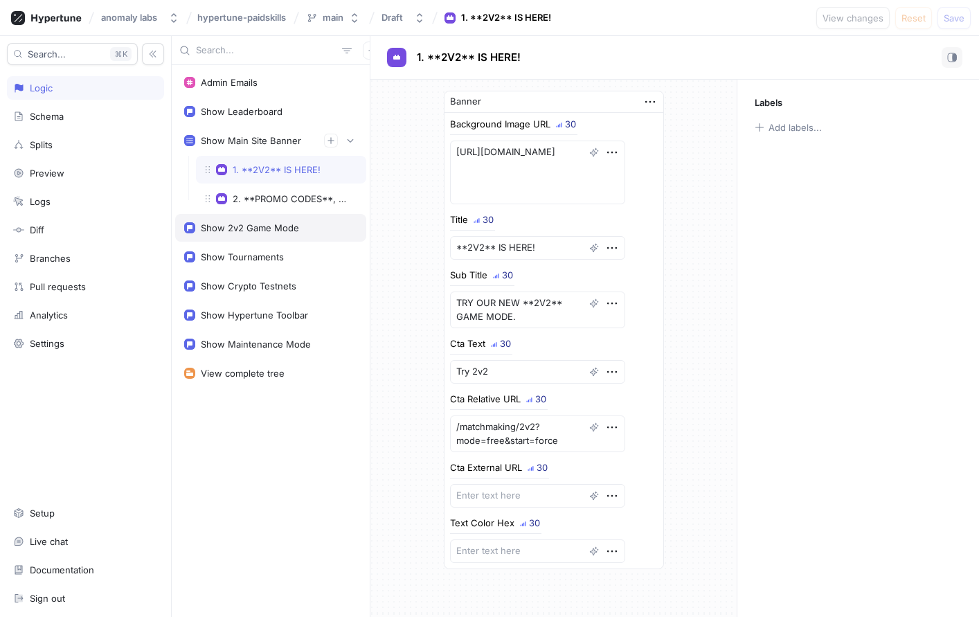
click at [255, 222] on div "Show 2v2 Game Mode" at bounding box center [270, 228] width 191 height 28
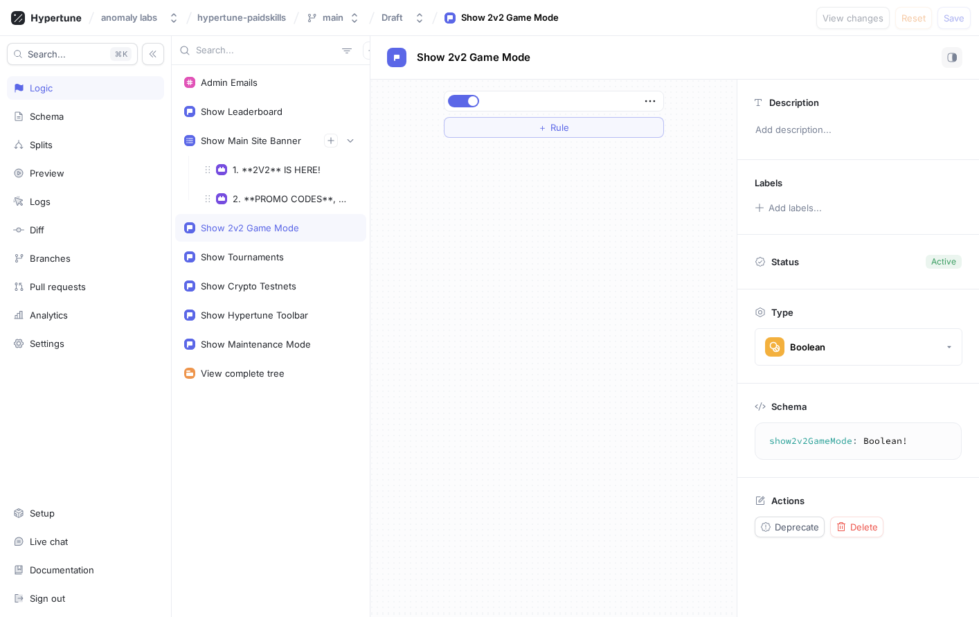
click at [274, 242] on div "Admin Emails Show Leaderboard Show Main Site Banner 1. **2V2** IS HERE! 2. **PR…" at bounding box center [271, 341] width 198 height 552
click at [276, 250] on div "Show Tournaments" at bounding box center [270, 257] width 191 height 28
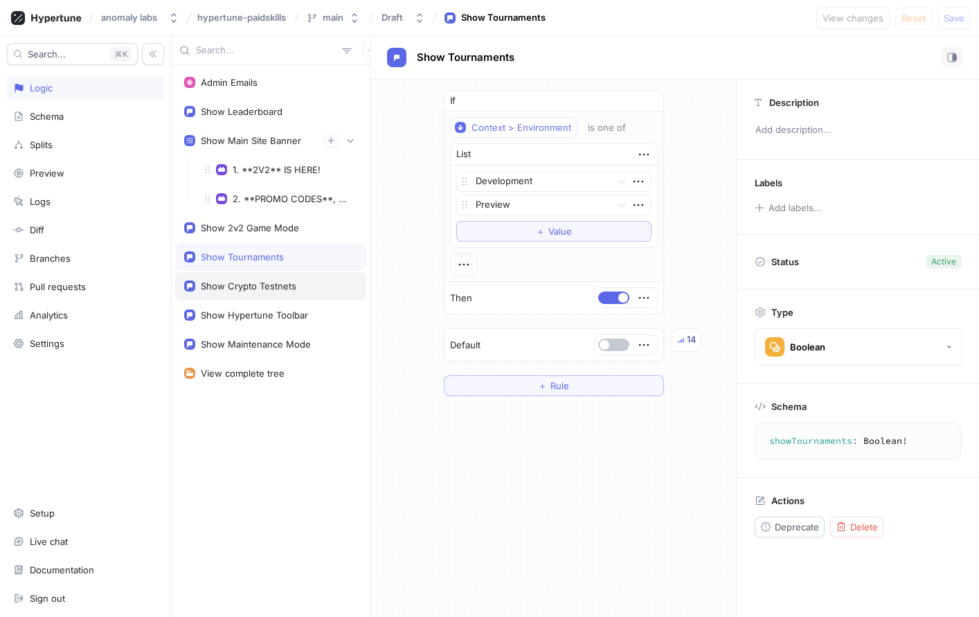
click at [268, 281] on div "Show Crypto Testnets" at bounding box center [249, 285] width 96 height 11
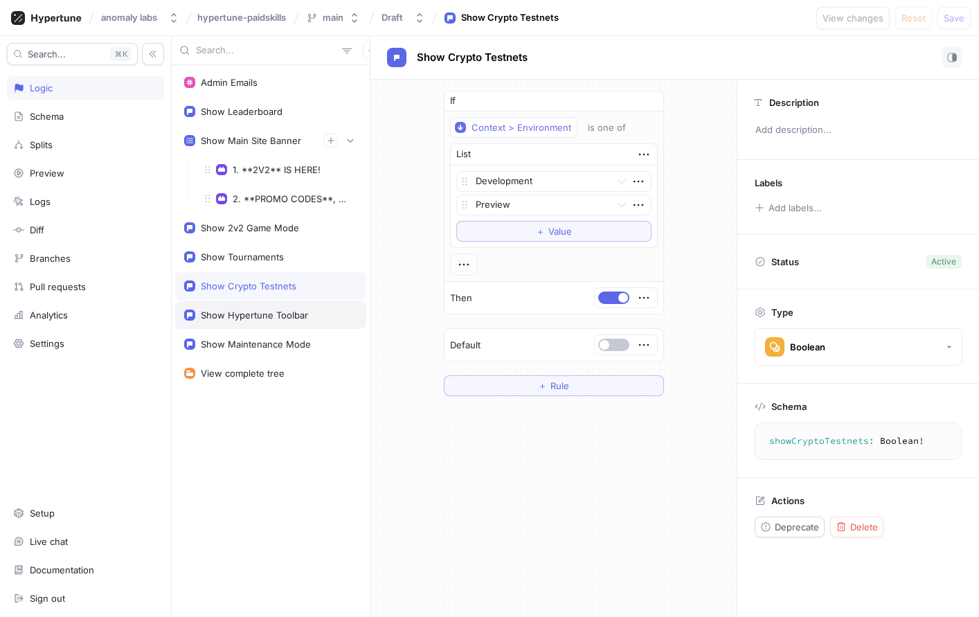
click at [271, 309] on div "Show Hypertune Toolbar" at bounding box center [270, 315] width 191 height 28
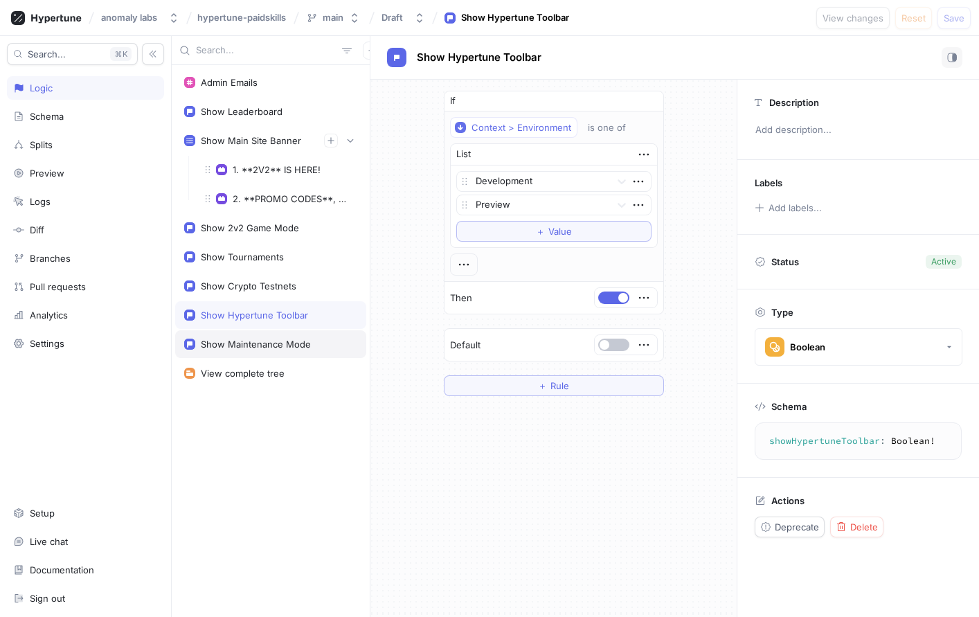
click at [302, 337] on div "Show Maintenance Mode" at bounding box center [270, 344] width 191 height 28
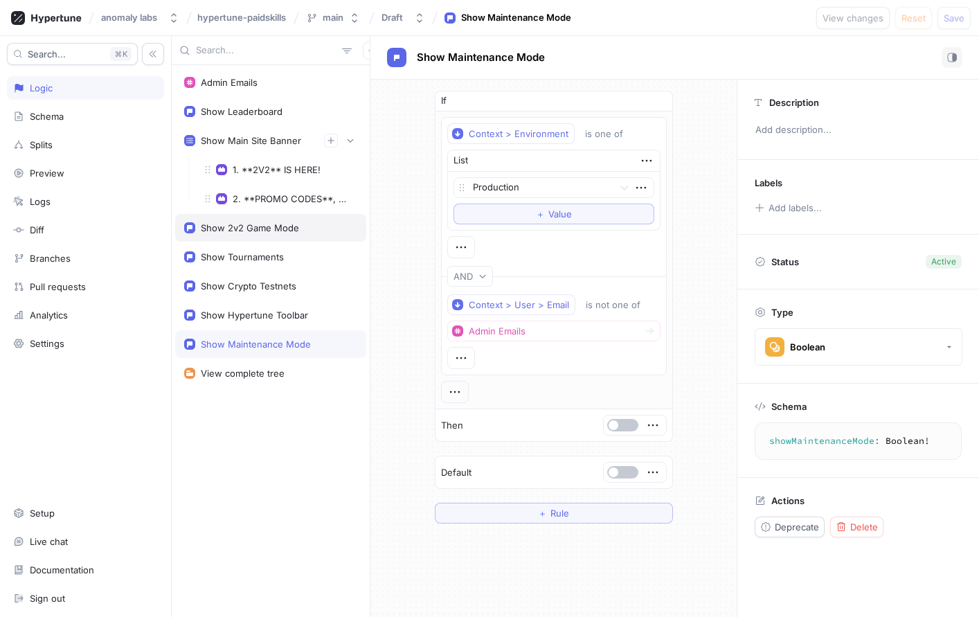
click at [265, 235] on div "Show 2v2 Game Mode" at bounding box center [270, 228] width 191 height 28
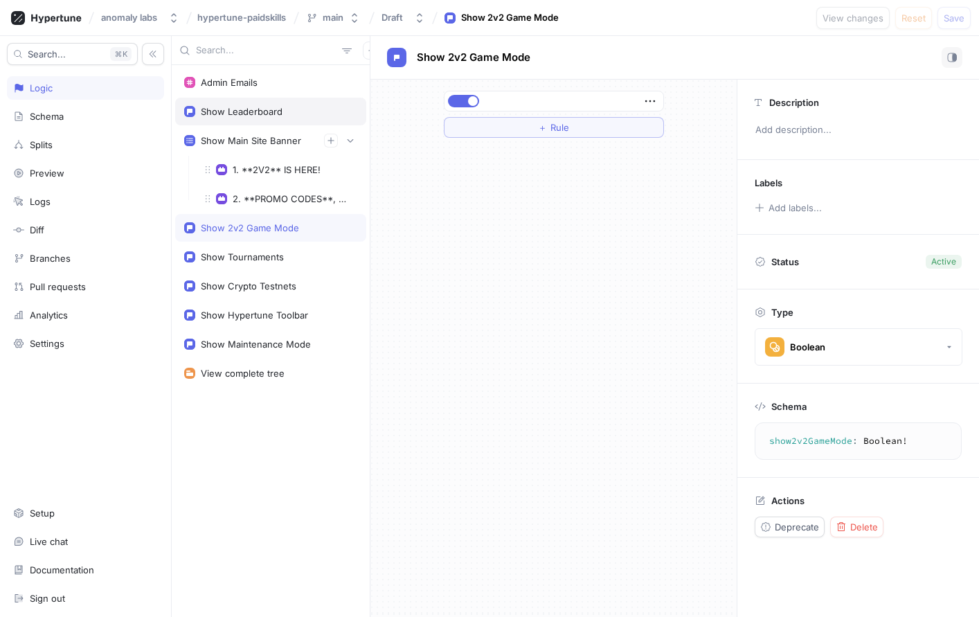
click at [229, 114] on div "Show Leaderboard" at bounding box center [242, 111] width 82 height 11
type textarea "showLeaderboard: Boolean!"
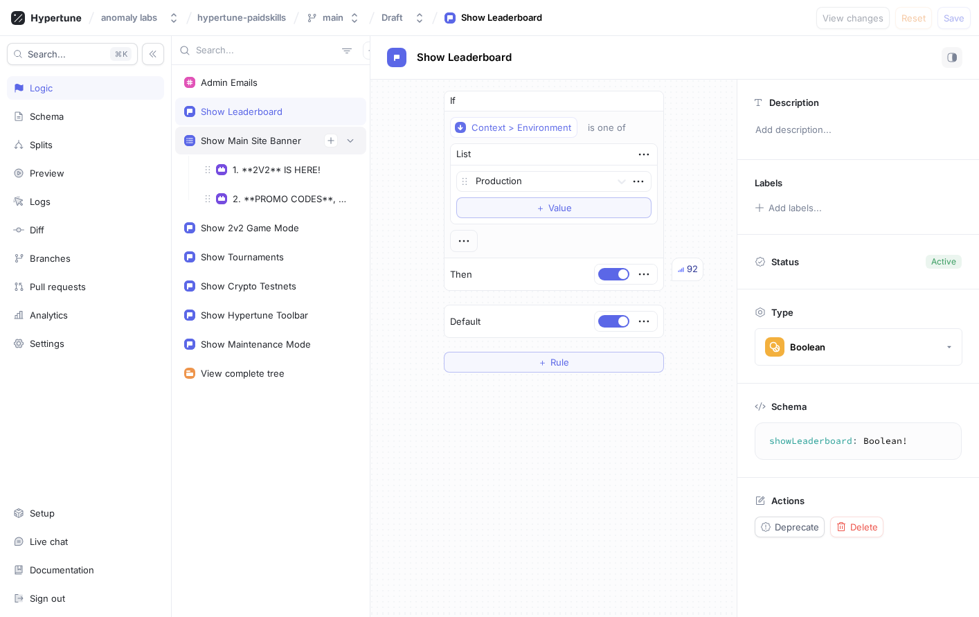
click at [233, 128] on div "Show Main Site Banner" at bounding box center [270, 141] width 191 height 28
type textarea "x"
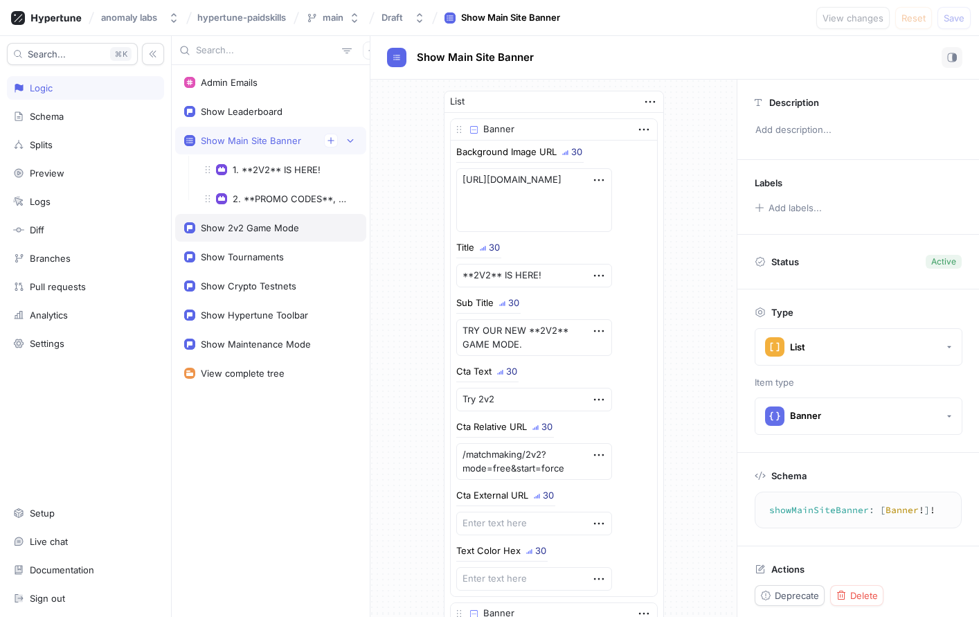
click at [247, 221] on div "Show 2v2 Game Mode" at bounding box center [270, 228] width 191 height 28
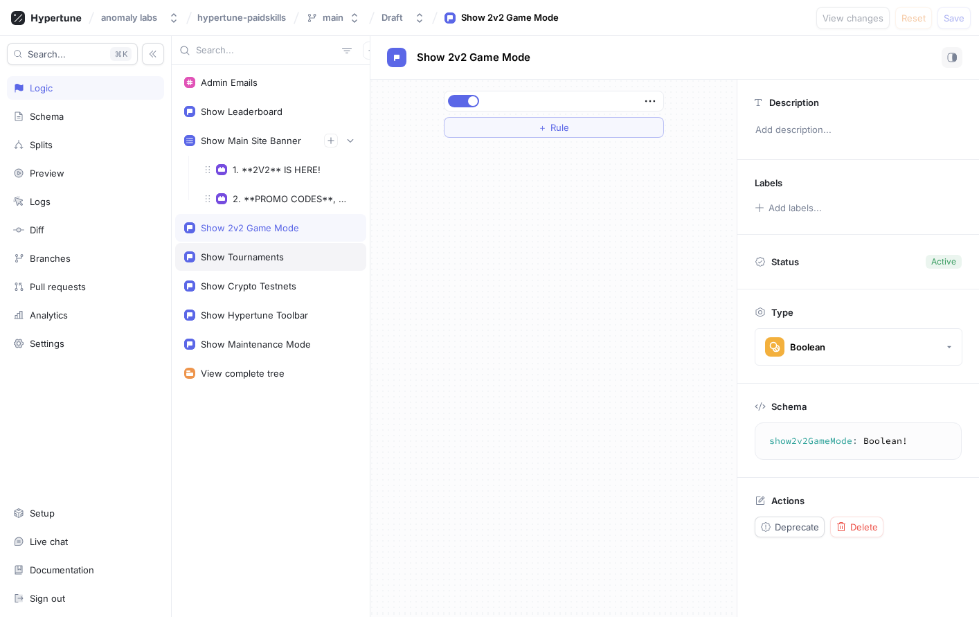
click at [251, 253] on div "Show Tournaments" at bounding box center [242, 256] width 83 height 11
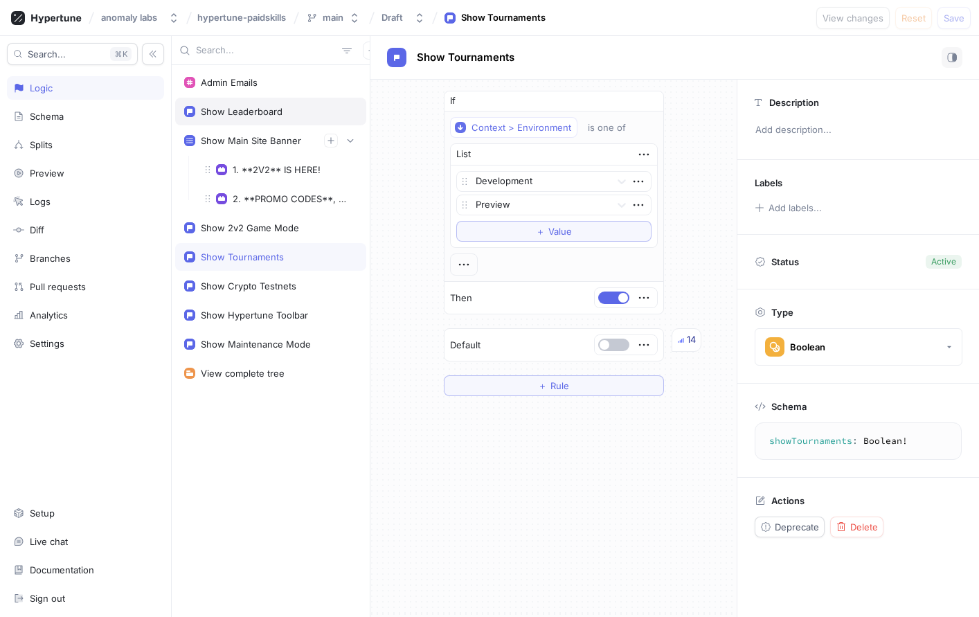
click at [285, 100] on div "Show Leaderboard" at bounding box center [270, 112] width 191 height 28
type textarea "showLeaderboard: Boolean!"
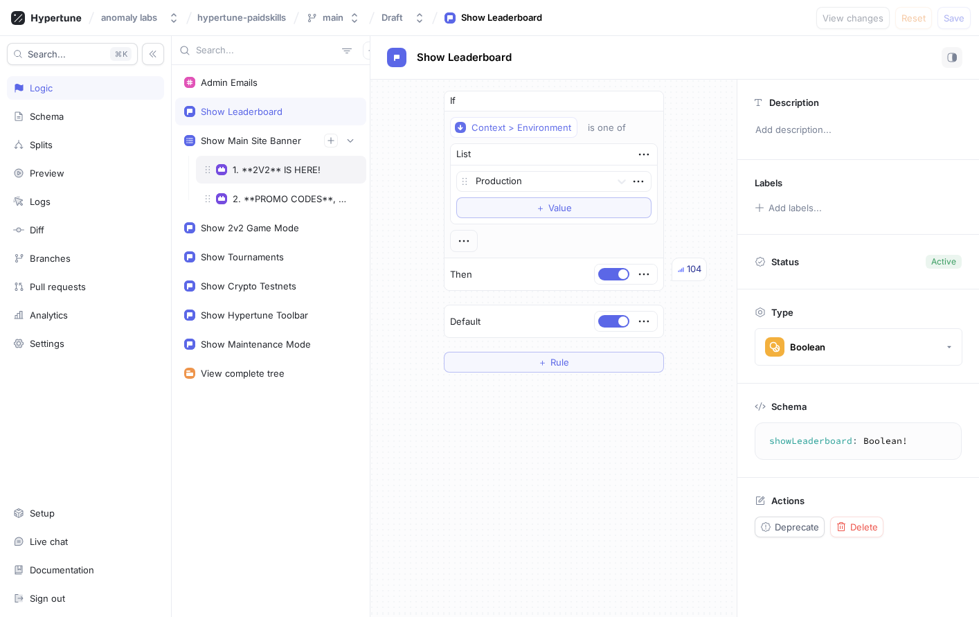
click at [269, 177] on div "1. **2V2** IS HERE!" at bounding box center [281, 170] width 170 height 28
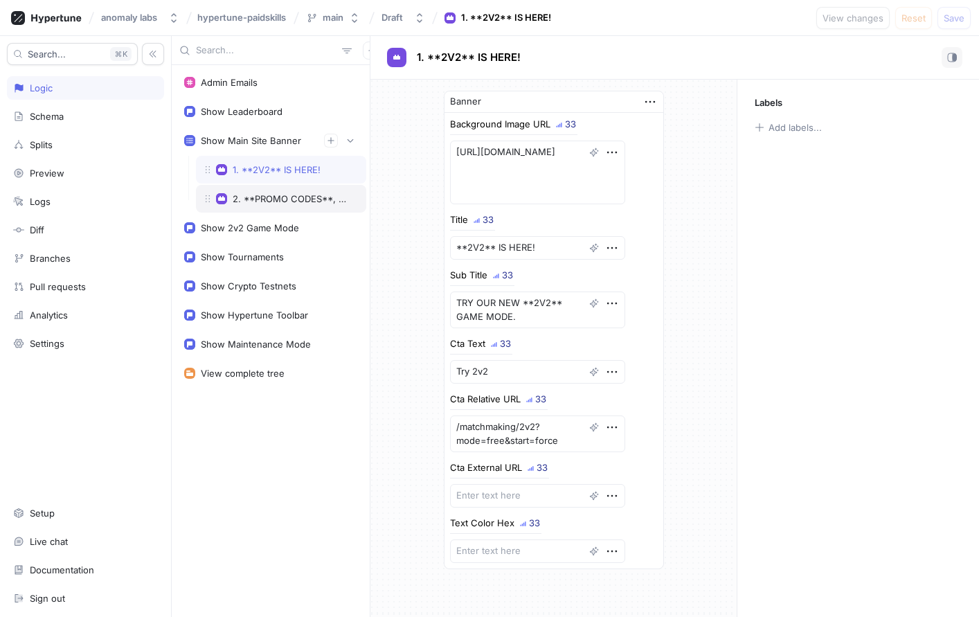
click at [274, 193] on div "2. **PROMO CODES**, UPDATES," at bounding box center [292, 198] width 119 height 11
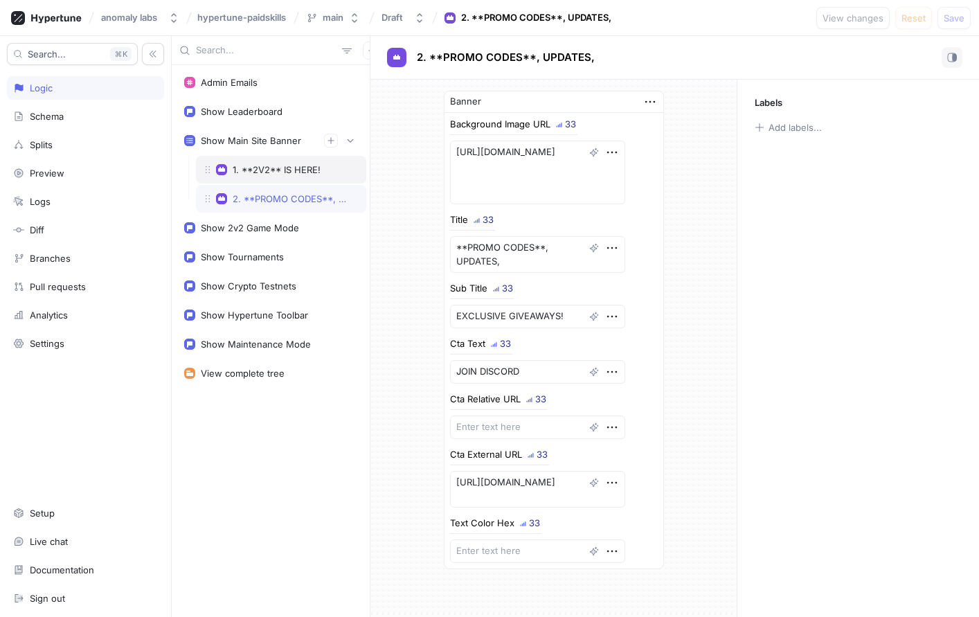
click at [282, 164] on div "1. **2V2** IS HERE!" at bounding box center [277, 169] width 88 height 11
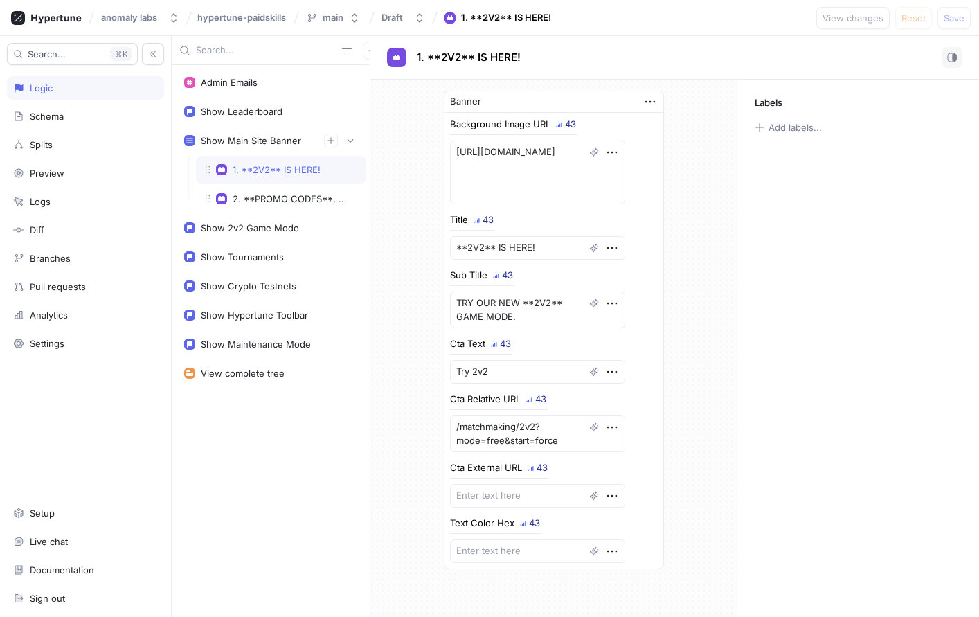
click at [942, 330] on div "Labels Add labels..." at bounding box center [858, 348] width 242 height 537
type textarea "x"
